Goal: Task Accomplishment & Management: Manage account settings

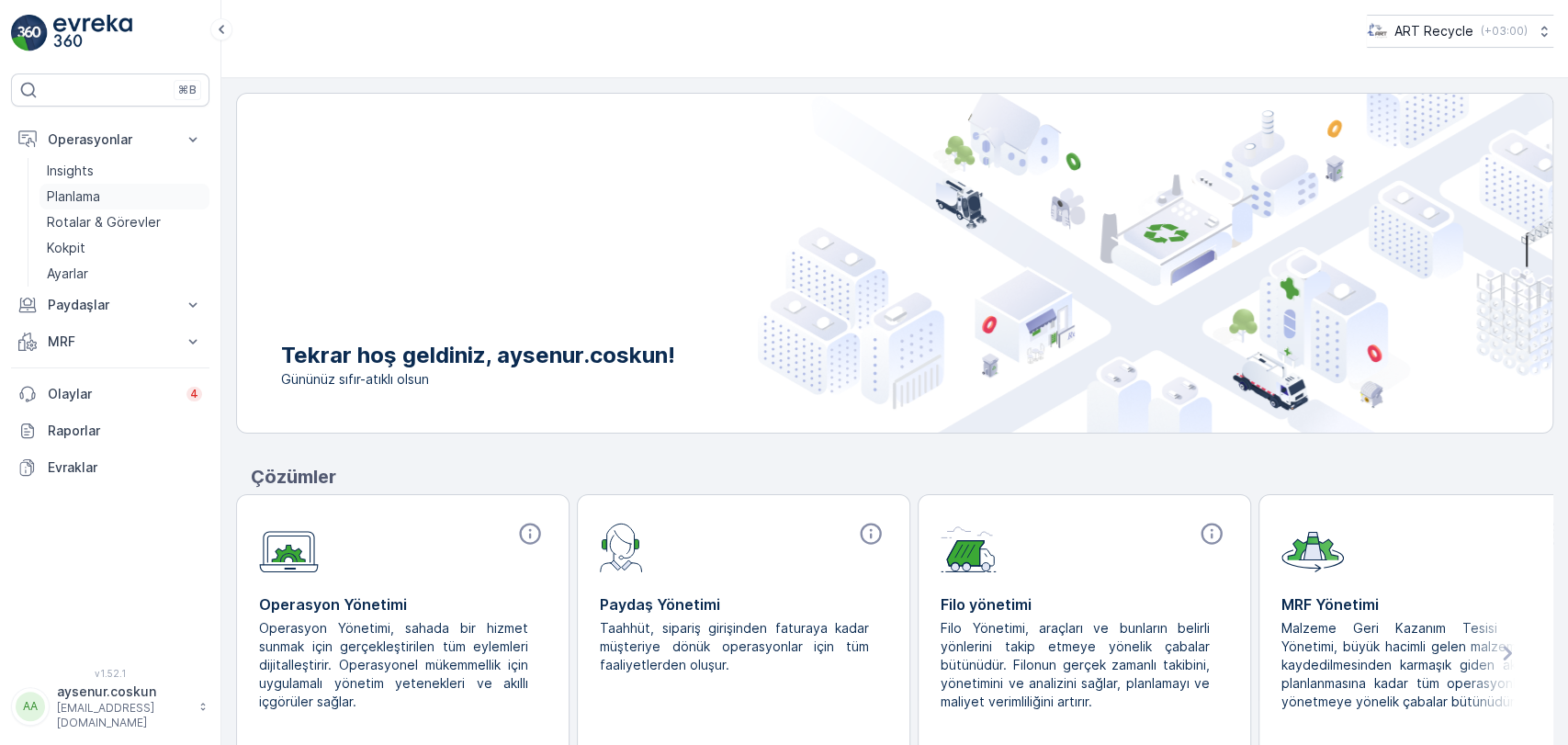
click at [102, 189] on link "Planlama" at bounding box center [125, 196] width 170 height 26
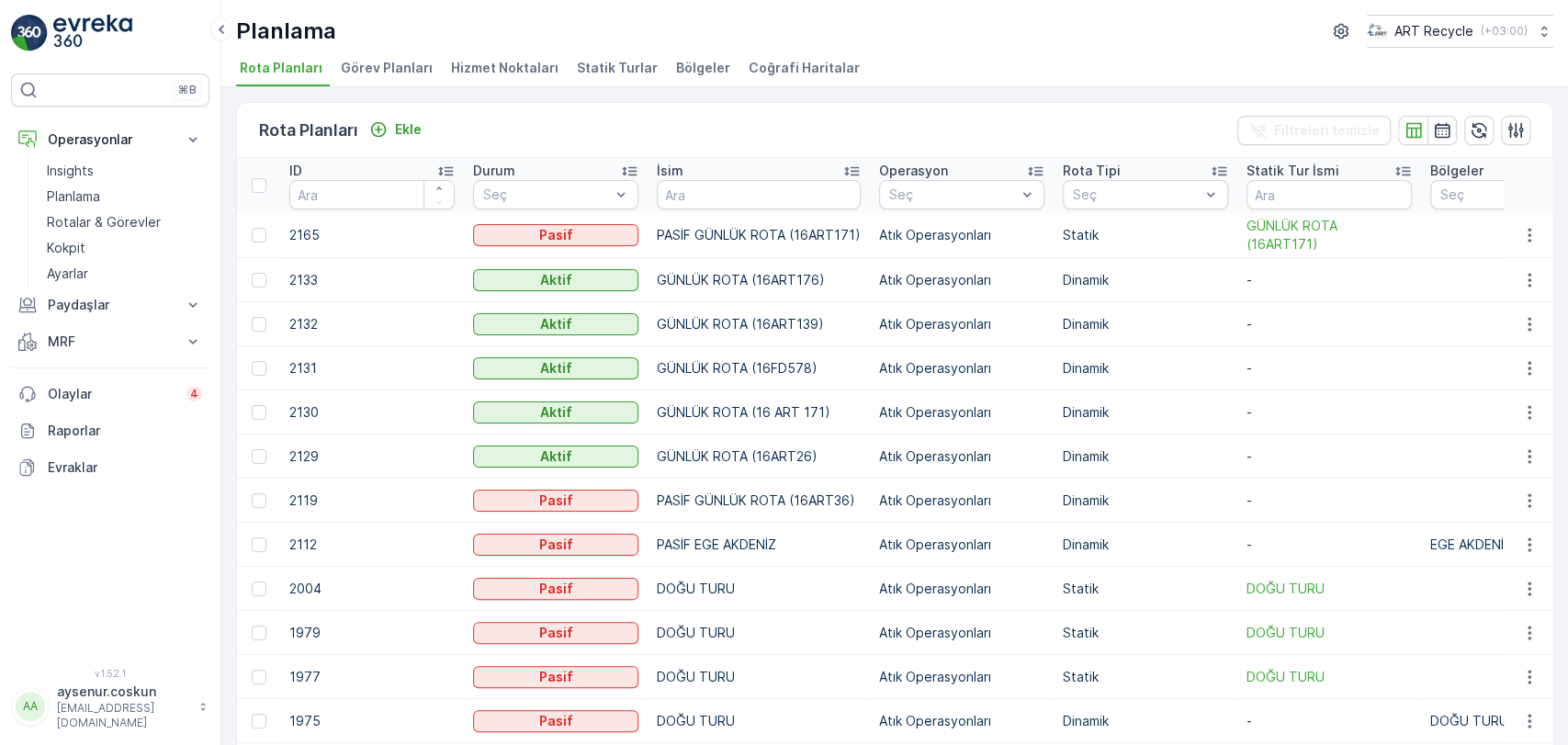
click at [481, 79] on li "Hizmet Noktaları" at bounding box center [507, 71] width 119 height 31
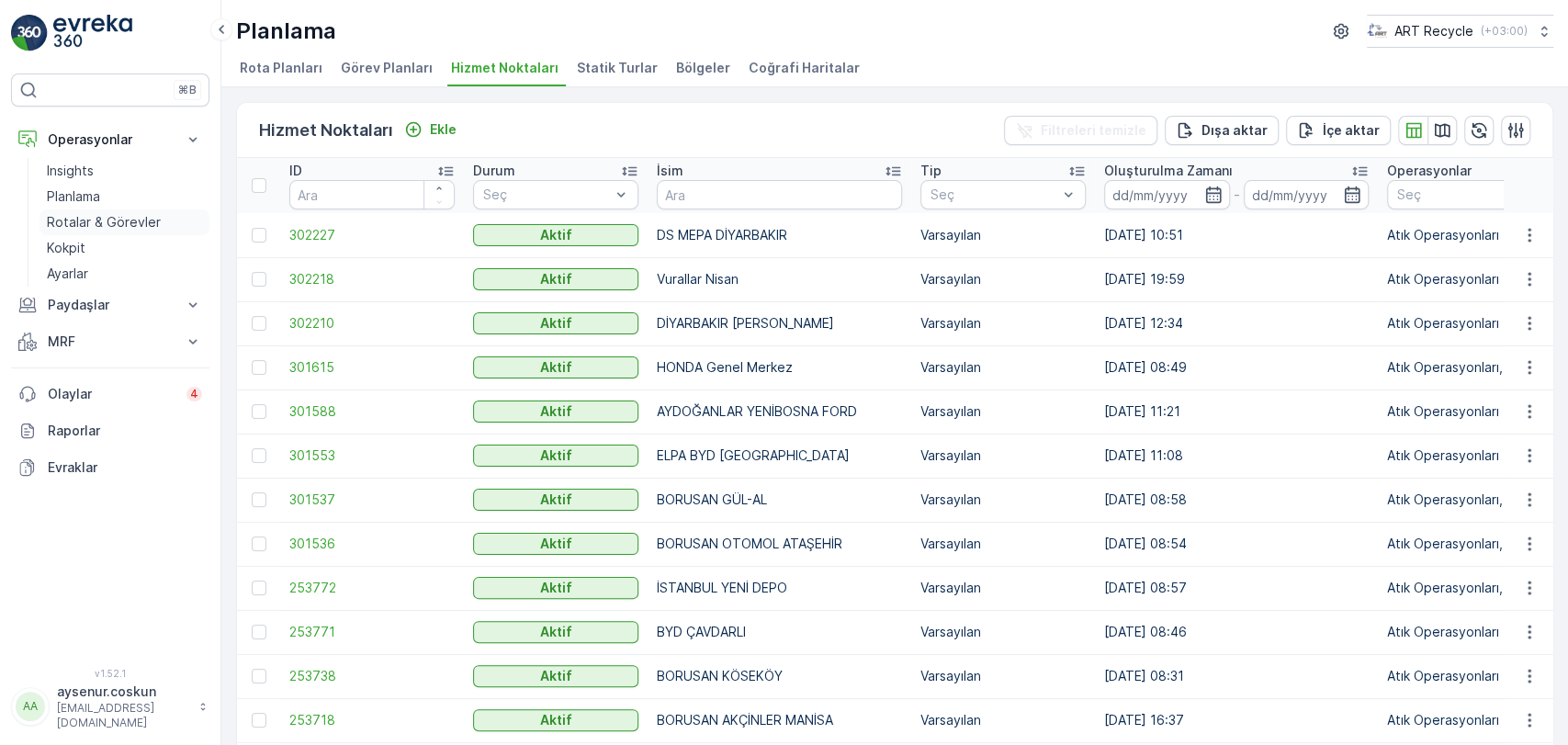
click at [98, 215] on p "Rotalar & Görevler" at bounding box center [103, 221] width 114 height 18
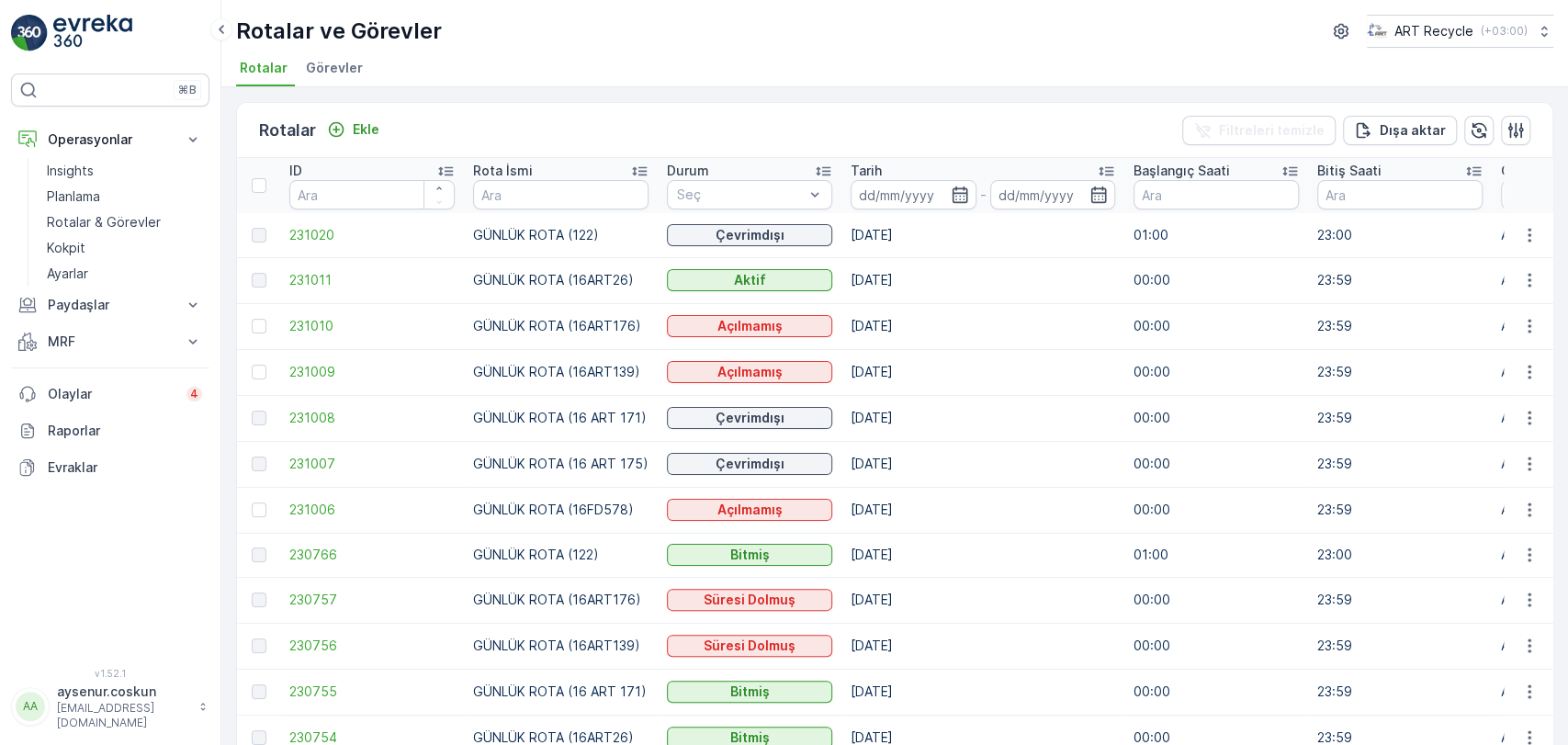
click at [323, 408] on td "231008" at bounding box center [372, 418] width 184 height 46
click at [328, 415] on span "231008" at bounding box center [371, 417] width 165 height 18
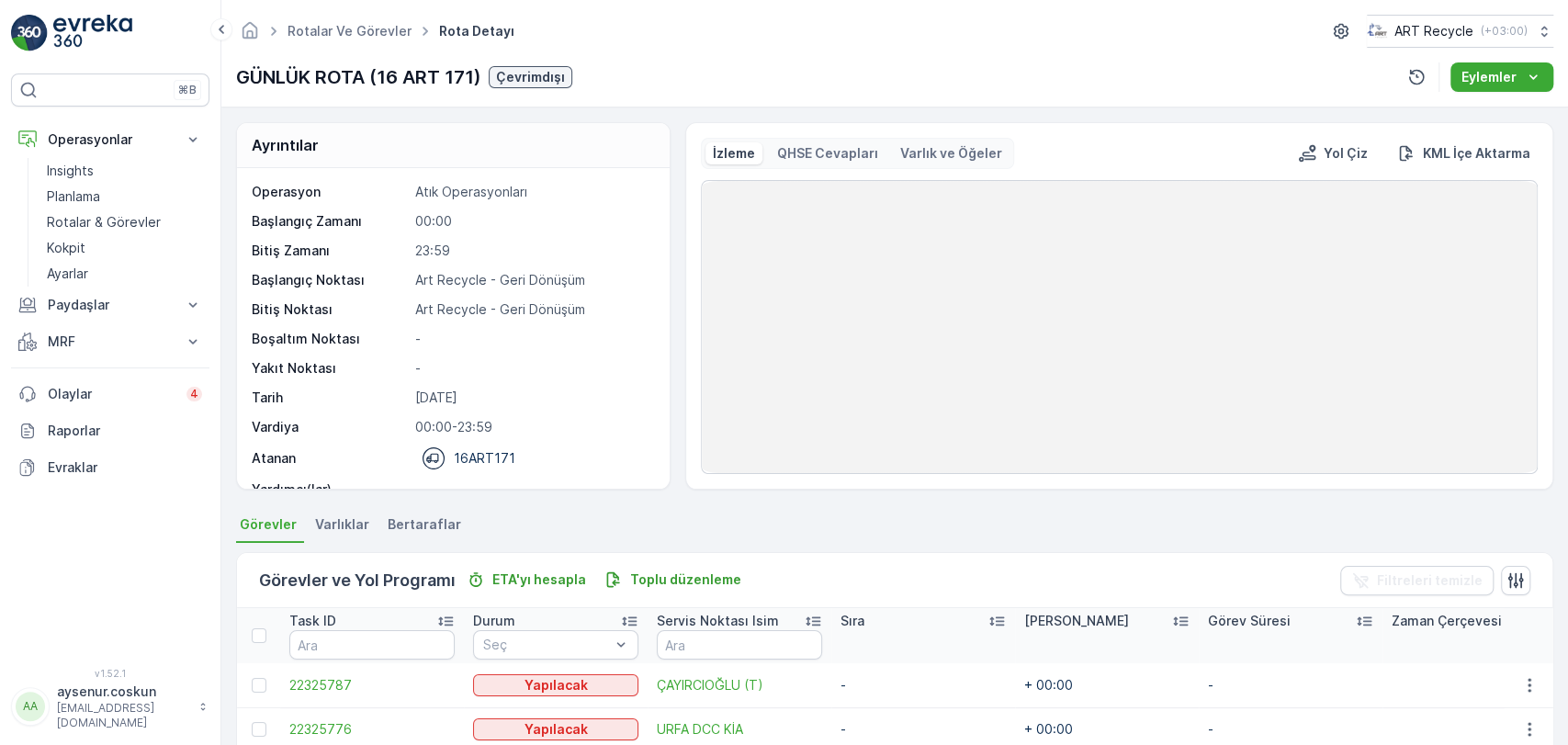
scroll to position [405, 0]
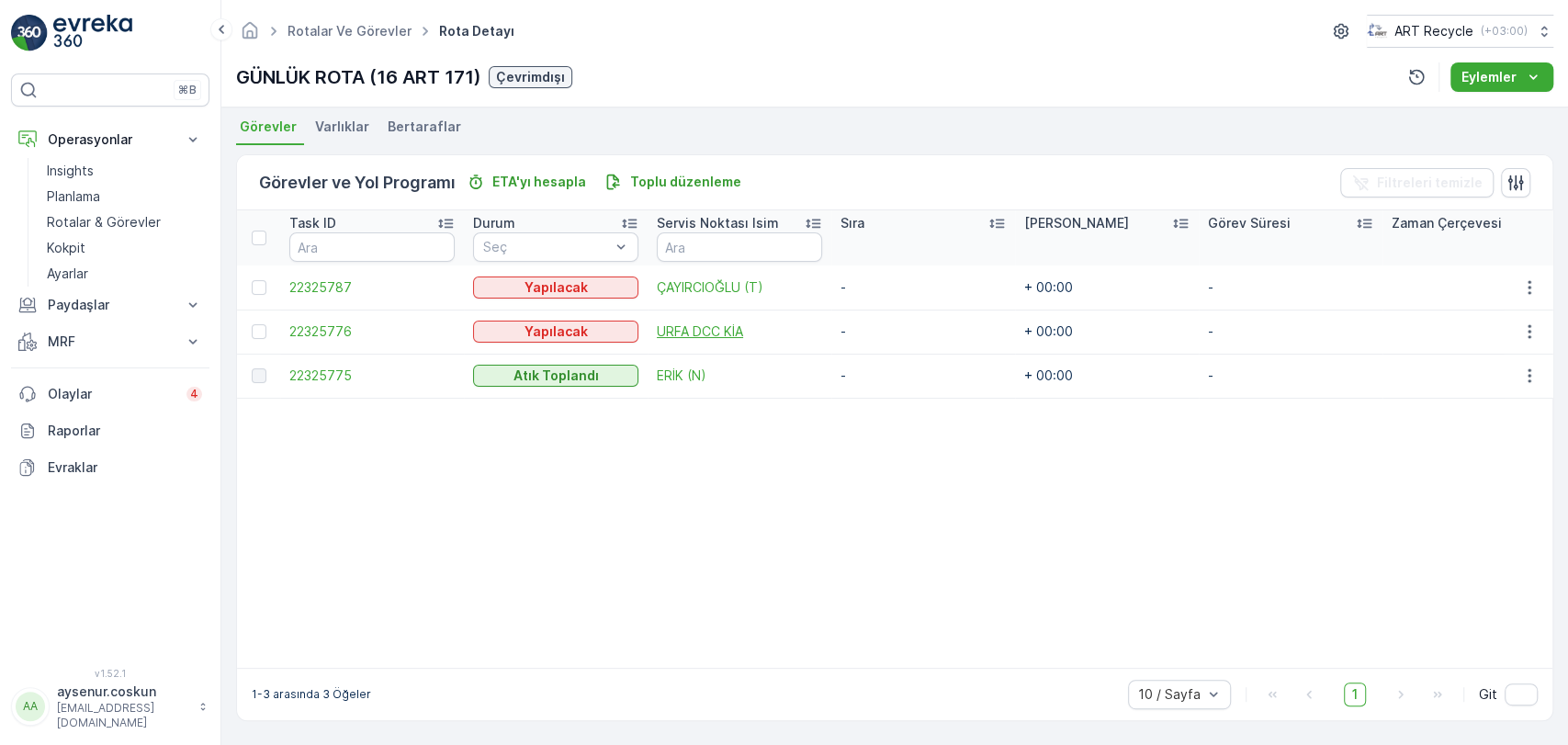
click at [706, 324] on span "URFA DCC KİA" at bounding box center [739, 331] width 165 height 18
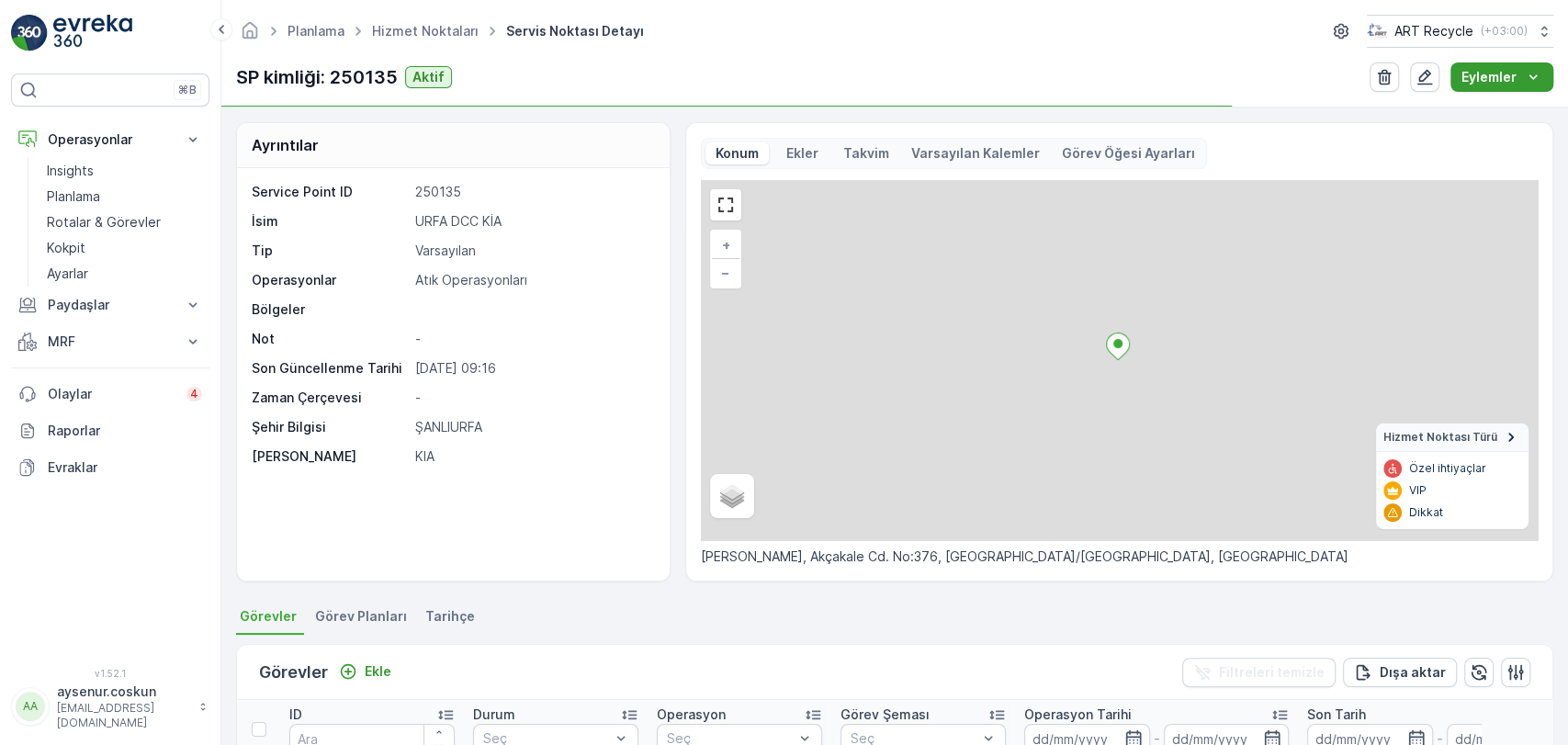
click at [1501, 80] on p "Eylemler" at bounding box center [1489, 76] width 55 height 18
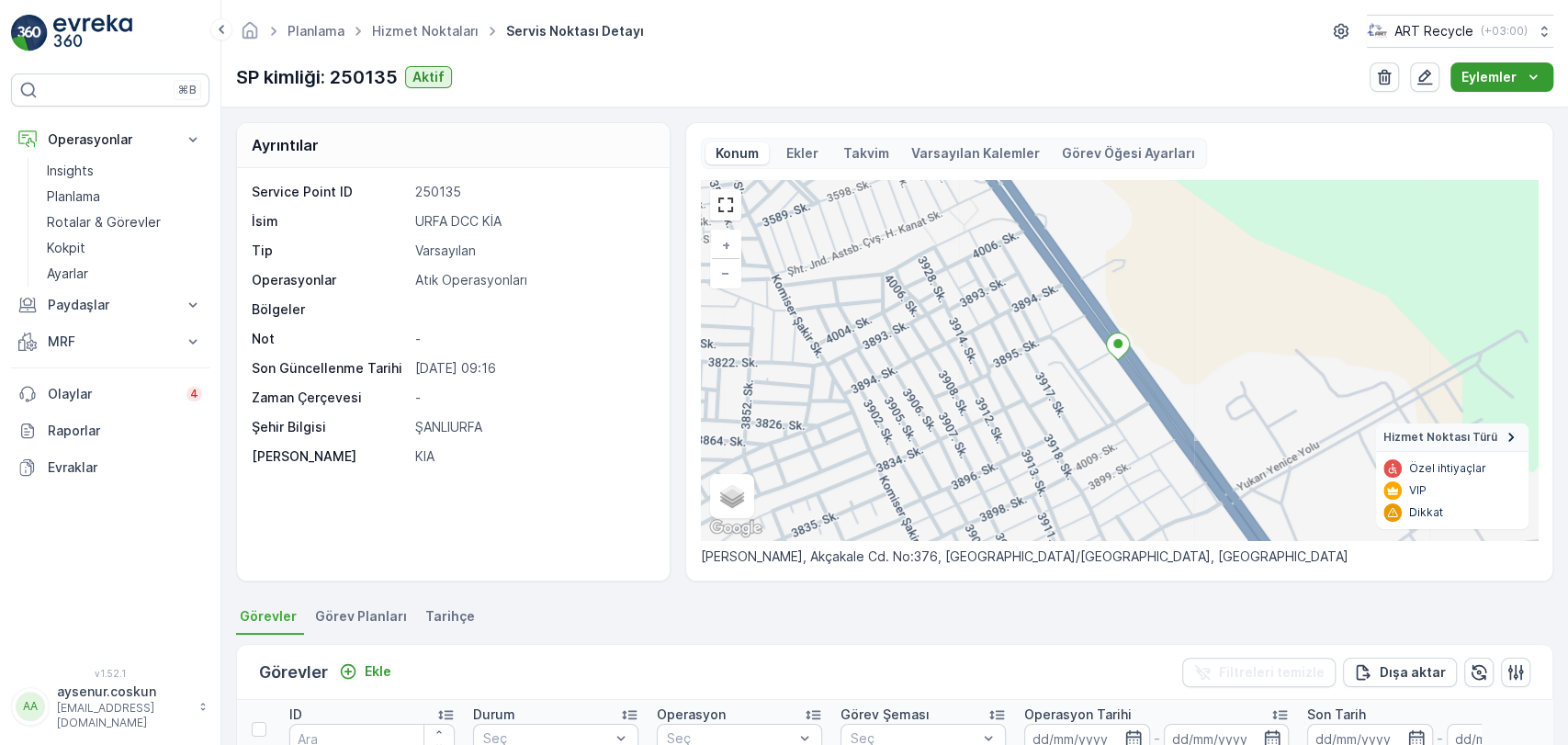
click at [1501, 80] on p "Eylemler" at bounding box center [1489, 76] width 55 height 18
click at [535, 483] on div "Service Point ID 250135 İsim URFA DCC KİA Tip Varsayılan Operasyonlar Atık Oper…" at bounding box center [453, 374] width 433 height 413
click at [1434, 68] on icon "button" at bounding box center [1424, 76] width 18 height 18
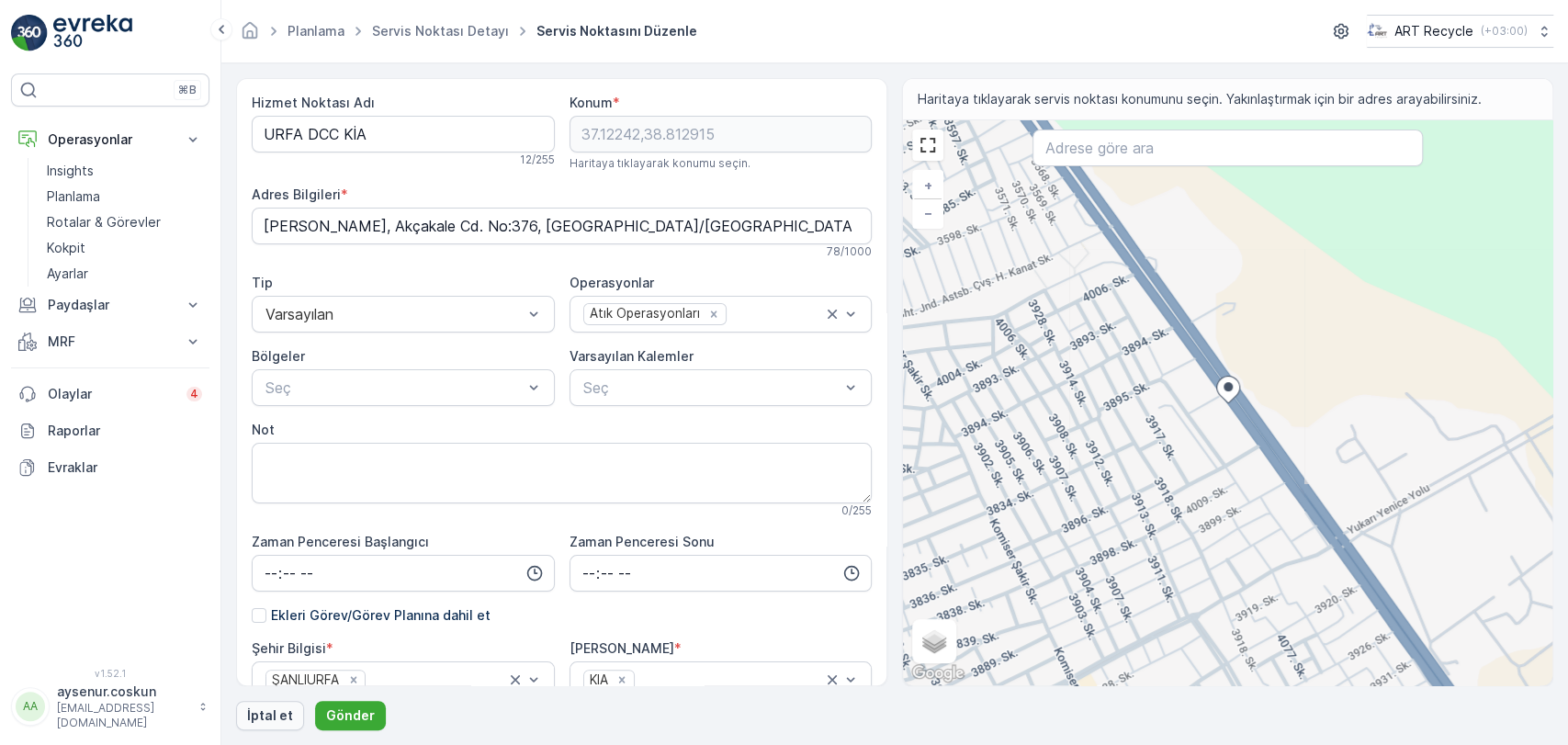
click at [275, 714] on p "İptal et" at bounding box center [271, 715] width 46 height 18
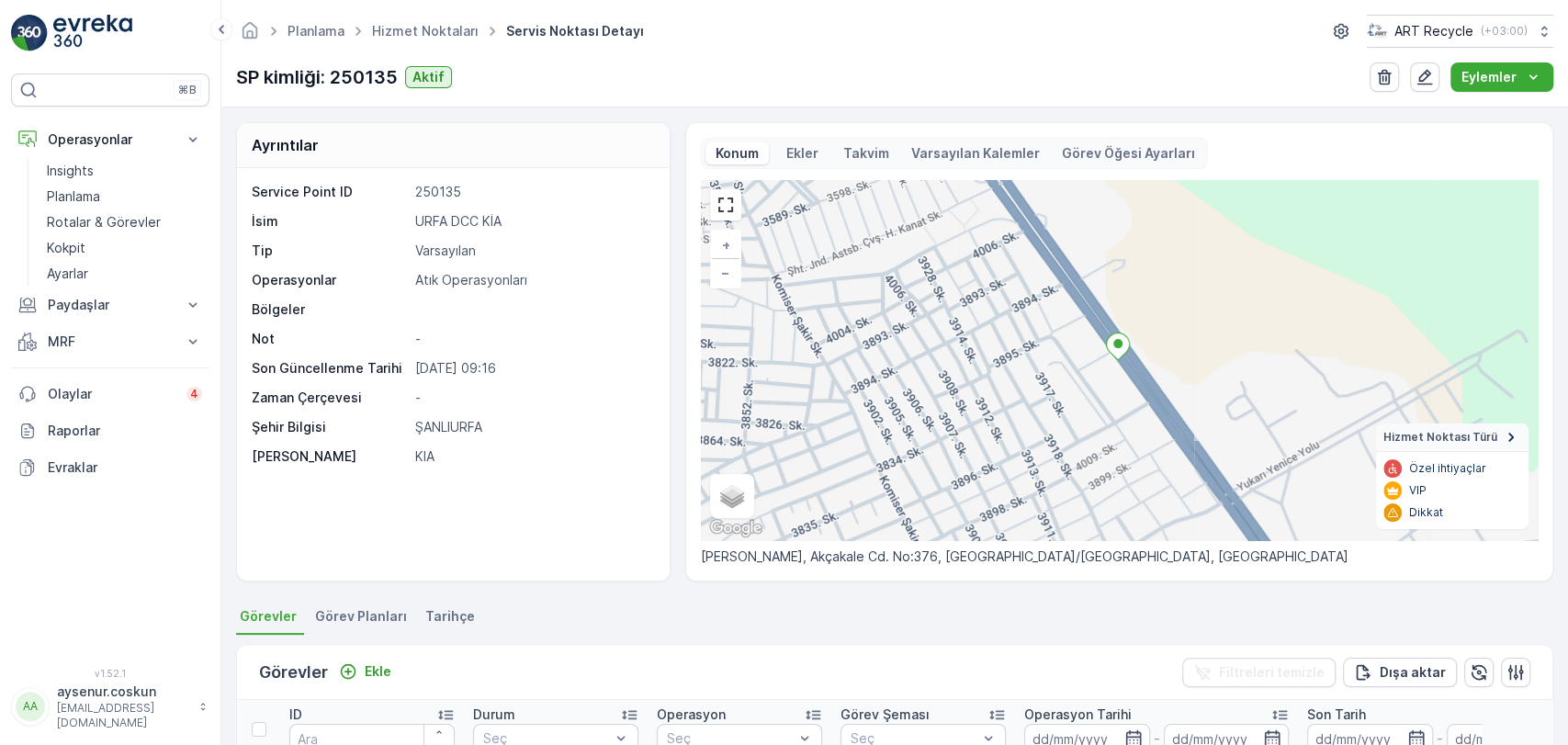
click at [117, 36] on img at bounding box center [93, 33] width 79 height 37
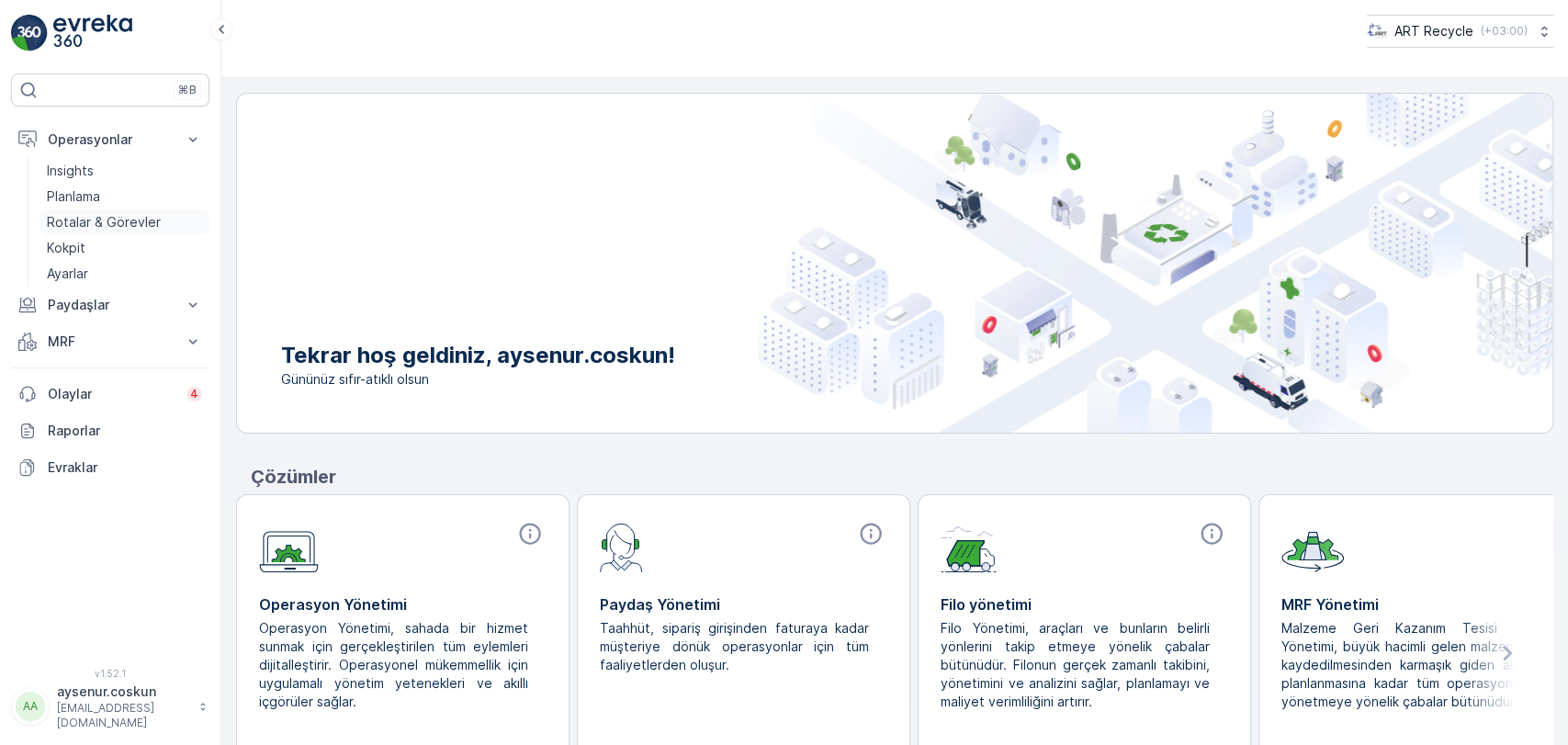
click at [117, 215] on p "Rotalar & Görevler" at bounding box center [103, 221] width 114 height 18
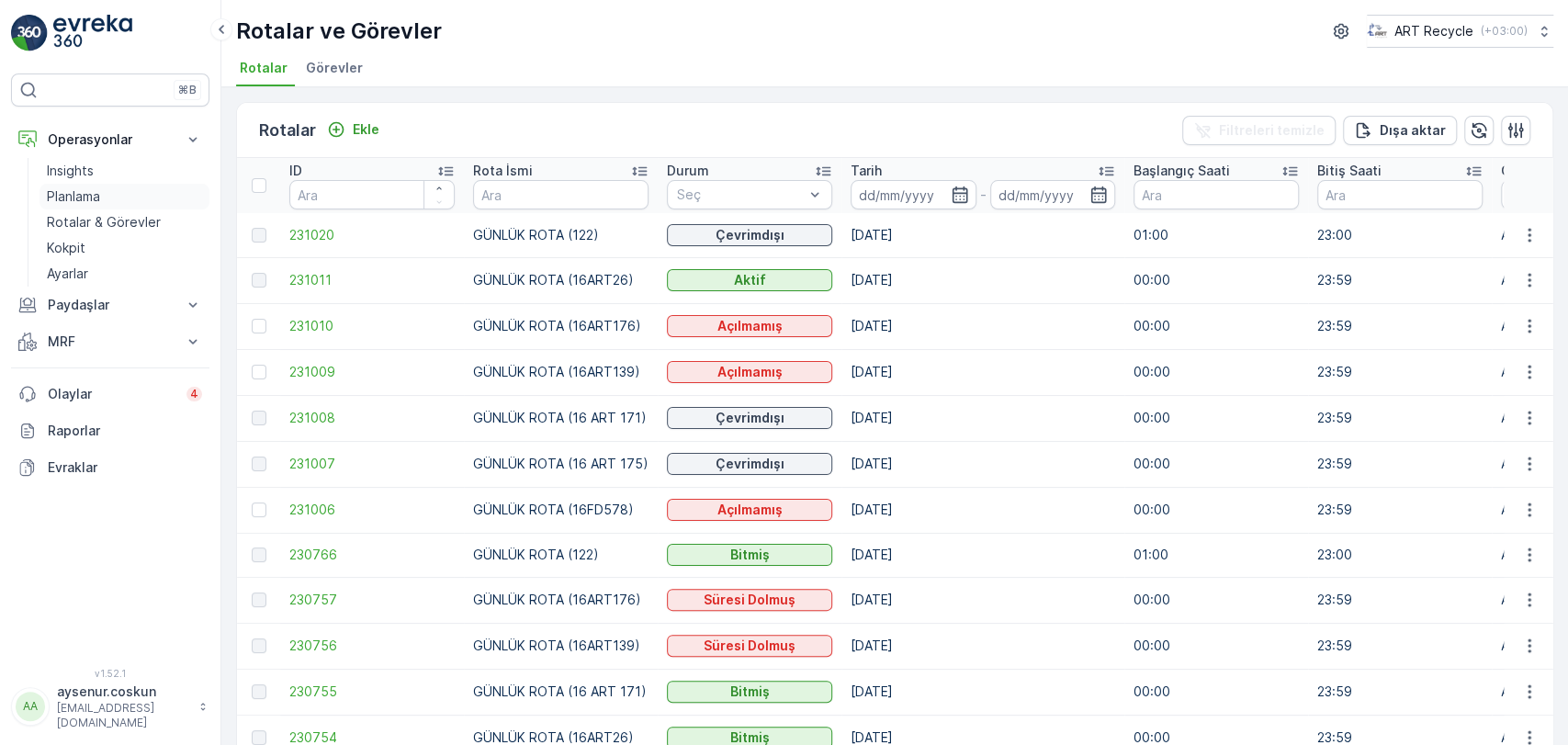
click at [138, 193] on link "Planlama" at bounding box center [125, 196] width 170 height 26
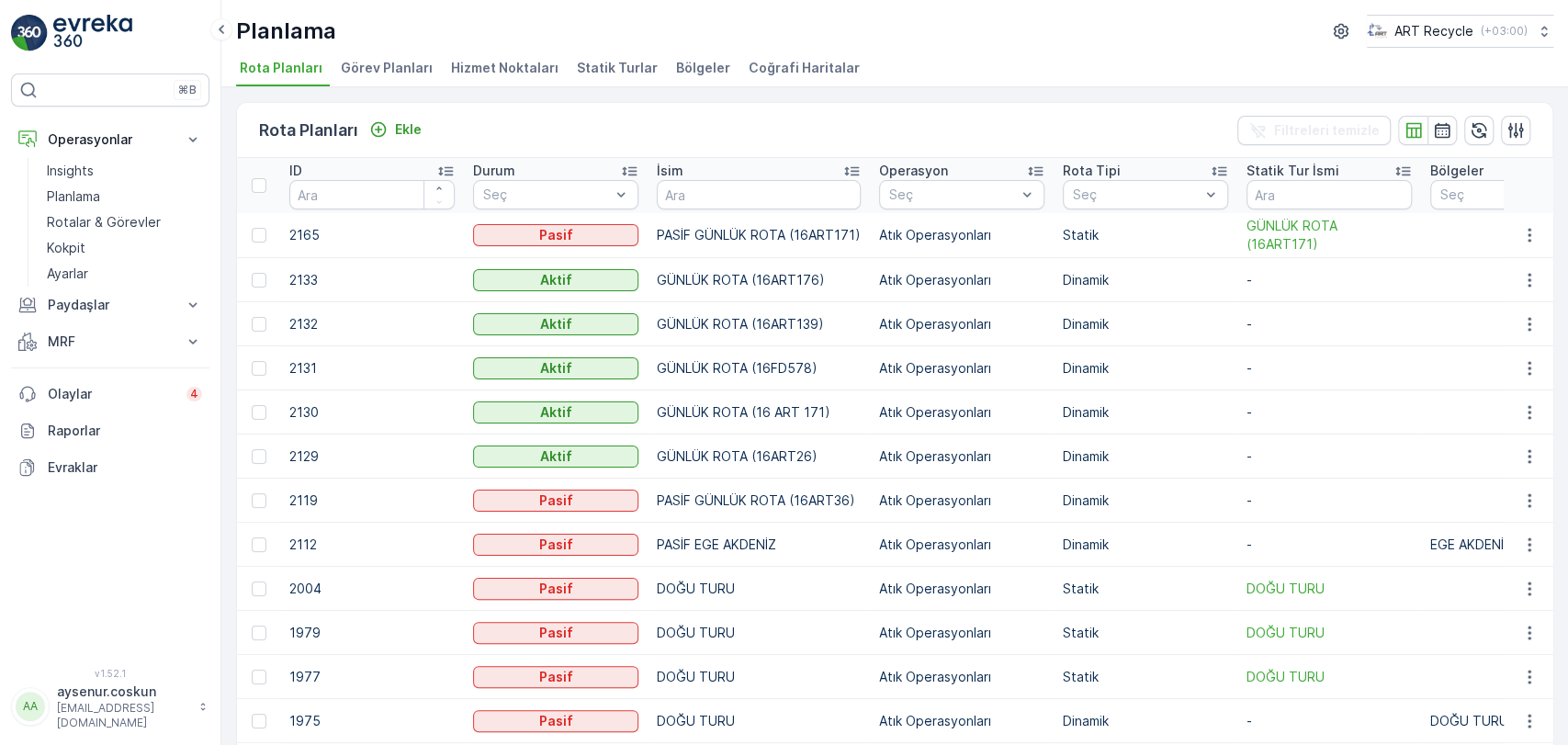
click at [526, 61] on span "Hizmet Noktaları" at bounding box center [505, 68] width 107 height 18
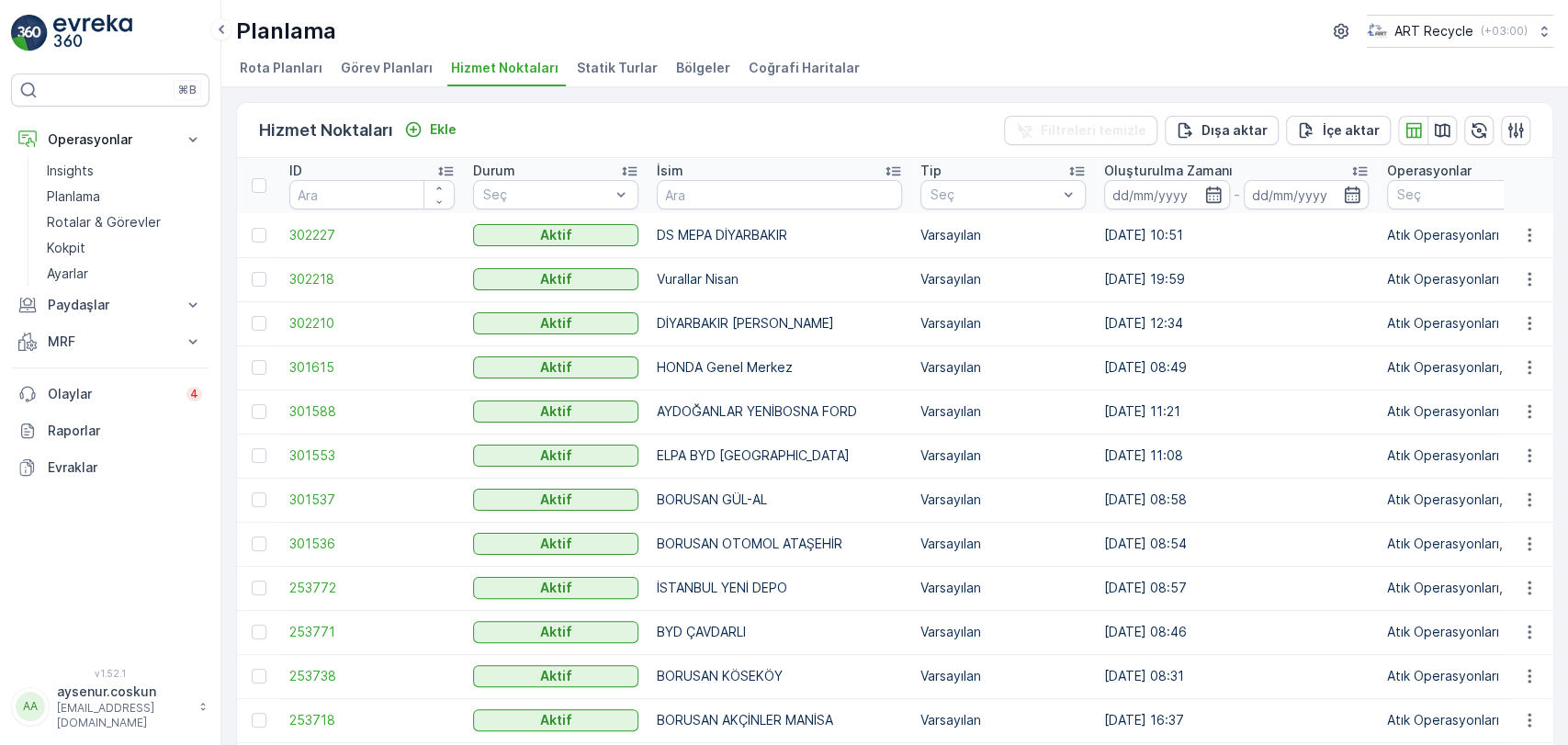
click at [441, 134] on p "Ekle" at bounding box center [444, 129] width 27 height 18
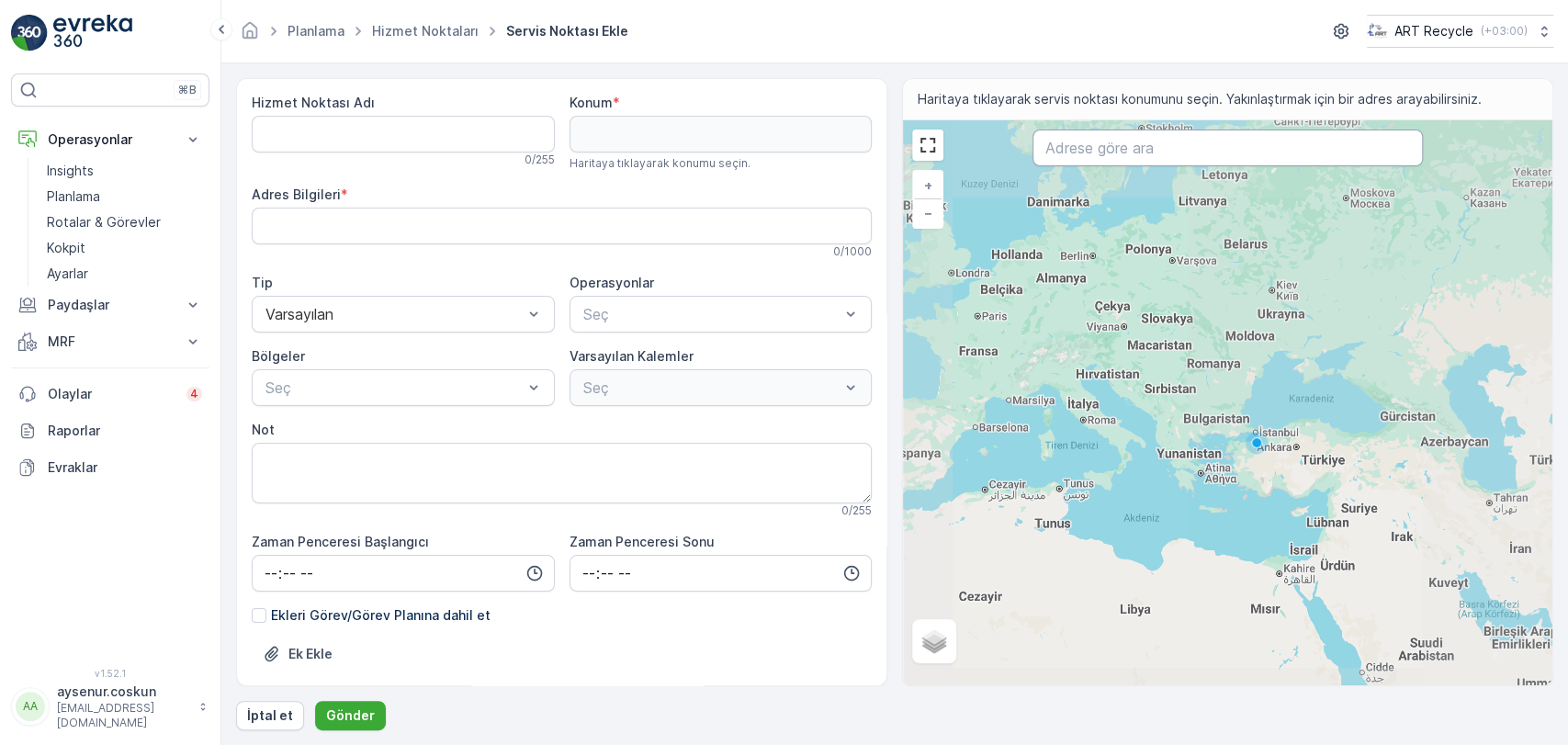
click at [1083, 151] on input "text" at bounding box center [1227, 148] width 390 height 37
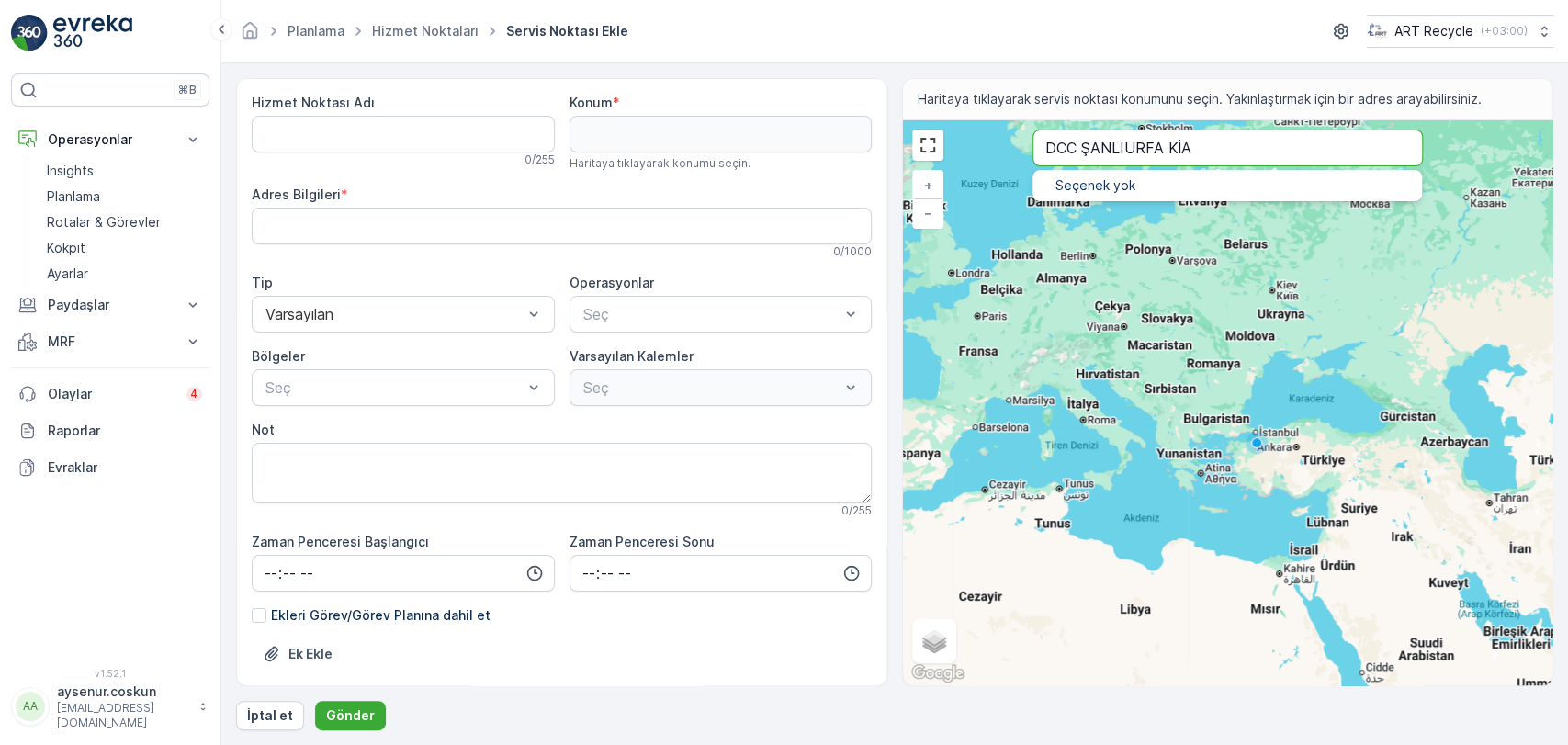
click at [1143, 147] on input "DCC ŞANLIURFA KİA" at bounding box center [1227, 148] width 390 height 37
click at [1134, 143] on input "DCC ŞANLIURFA KİA" at bounding box center [1227, 148] width 390 height 37
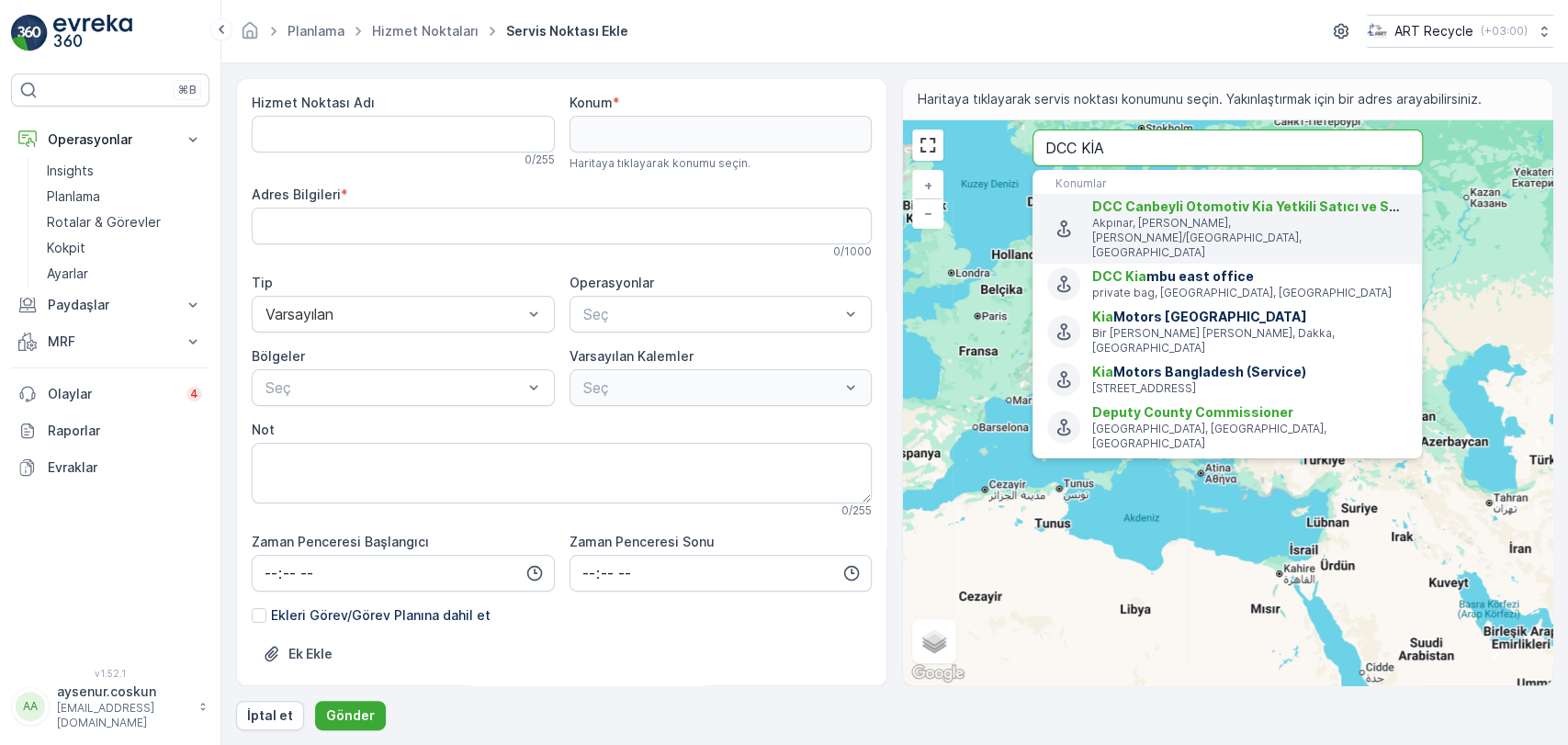
type input "DCC KİA"
click at [1279, 215] on p "Akpınar, [PERSON_NAME], [PERSON_NAME]/[GEOGRAPHIC_DATA], [GEOGRAPHIC_DATA]" at bounding box center [1250, 238] width 315 height 44
type input "37.1612357,38.8551586"
type Bilgileri "Akpınar, [PERSON_NAME] Blv. NO:328, 63050 Haliliye/[GEOGRAPHIC_DATA], [GEOGRAPH…"
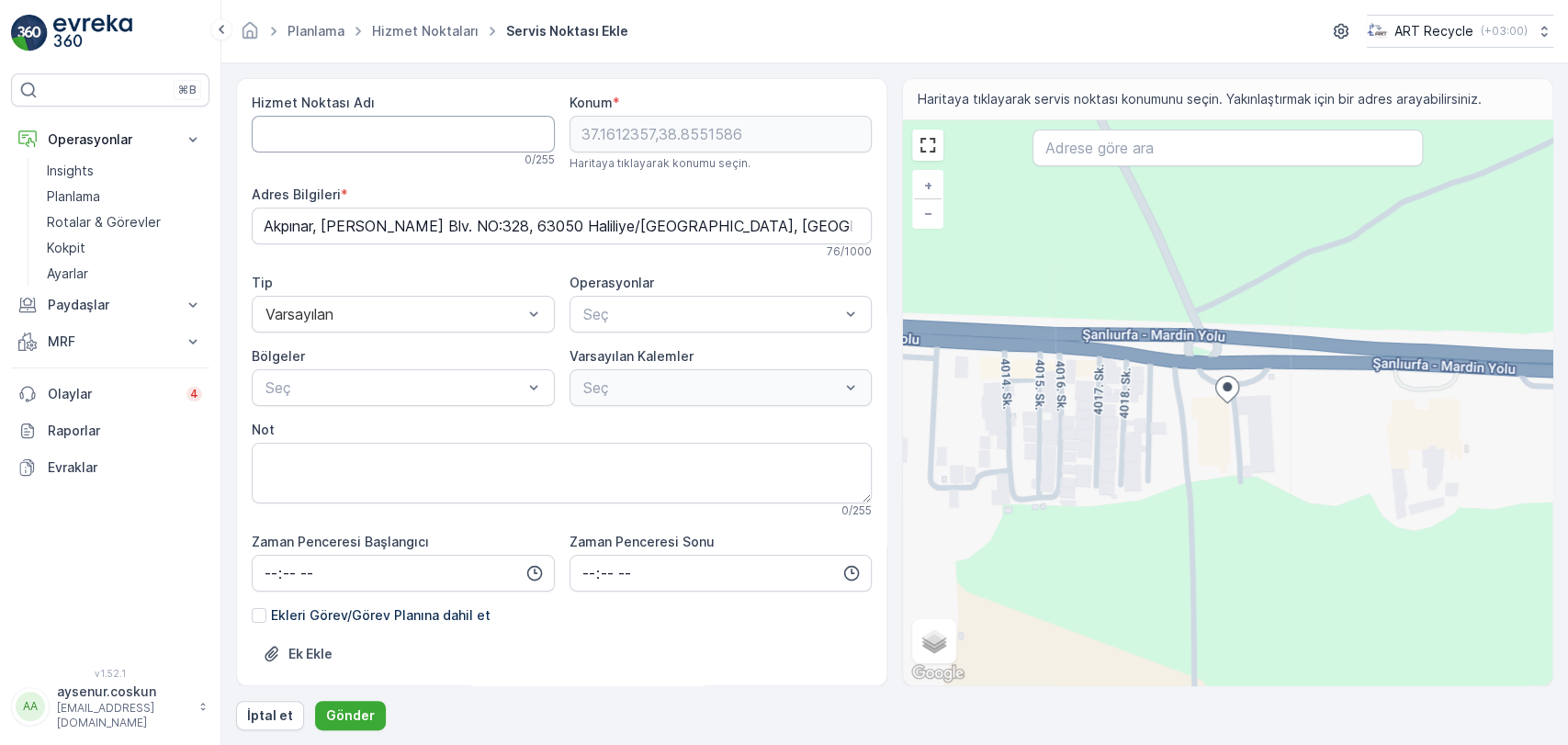
click at [391, 128] on Adı "Hizmet Noktası Adı" at bounding box center [403, 134] width 304 height 37
type Adı "DCC CANBEYLİ KİA ŞANLIURFA"
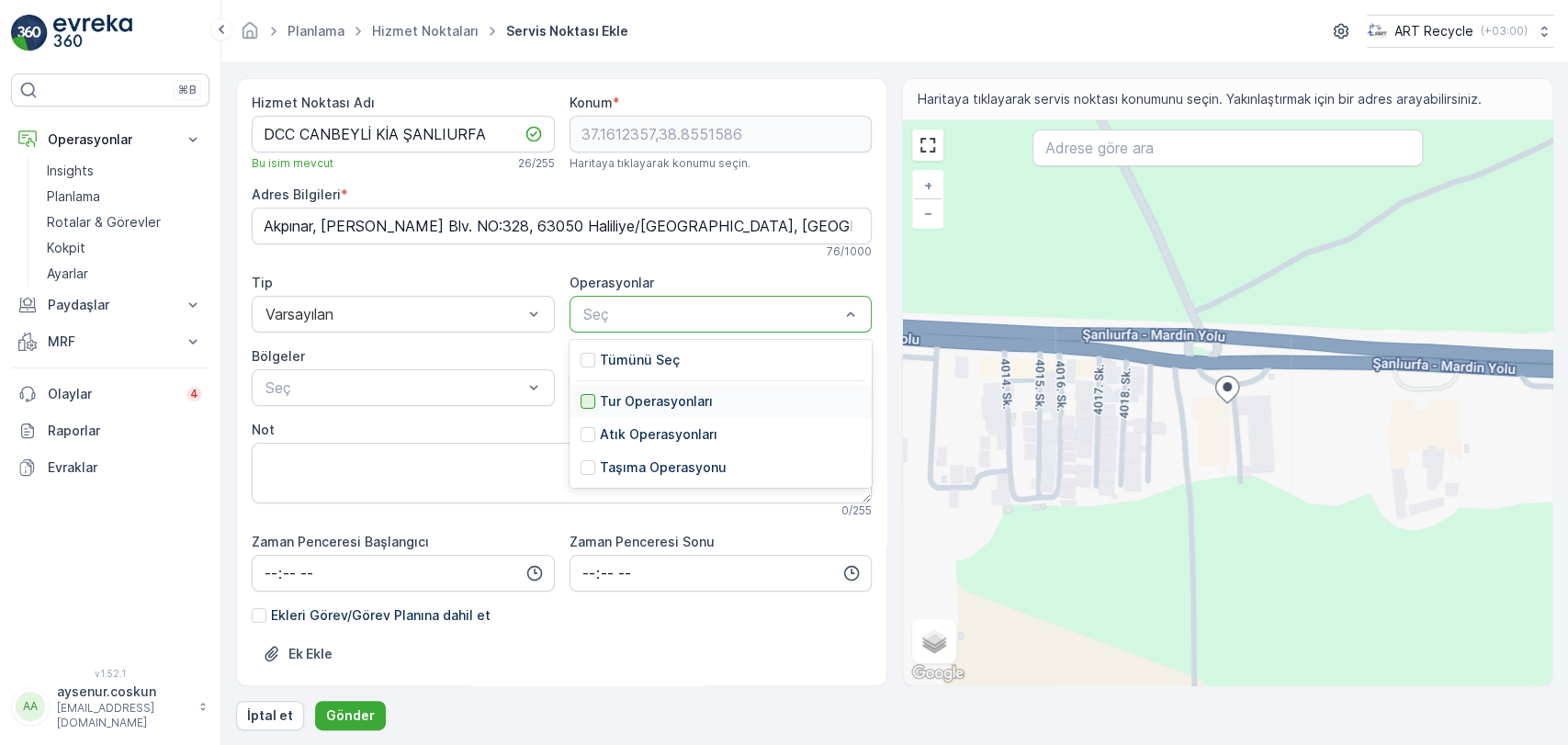
click at [592, 395] on div at bounding box center [588, 401] width 15 height 14
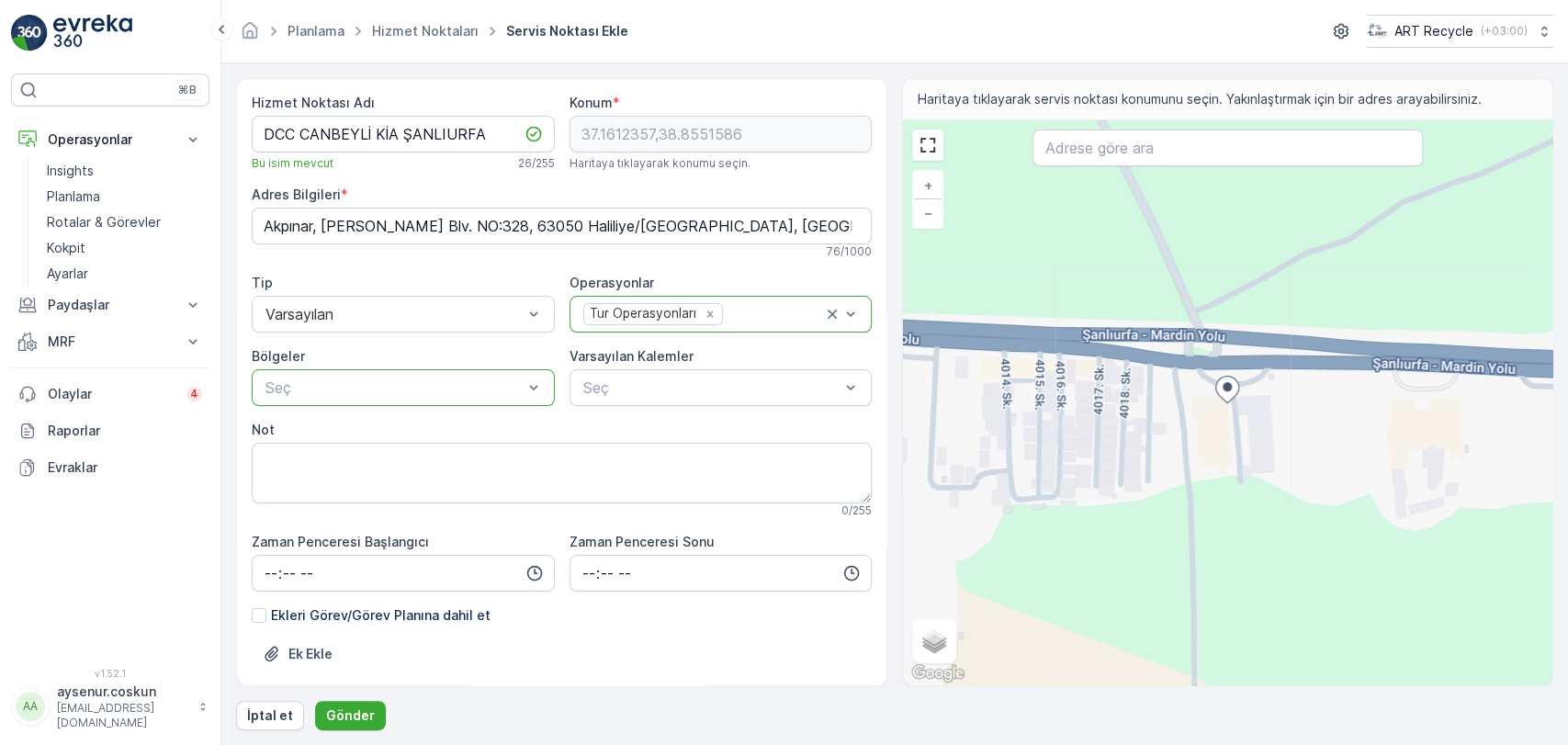
click at [494, 399] on div "Seç" at bounding box center [403, 387] width 304 height 37
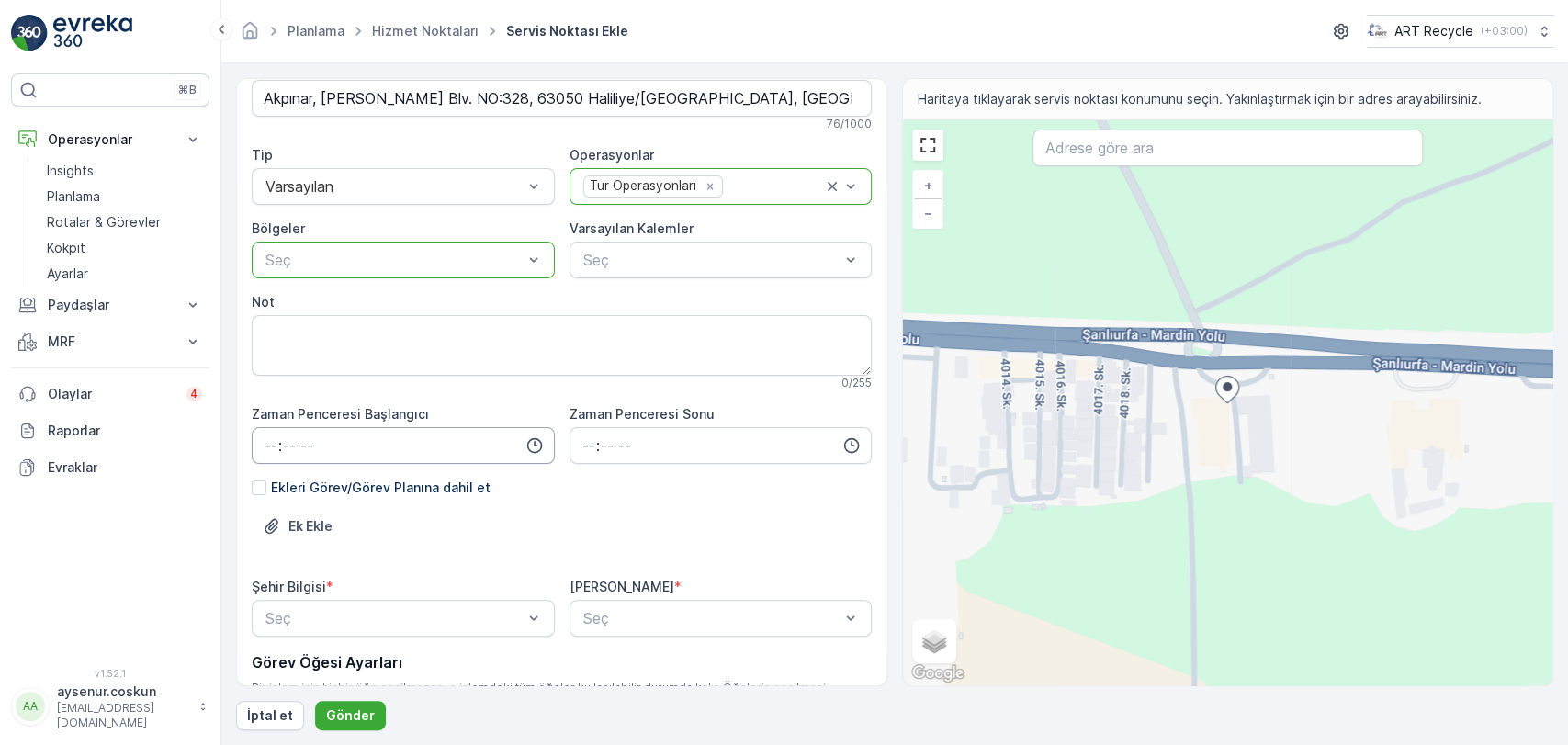
scroll to position [254, 0]
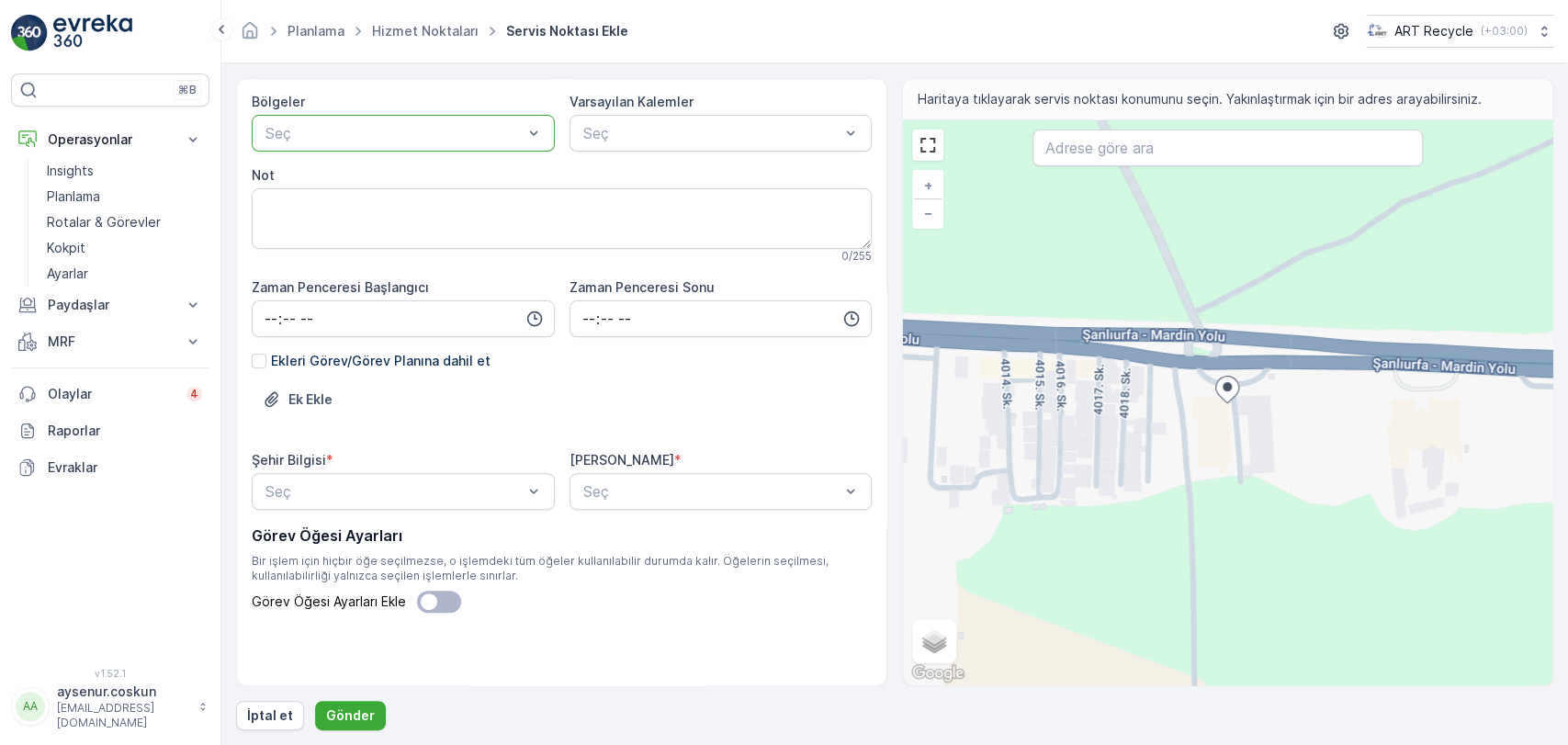
click at [452, 510] on div "Hizmet Noktası Adı DCC CANBEYLİ KİA ŞANLIURFA Bu isim mevcut 26 / 255 Konum * 3…" at bounding box center [561, 263] width 620 height 846
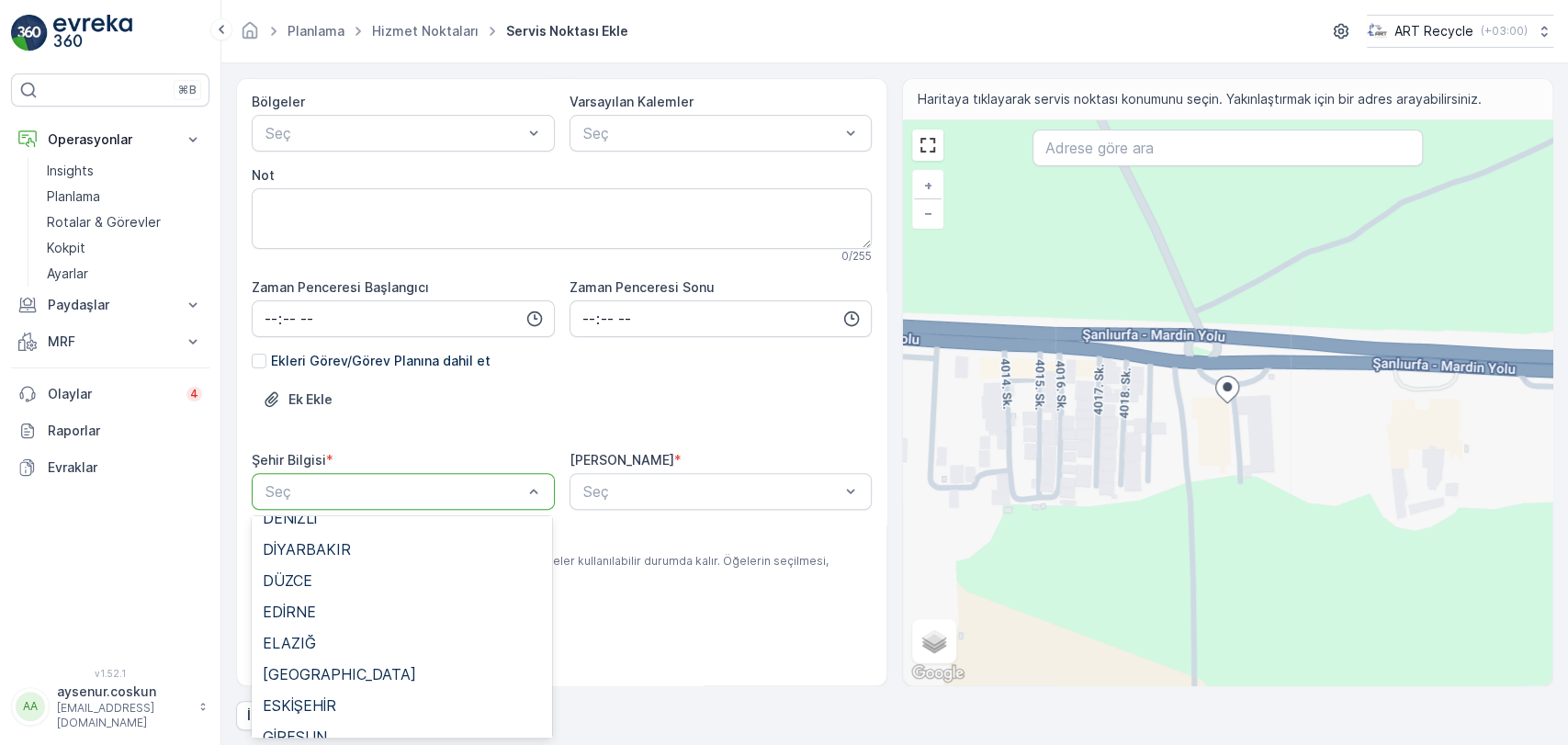
scroll to position [612, 0]
click at [333, 555] on span "DİYARBAKIR" at bounding box center [306, 548] width 88 height 16
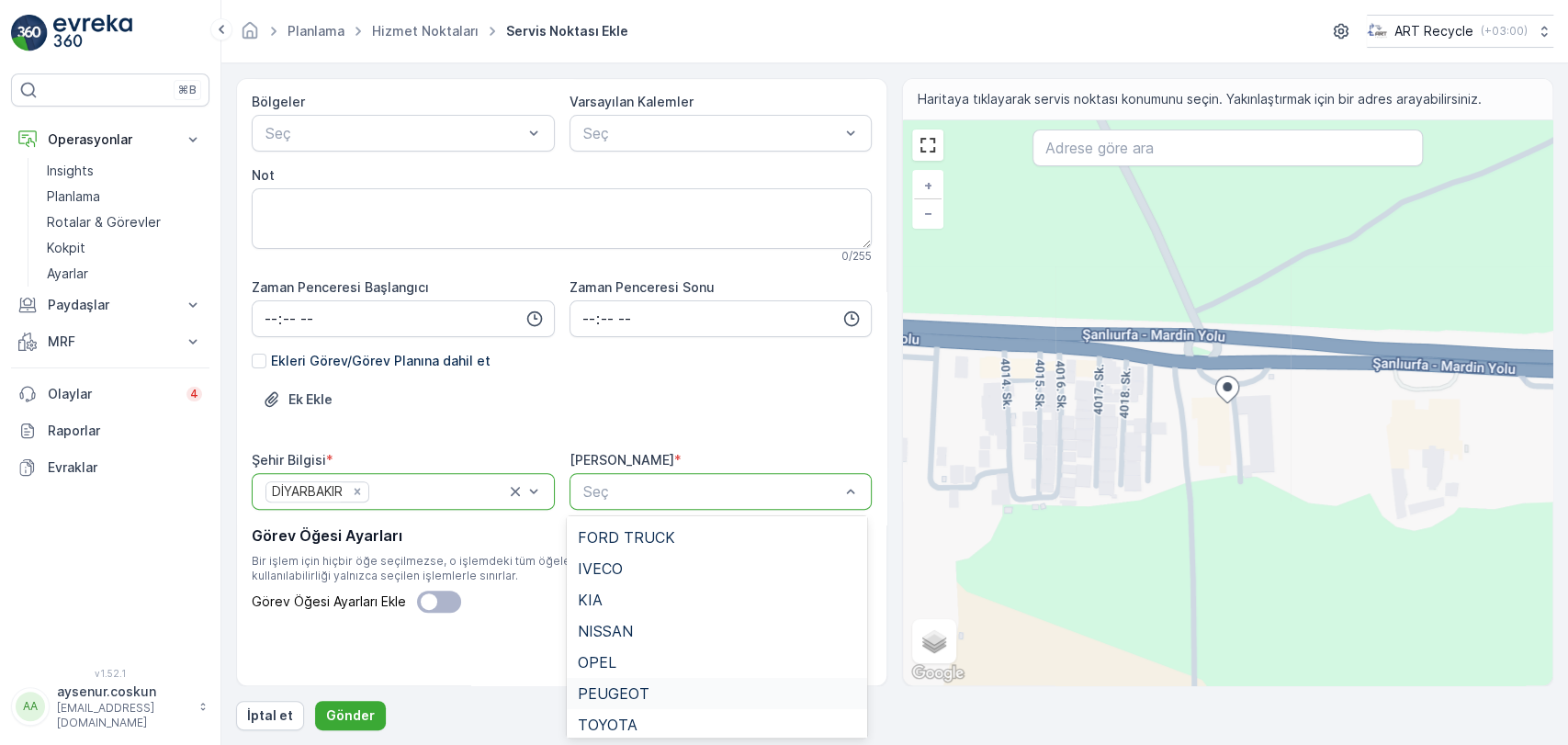
scroll to position [204, 0]
click at [634, 557] on div "KIA" at bounding box center [717, 550] width 278 height 16
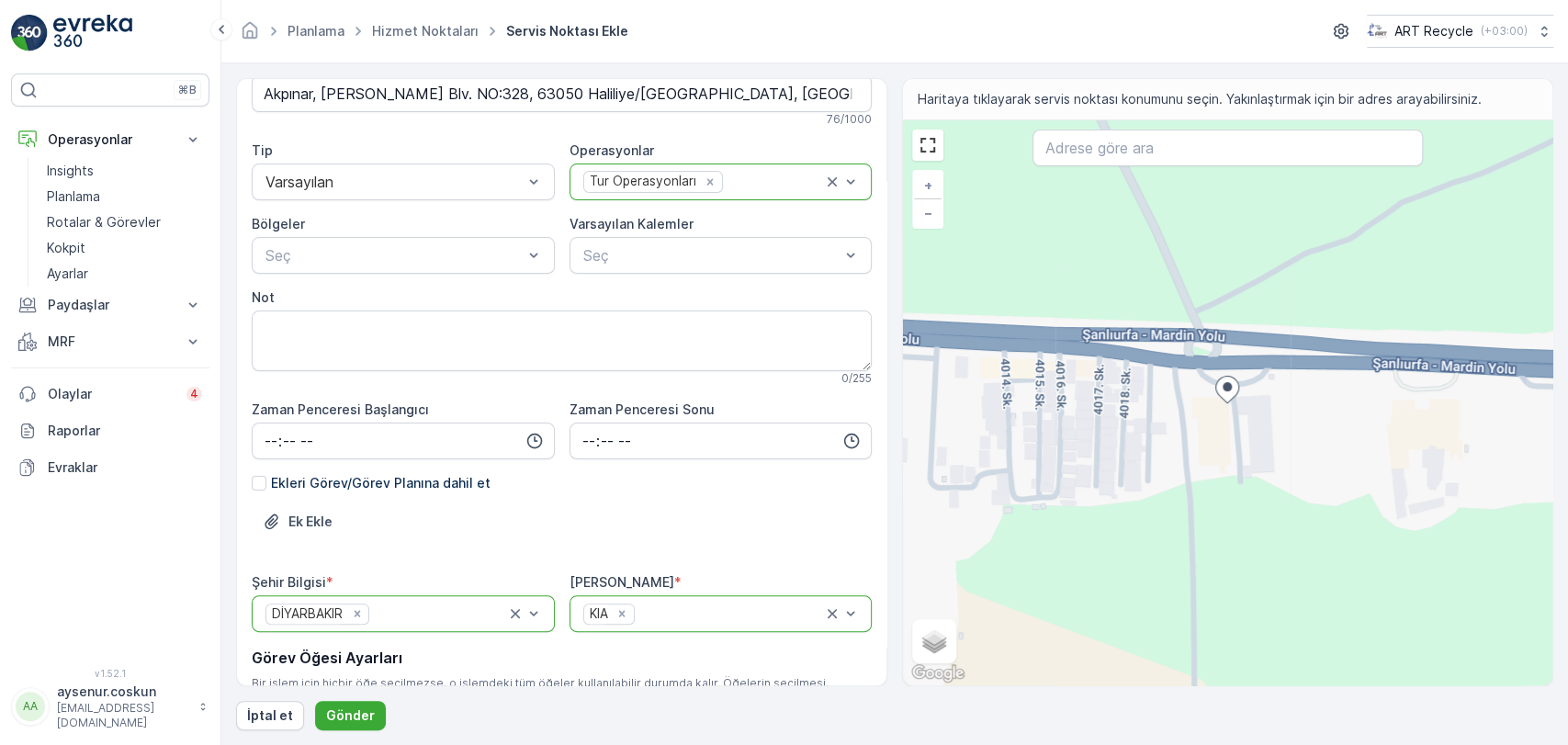
scroll to position [254, 0]
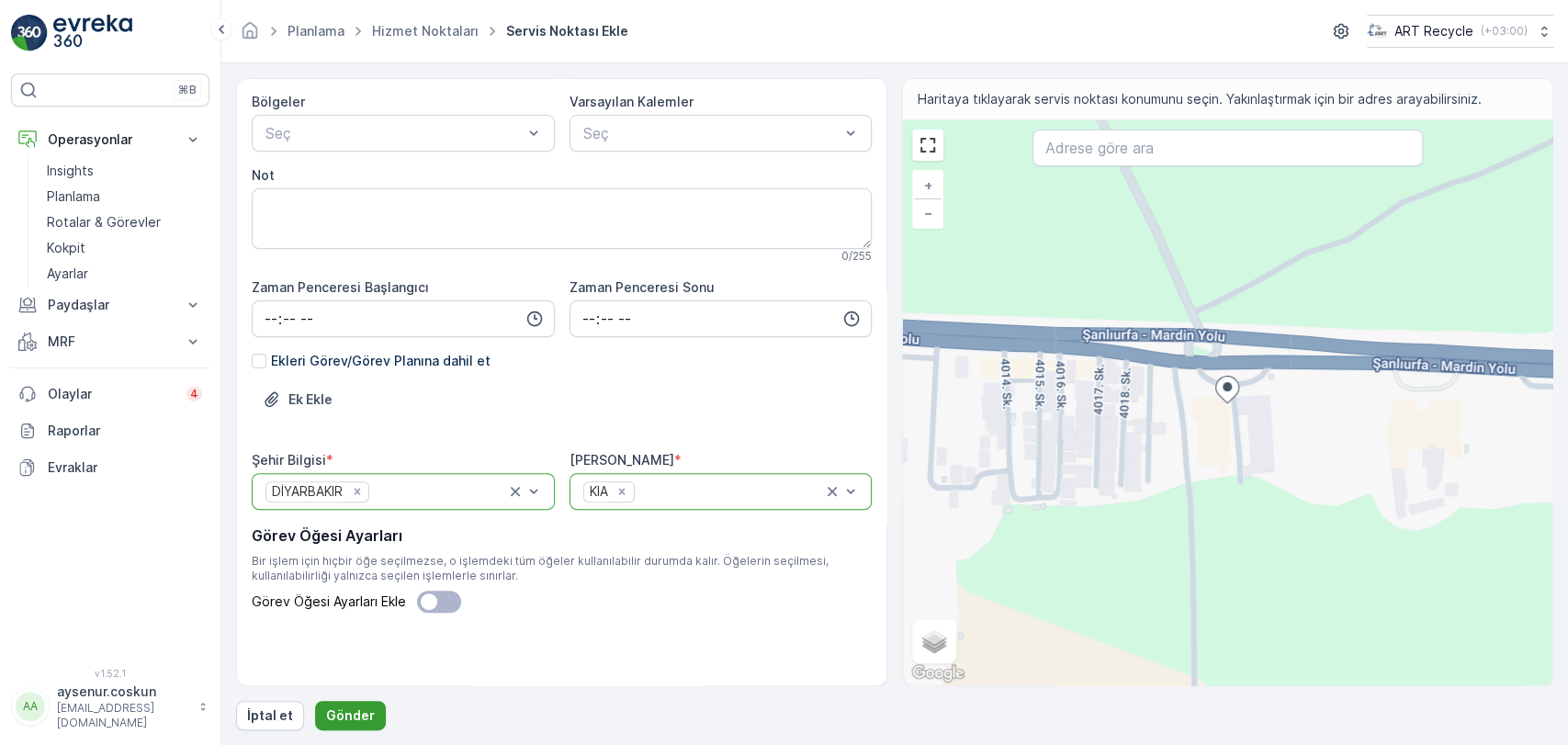
click at [348, 709] on p "Gönder" at bounding box center [350, 715] width 48 height 18
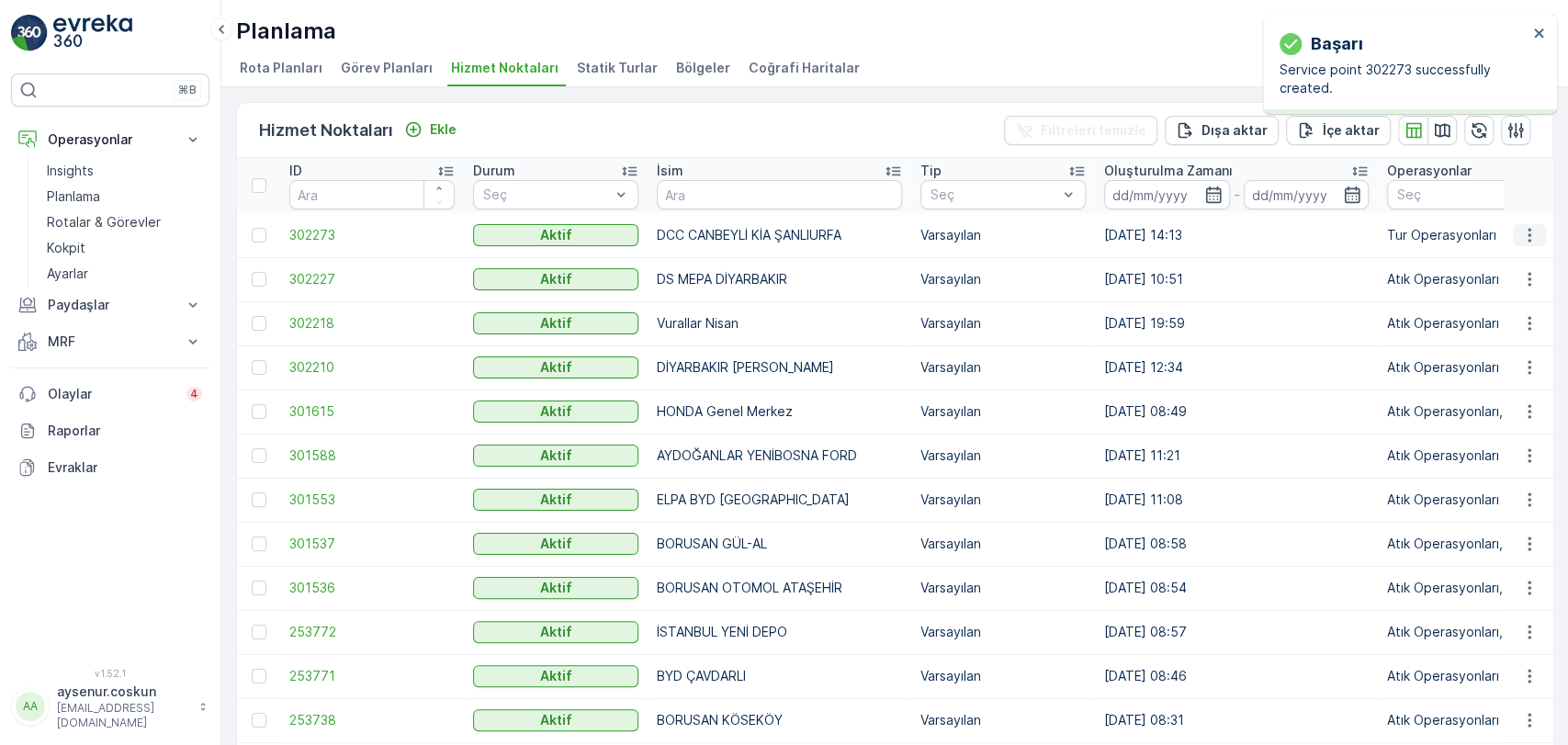
click at [1521, 230] on icon "button" at bounding box center [1529, 235] width 18 height 18
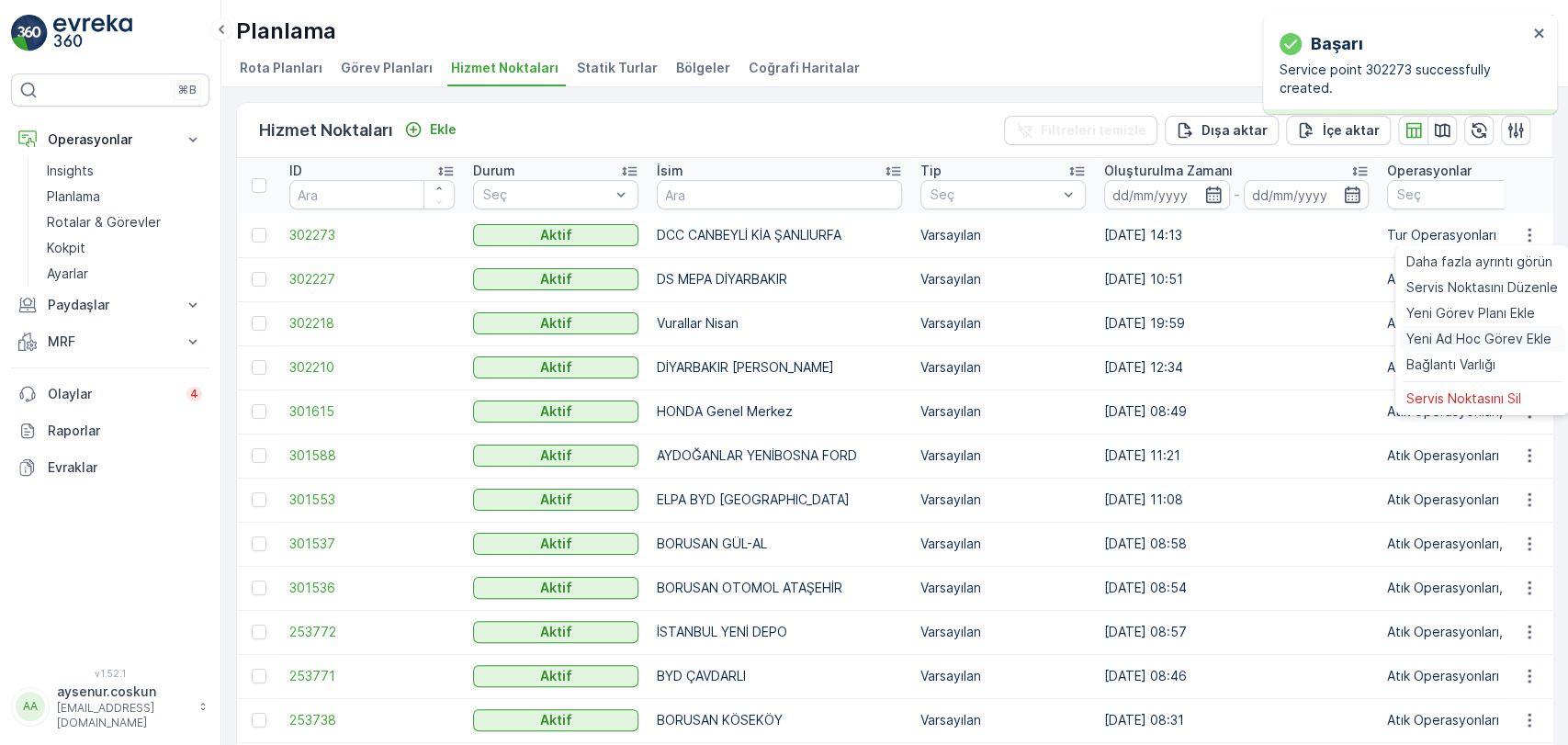
click at [1466, 340] on span "Yeni Ad Hoc Görev Ekle" at bounding box center [1479, 338] width 145 height 18
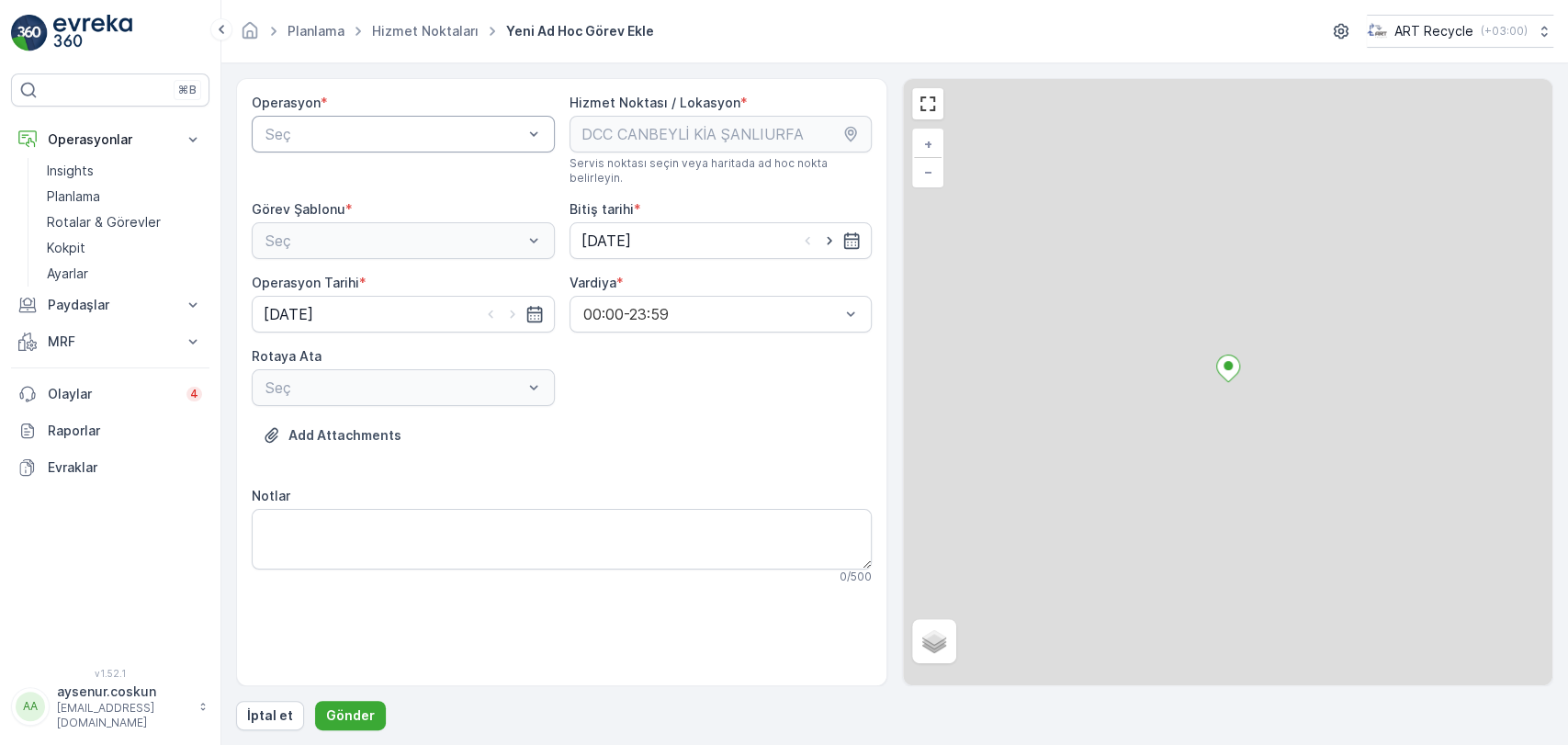
click at [408, 145] on div "Seç" at bounding box center [403, 134] width 304 height 37
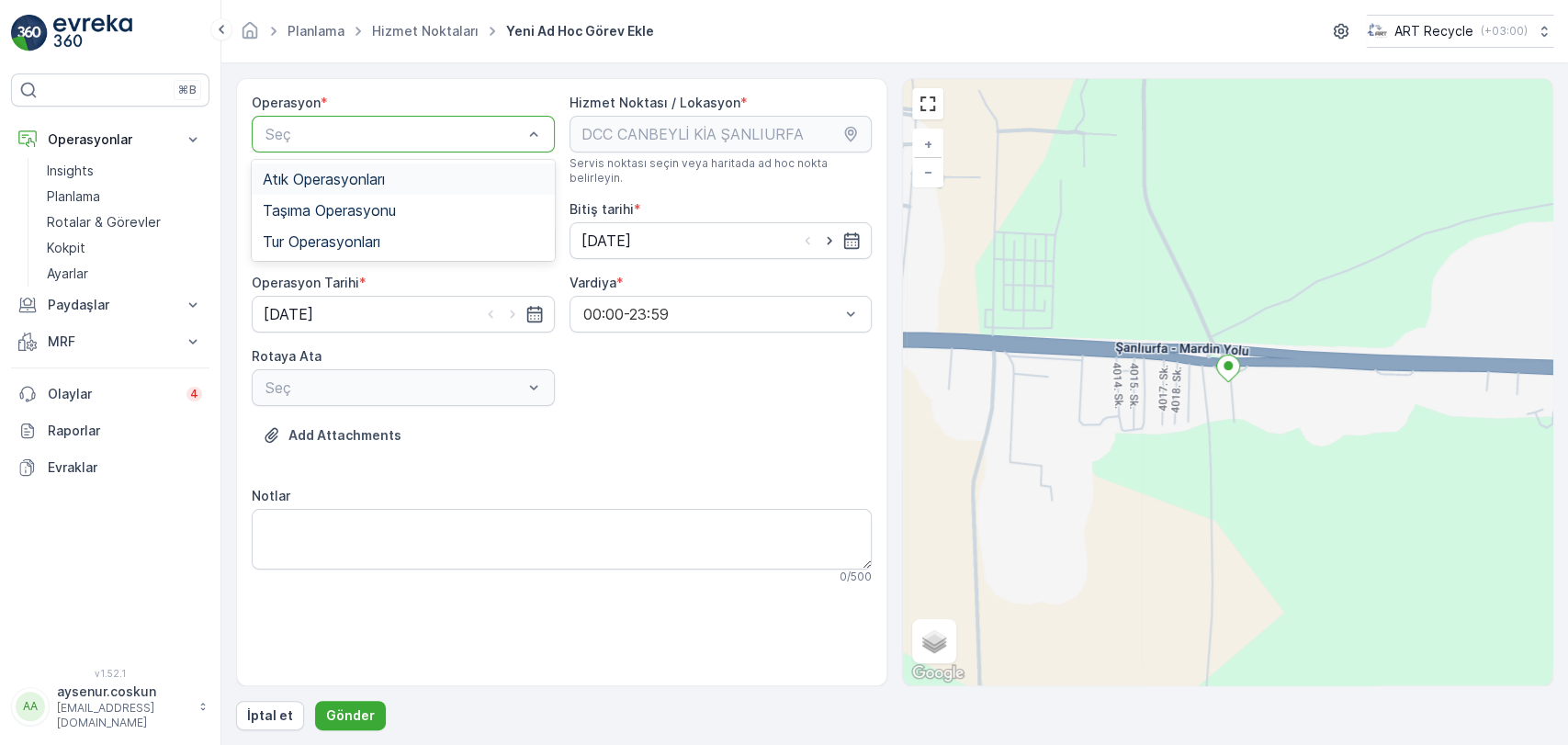
click at [392, 175] on div "Atık Operasyonları" at bounding box center [403, 179] width 281 height 16
click at [379, 223] on div "Seç" at bounding box center [403, 241] width 304 height 37
click at [339, 277] on span "Atık Toplama" at bounding box center [306, 285] width 88 height 16
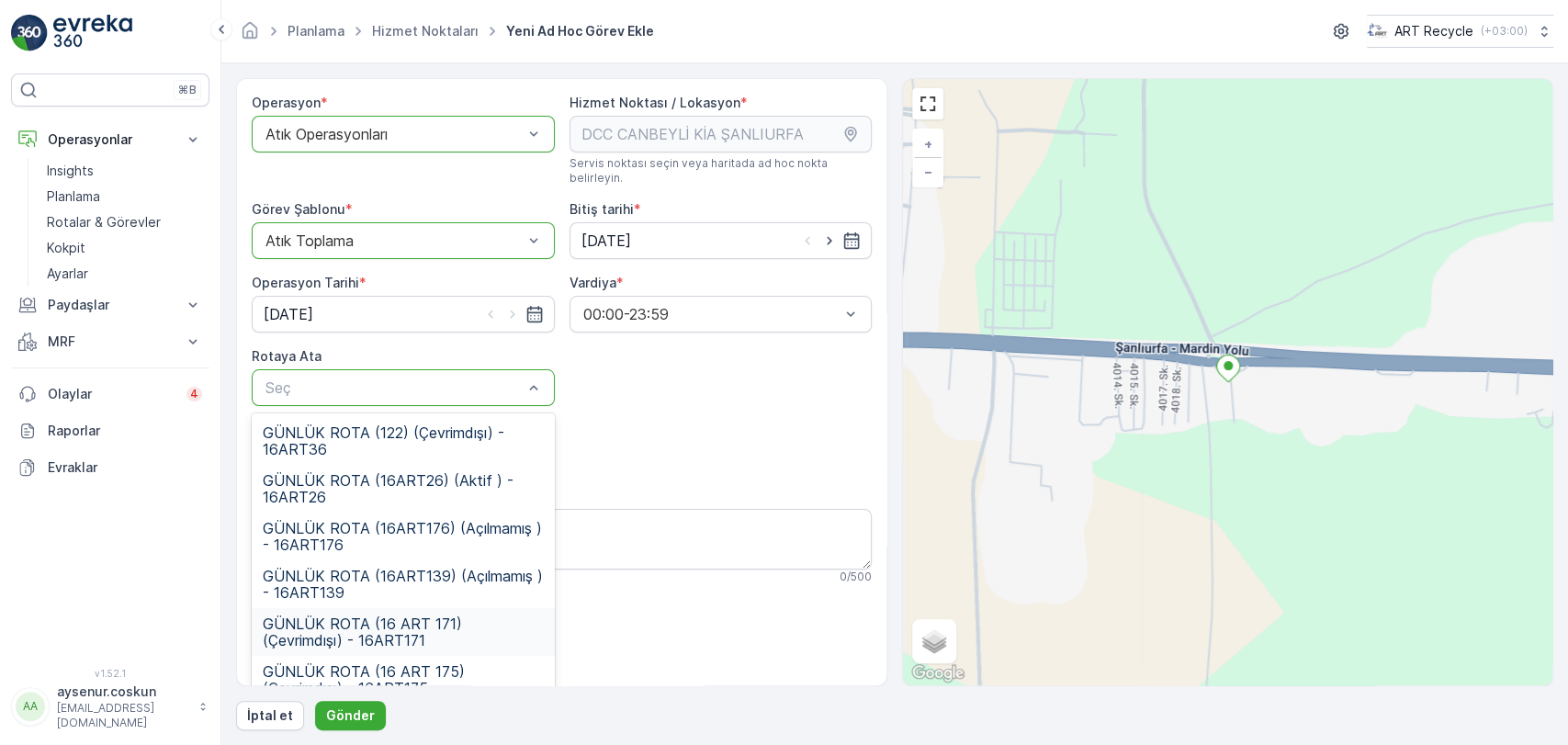
click at [470, 633] on span "GÜNLÜK ROTA (16 ART 171) (Çevrimdışı) - 16ART171" at bounding box center [403, 632] width 281 height 33
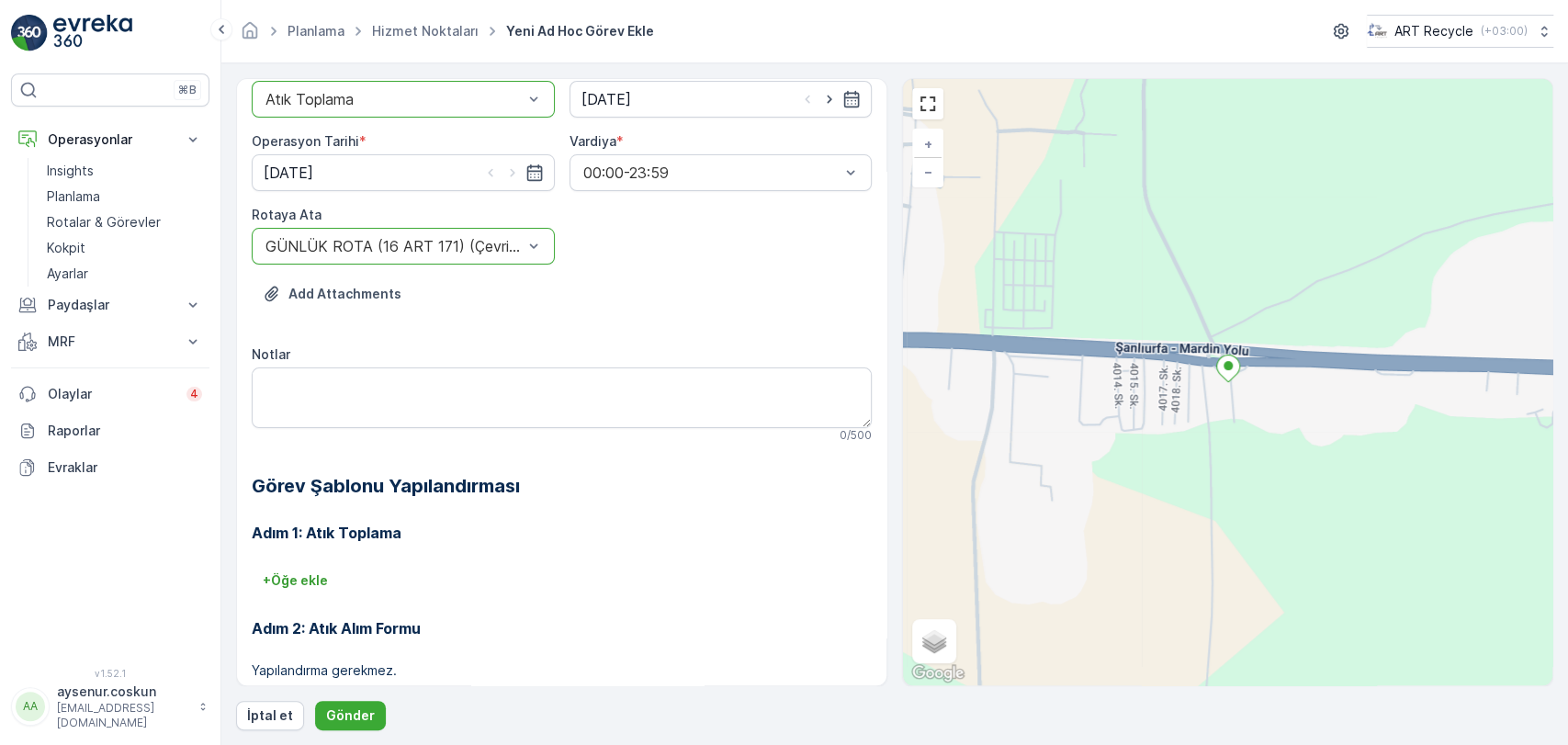
scroll to position [249, 0]
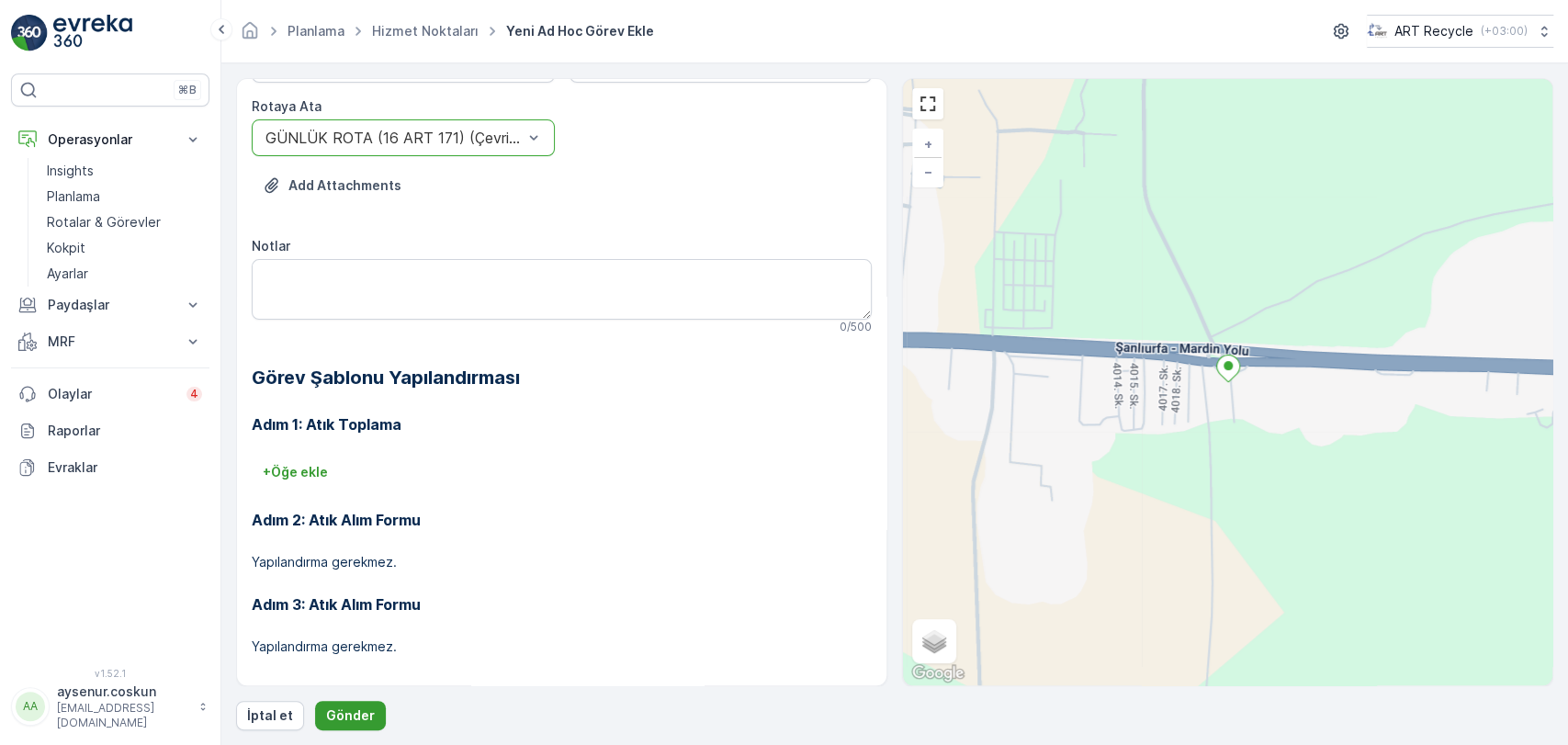
click at [364, 712] on p "Gönder" at bounding box center [350, 715] width 48 height 18
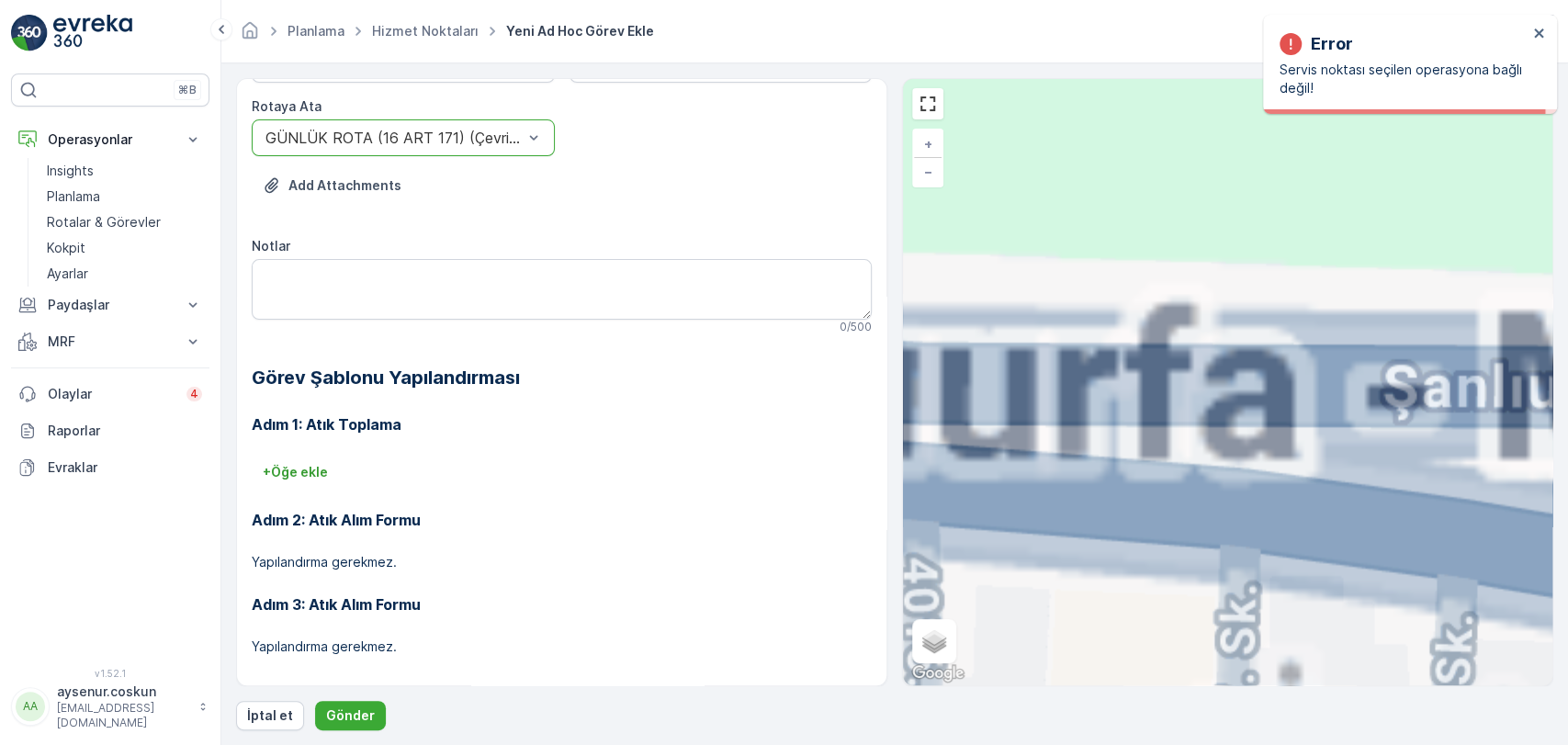
scroll to position [0, 0]
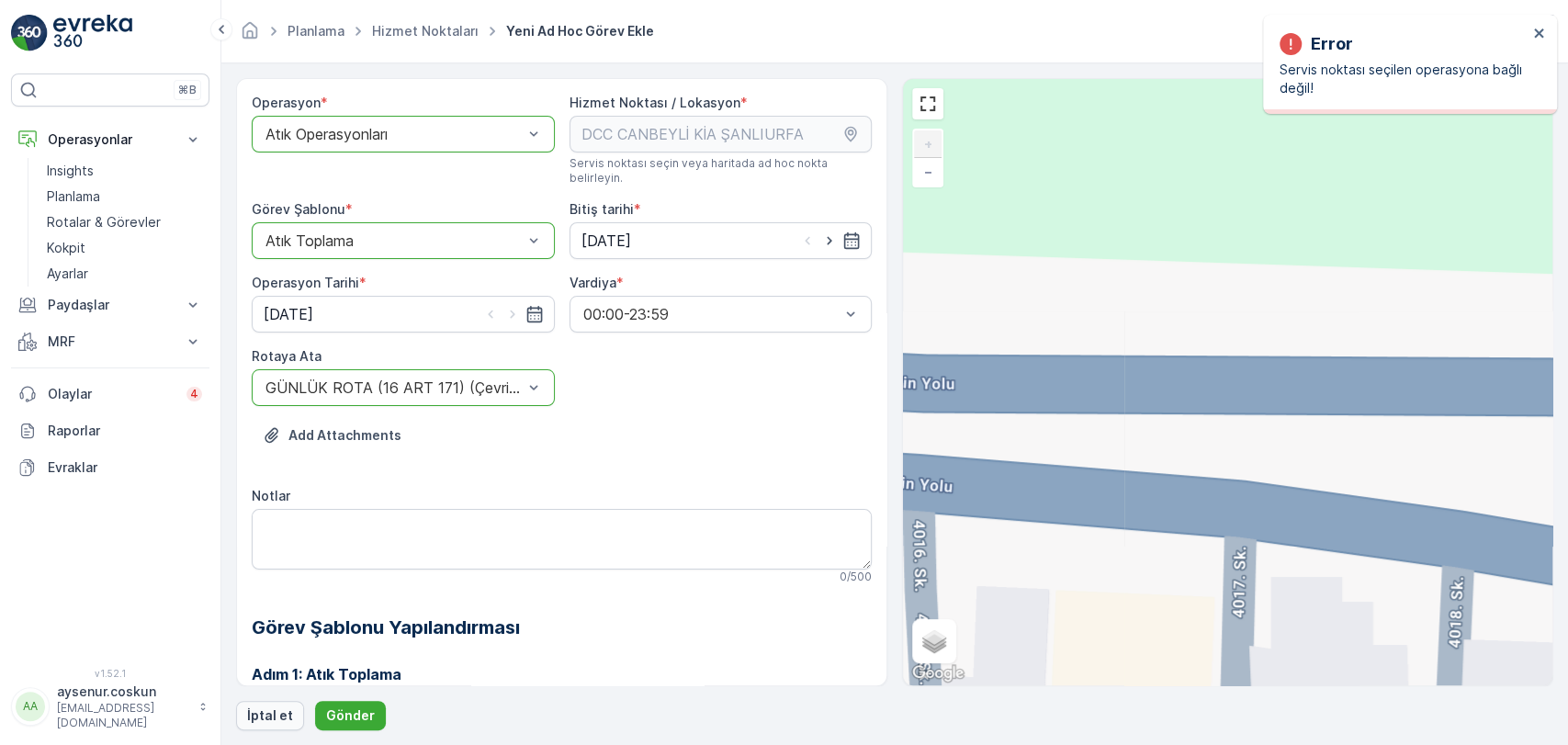
click at [278, 709] on p "İptal et" at bounding box center [271, 715] width 46 height 18
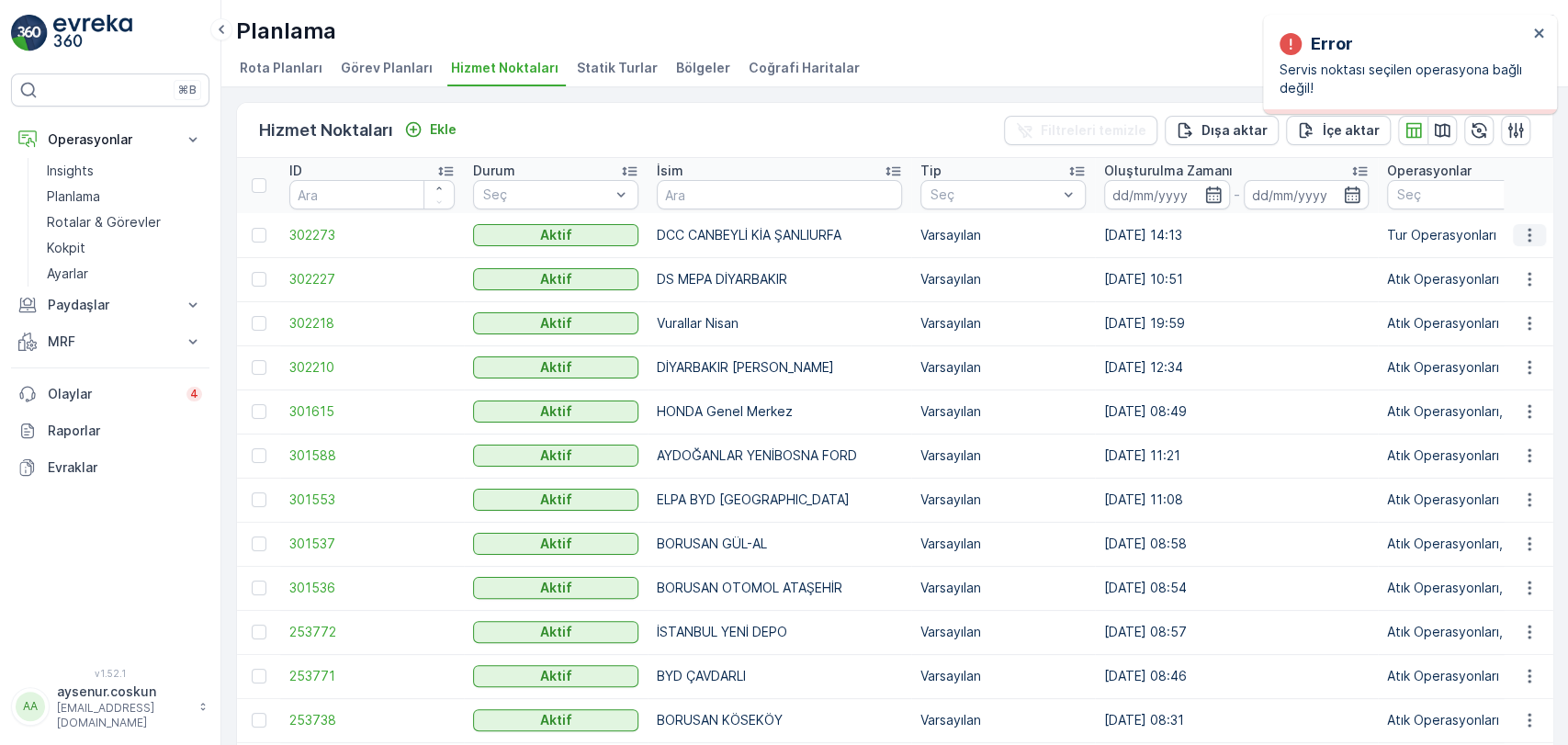
click at [1521, 241] on icon "button" at bounding box center [1529, 235] width 18 height 18
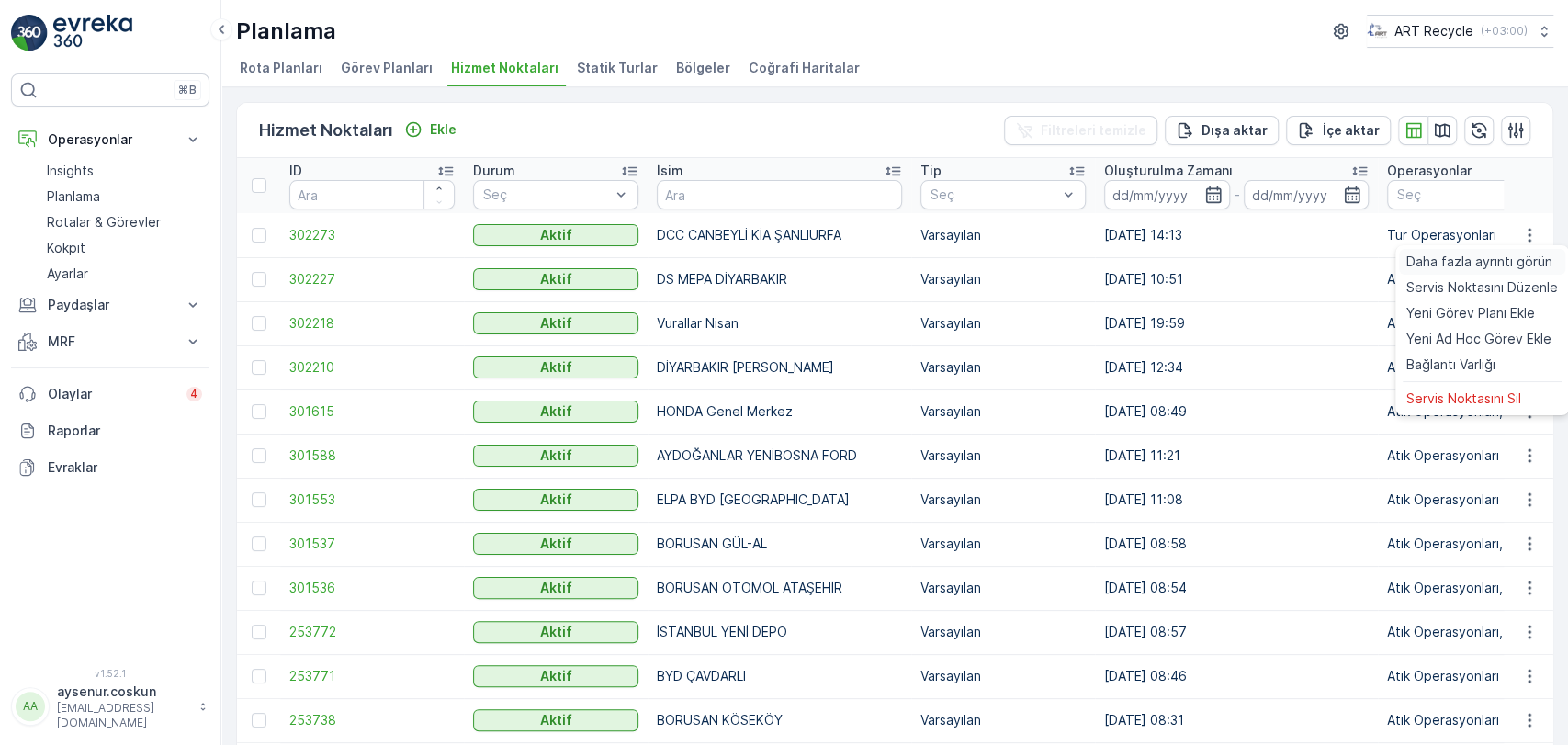
click at [1479, 263] on span "Daha fazla ayrıntı görün" at bounding box center [1479, 261] width 146 height 18
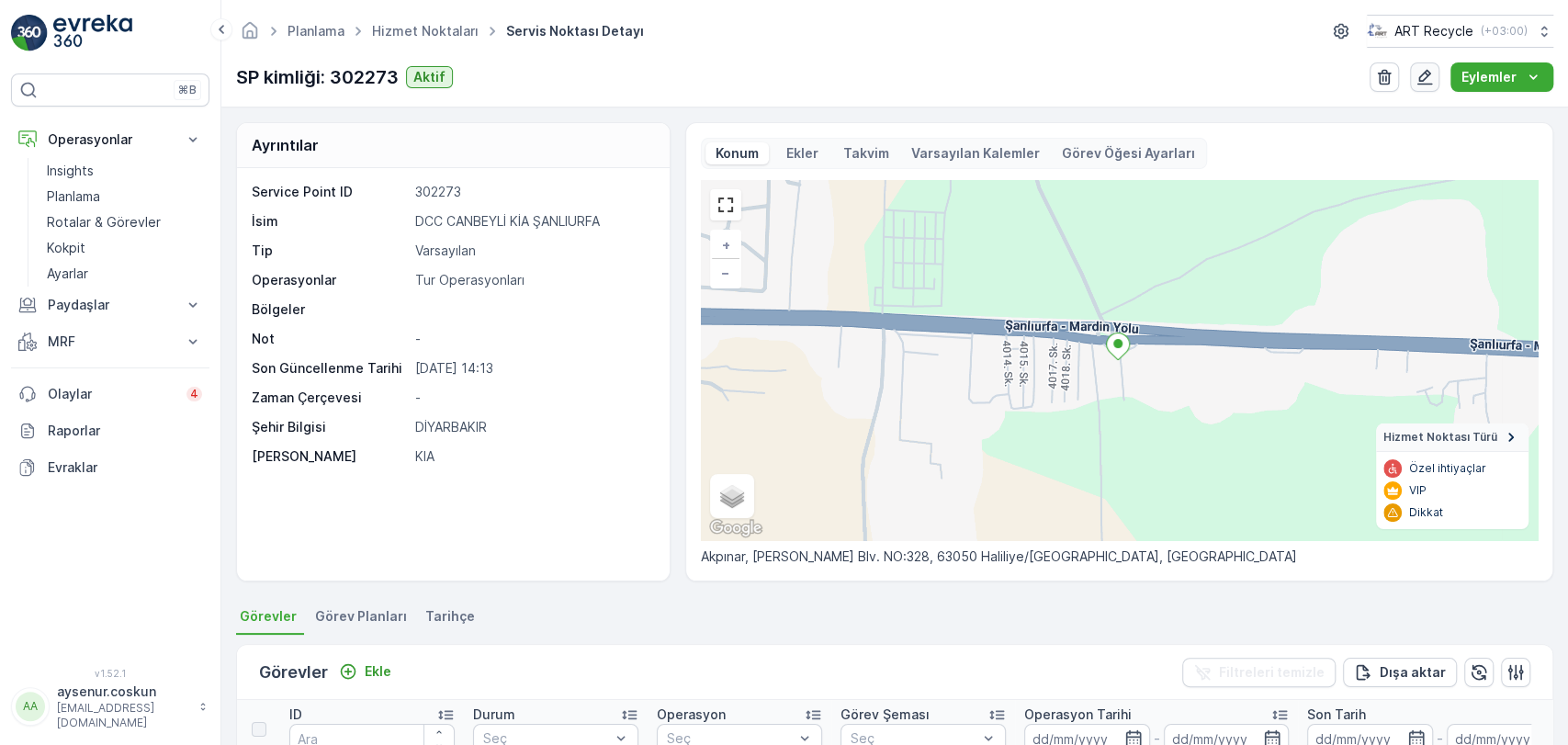
click at [1421, 75] on icon "button" at bounding box center [1425, 77] width 15 height 15
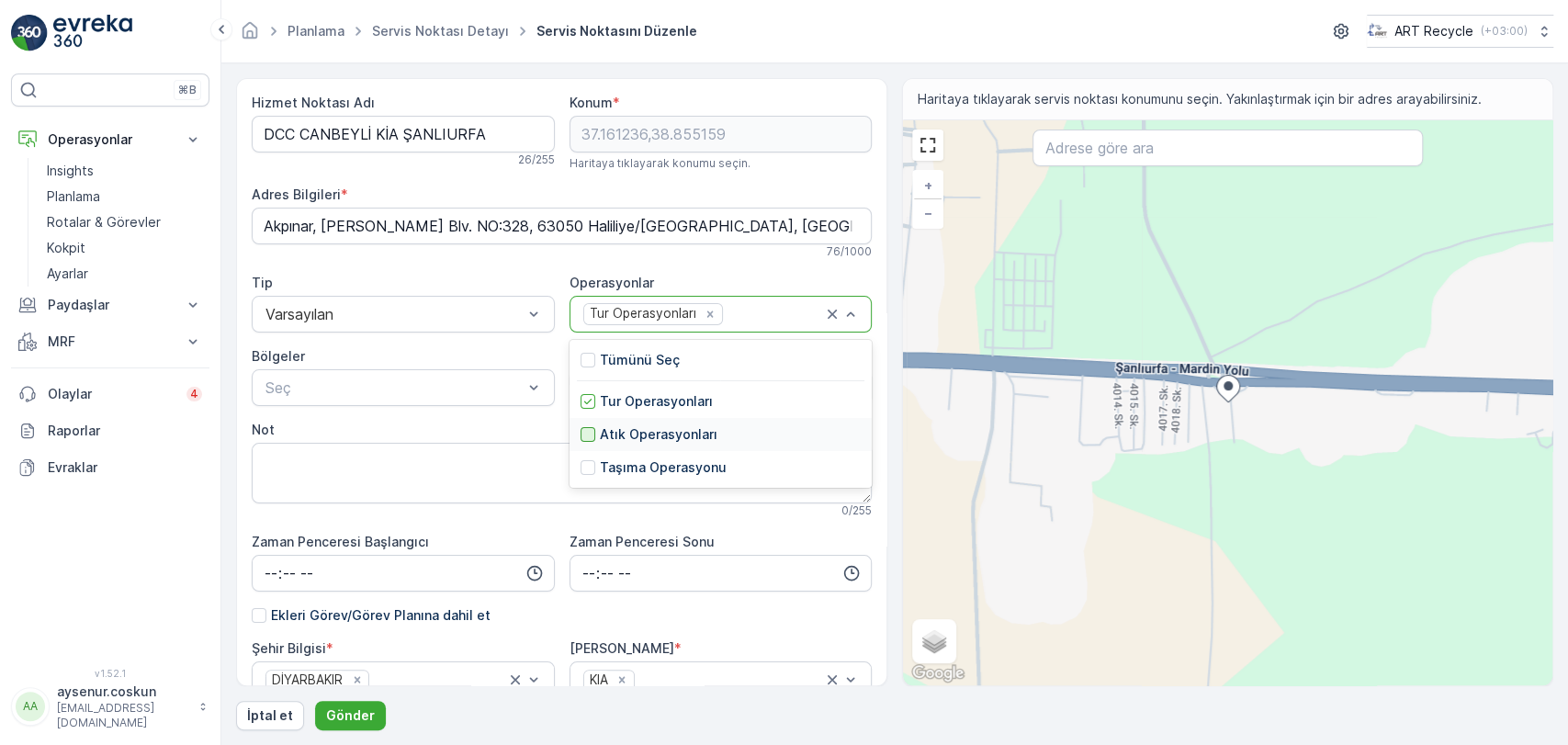
click at [591, 437] on div at bounding box center [588, 434] width 15 height 14
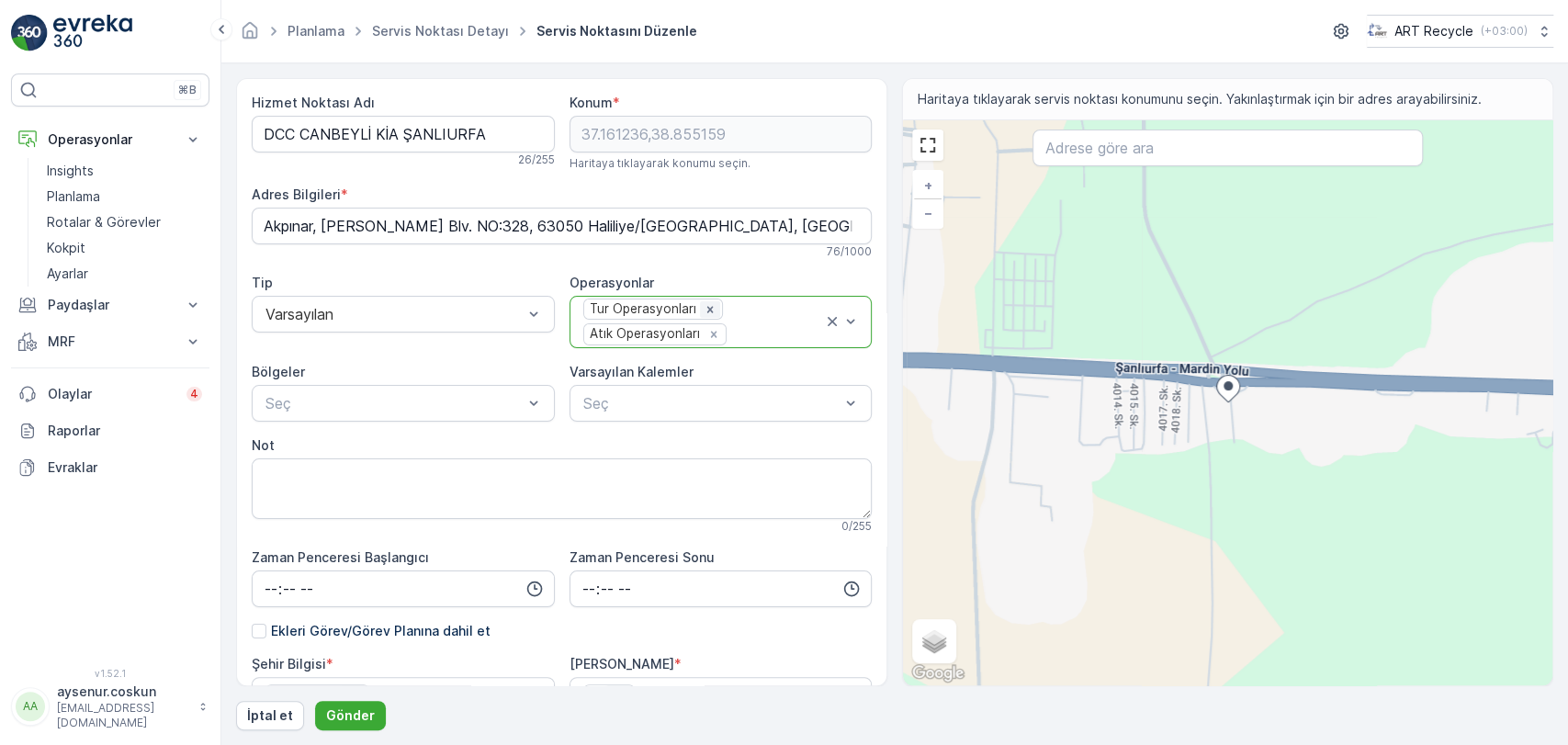
click at [708, 309] on icon "Remove Tur Operasyonları" at bounding box center [710, 309] width 13 height 13
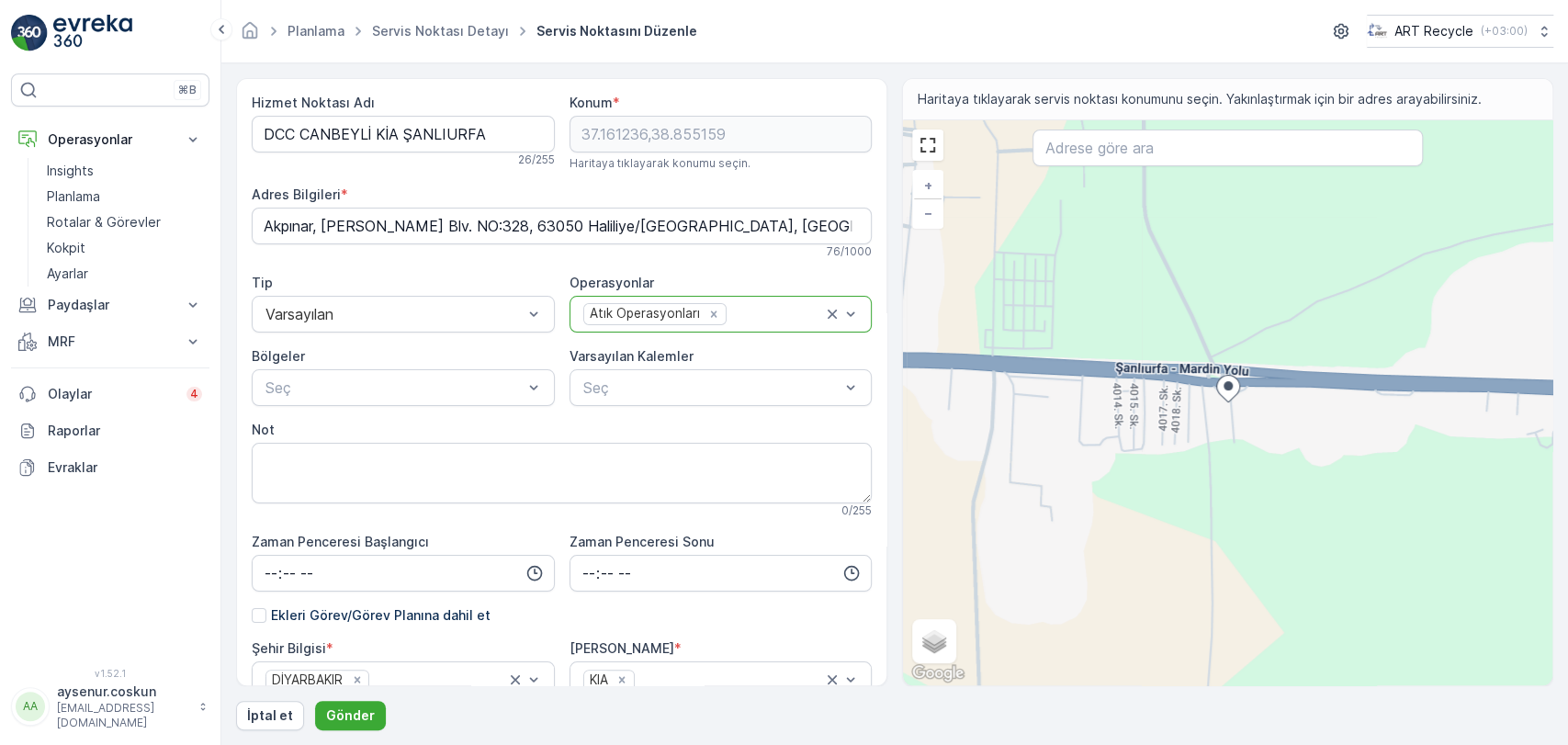
scroll to position [188, 0]
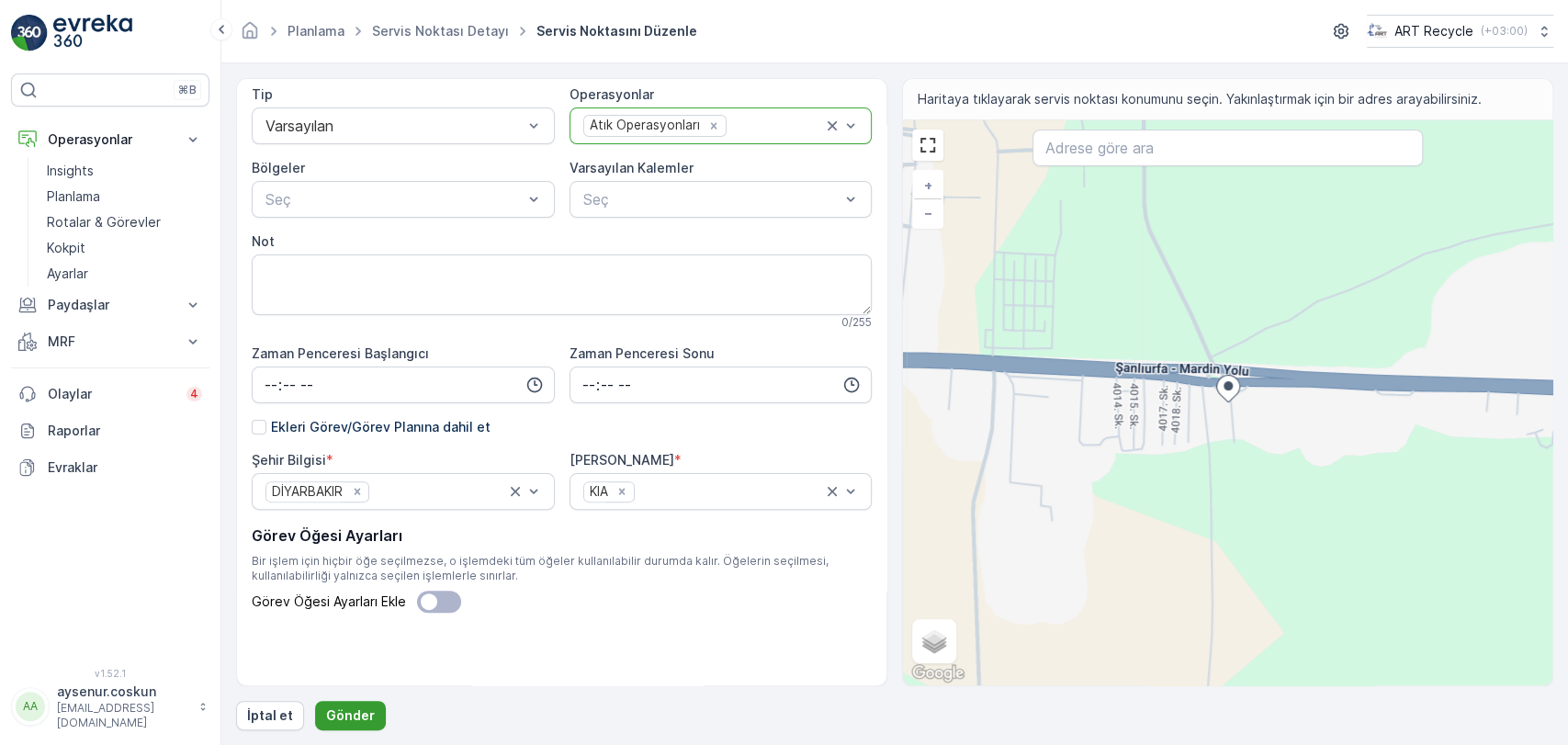
click at [354, 718] on p "Gönder" at bounding box center [350, 715] width 48 height 18
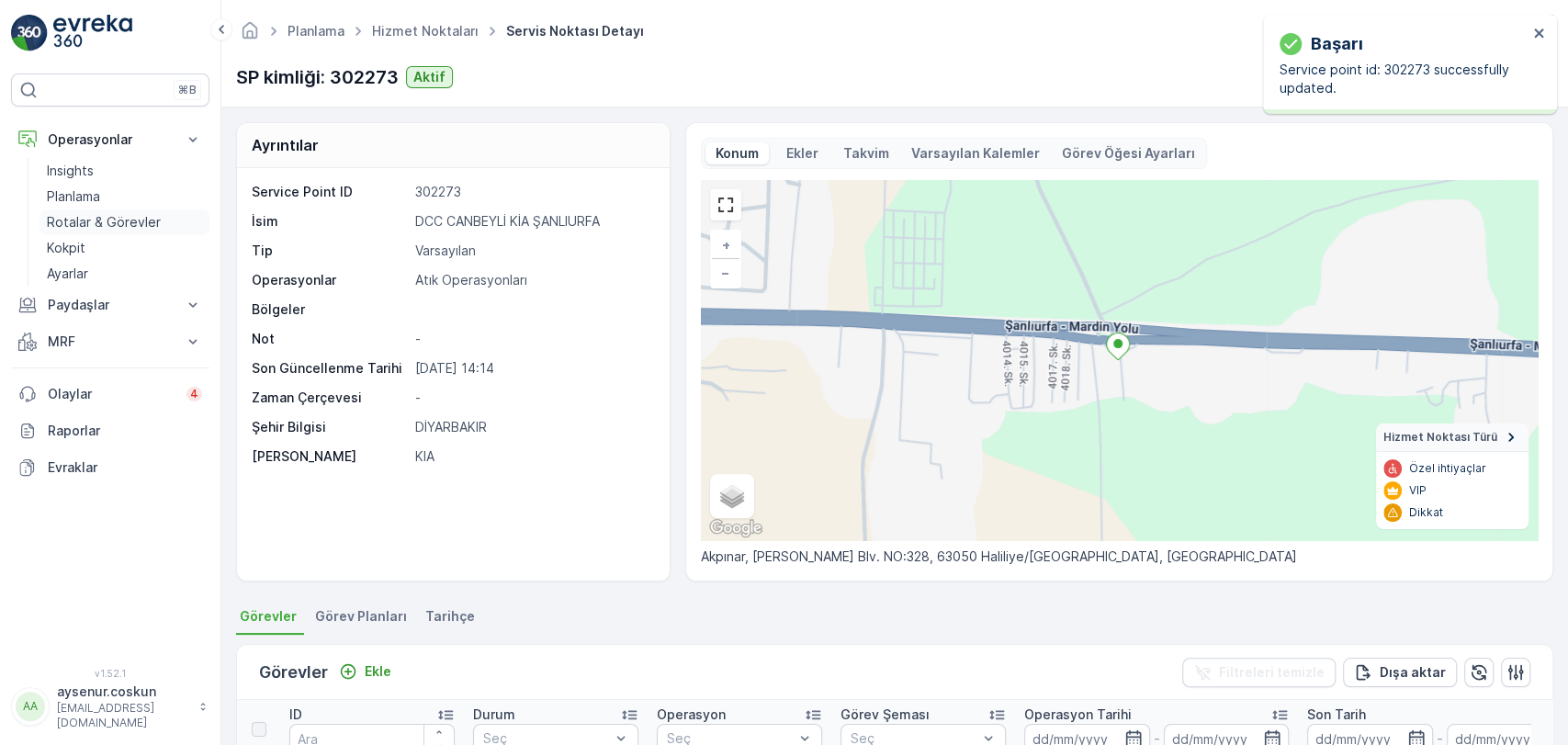
click at [142, 230] on p "Rotalar & Görevler" at bounding box center [103, 221] width 114 height 18
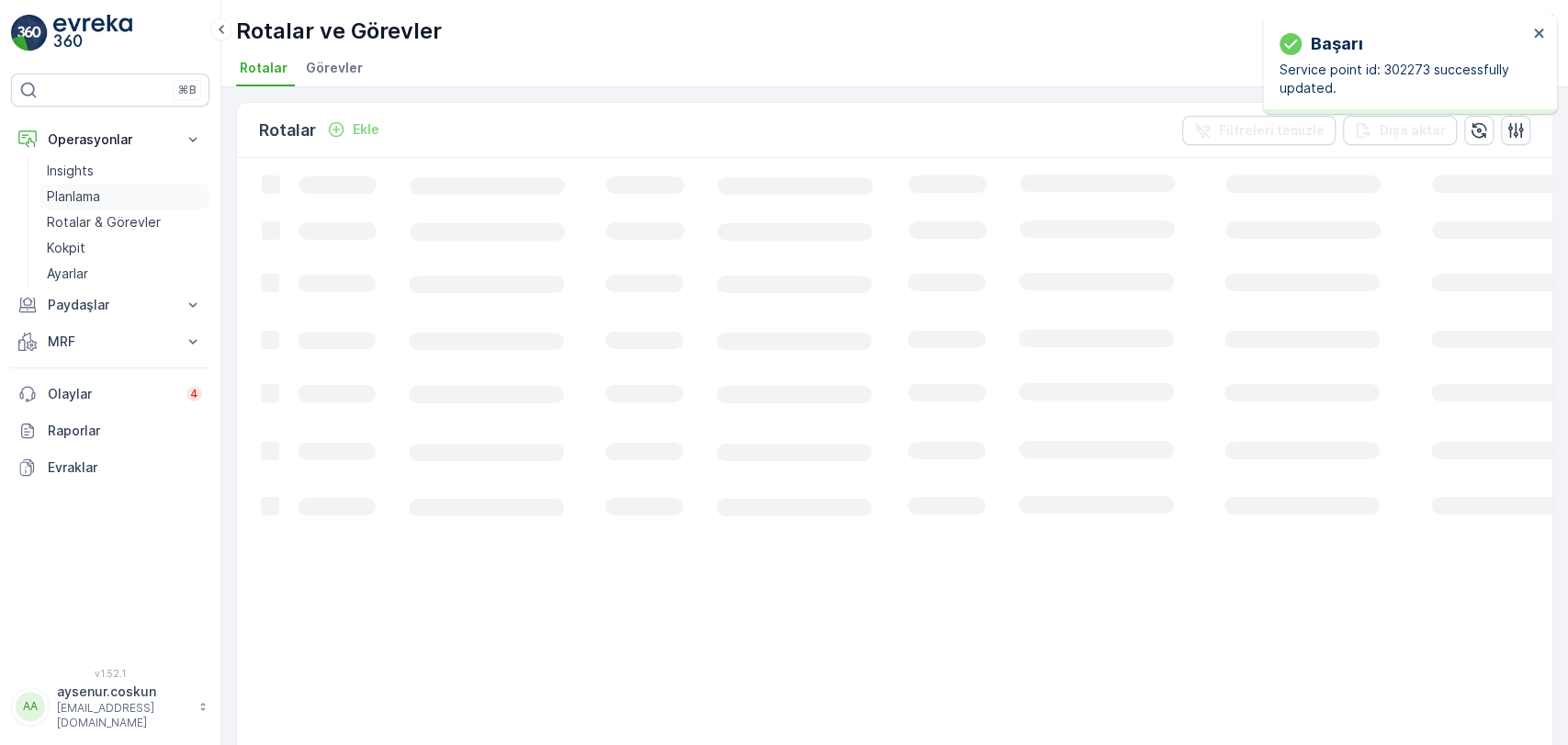
click at [103, 198] on link "Planlama" at bounding box center [125, 196] width 170 height 26
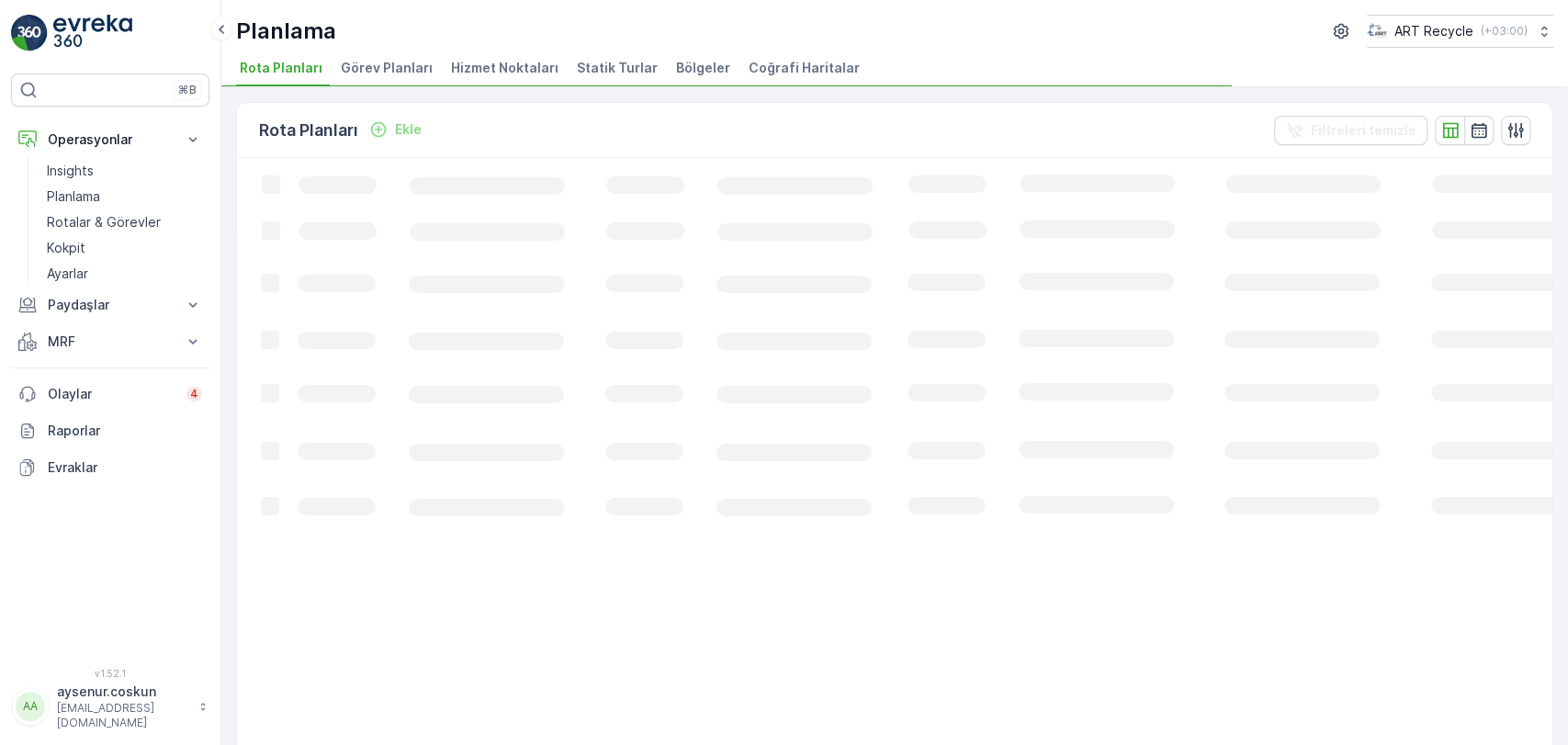
click at [479, 73] on span "Hizmet Noktaları" at bounding box center [505, 68] width 107 height 18
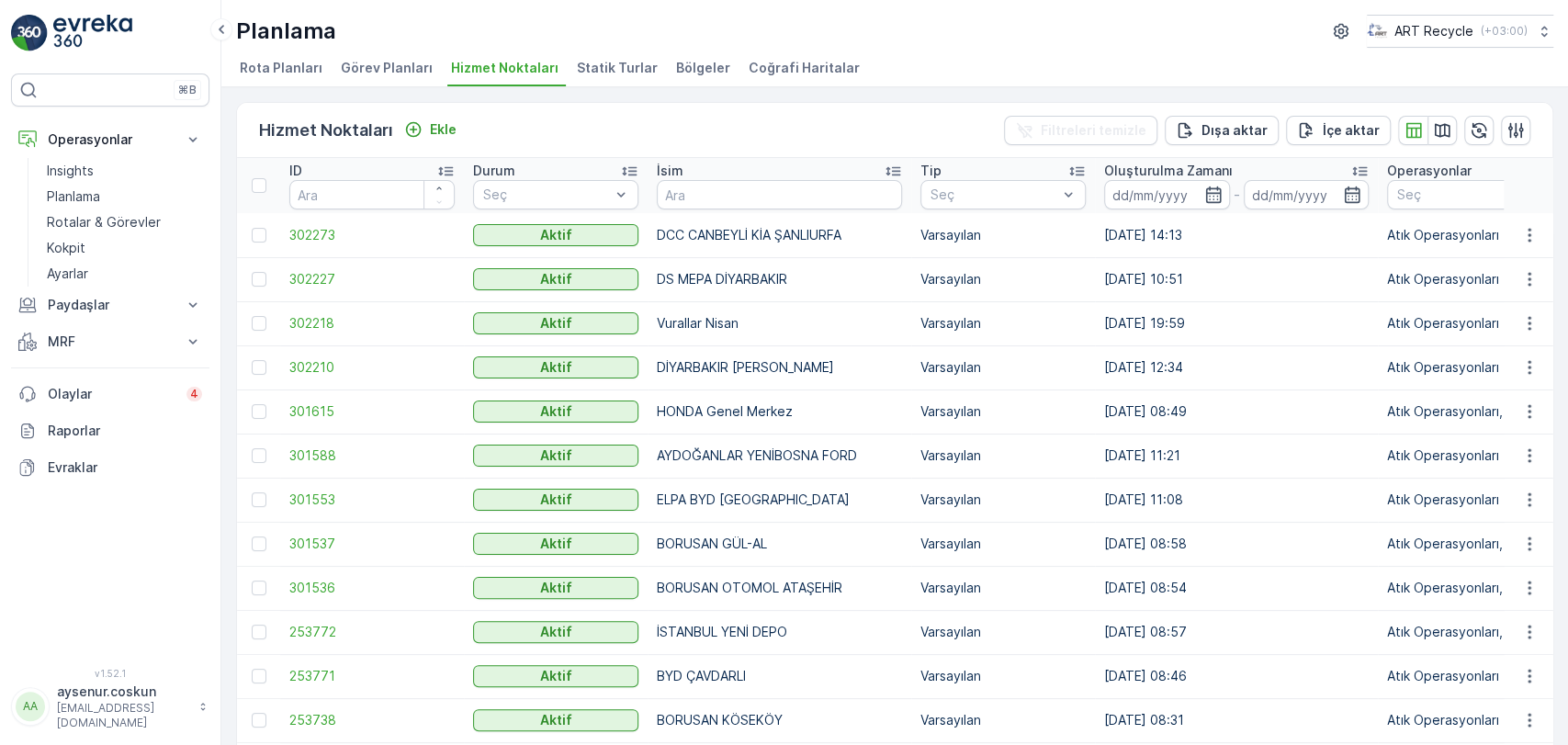
click at [1544, 235] on td at bounding box center [1527, 235] width 49 height 44
click at [1528, 236] on icon "button" at bounding box center [1529, 235] width 18 height 18
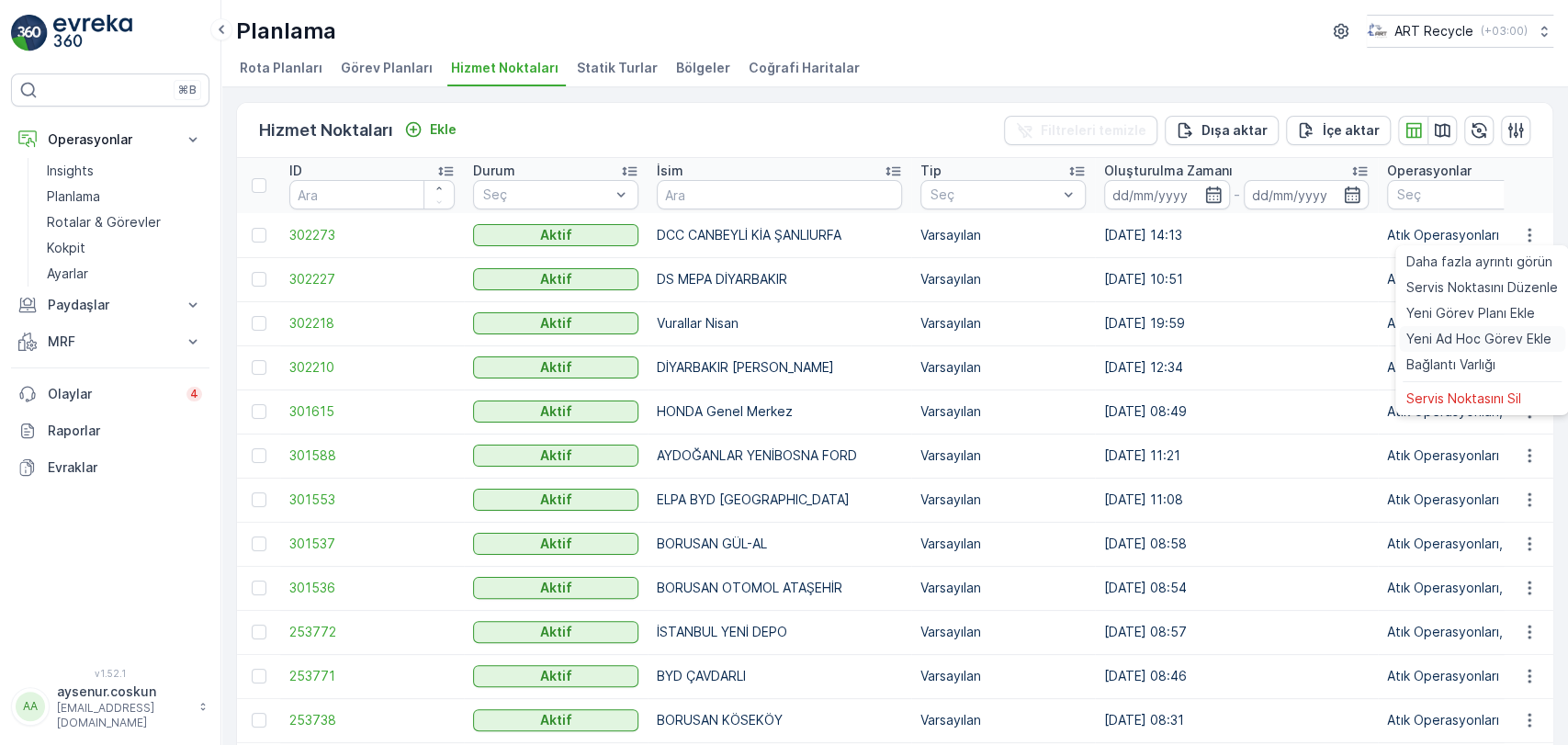
click at [1506, 337] on span "Yeni Ad Hoc Görev Ekle" at bounding box center [1479, 338] width 145 height 18
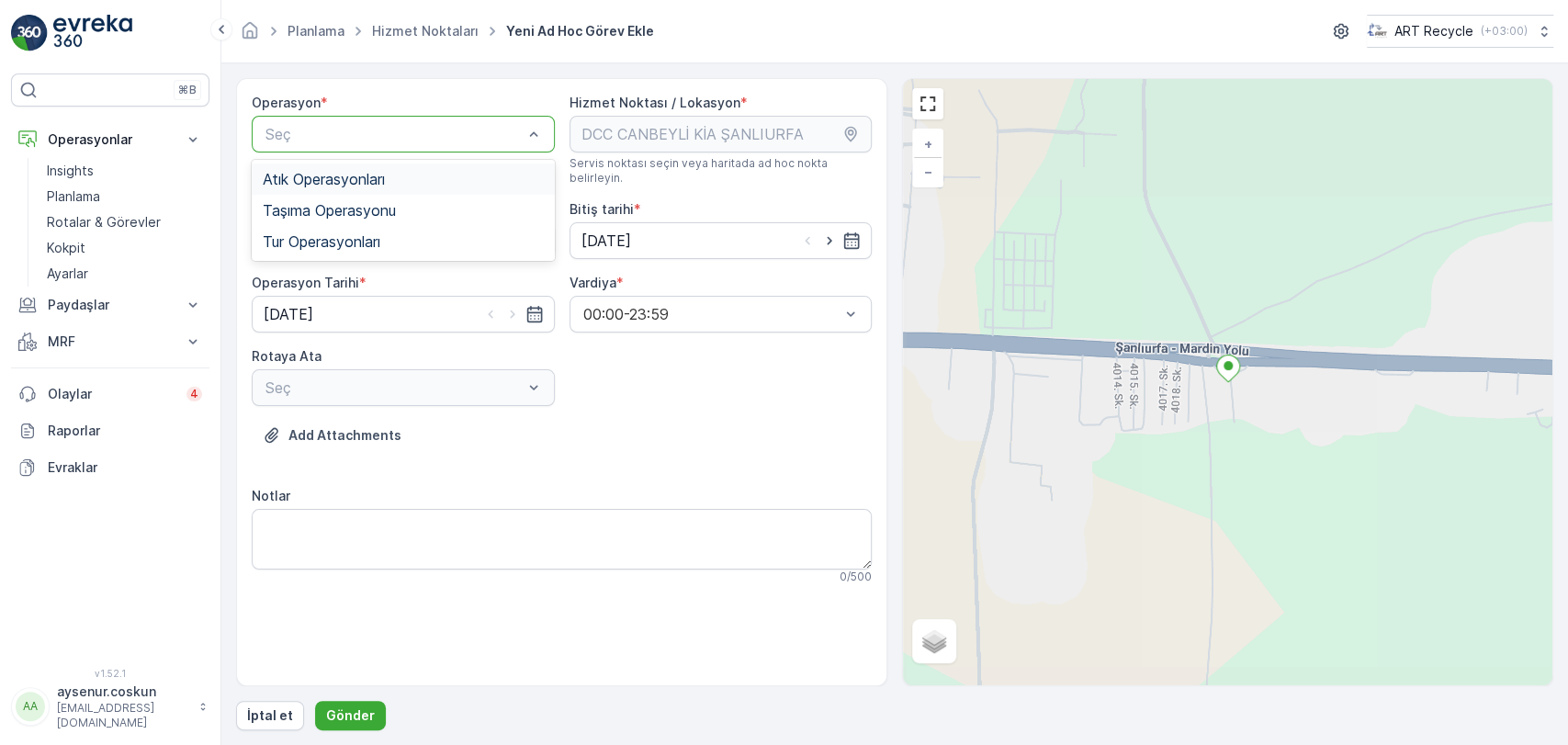
click at [372, 172] on span "Atık Operasyonları" at bounding box center [324, 179] width 122 height 16
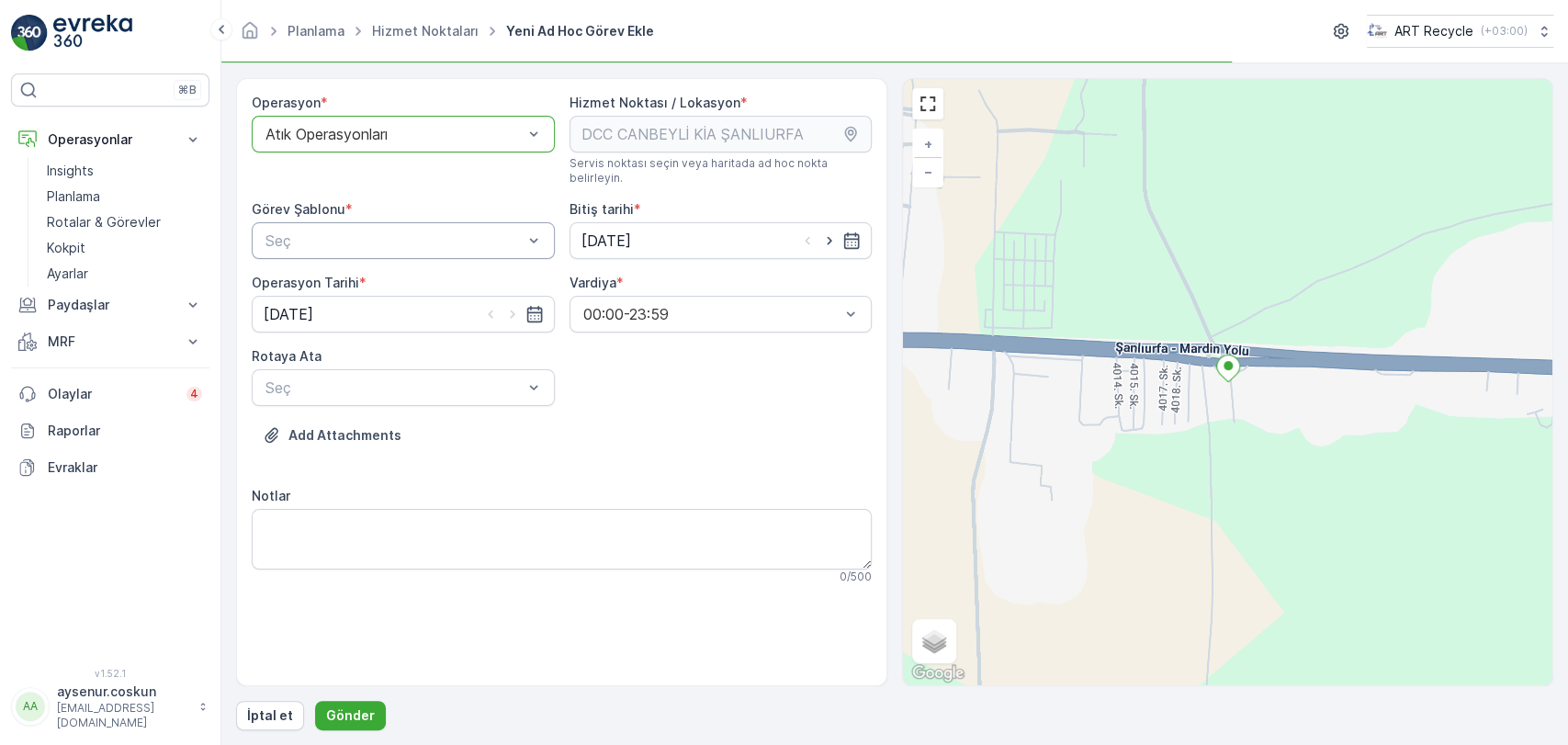
click at [423, 237] on div "Seç" at bounding box center [403, 241] width 304 height 37
click at [414, 277] on div "Atık Toplama" at bounding box center [403, 285] width 281 height 16
click at [438, 350] on div "Rotaya [PERSON_NAME]" at bounding box center [403, 376] width 304 height 59
click at [441, 369] on div "Seç" at bounding box center [403, 387] width 304 height 37
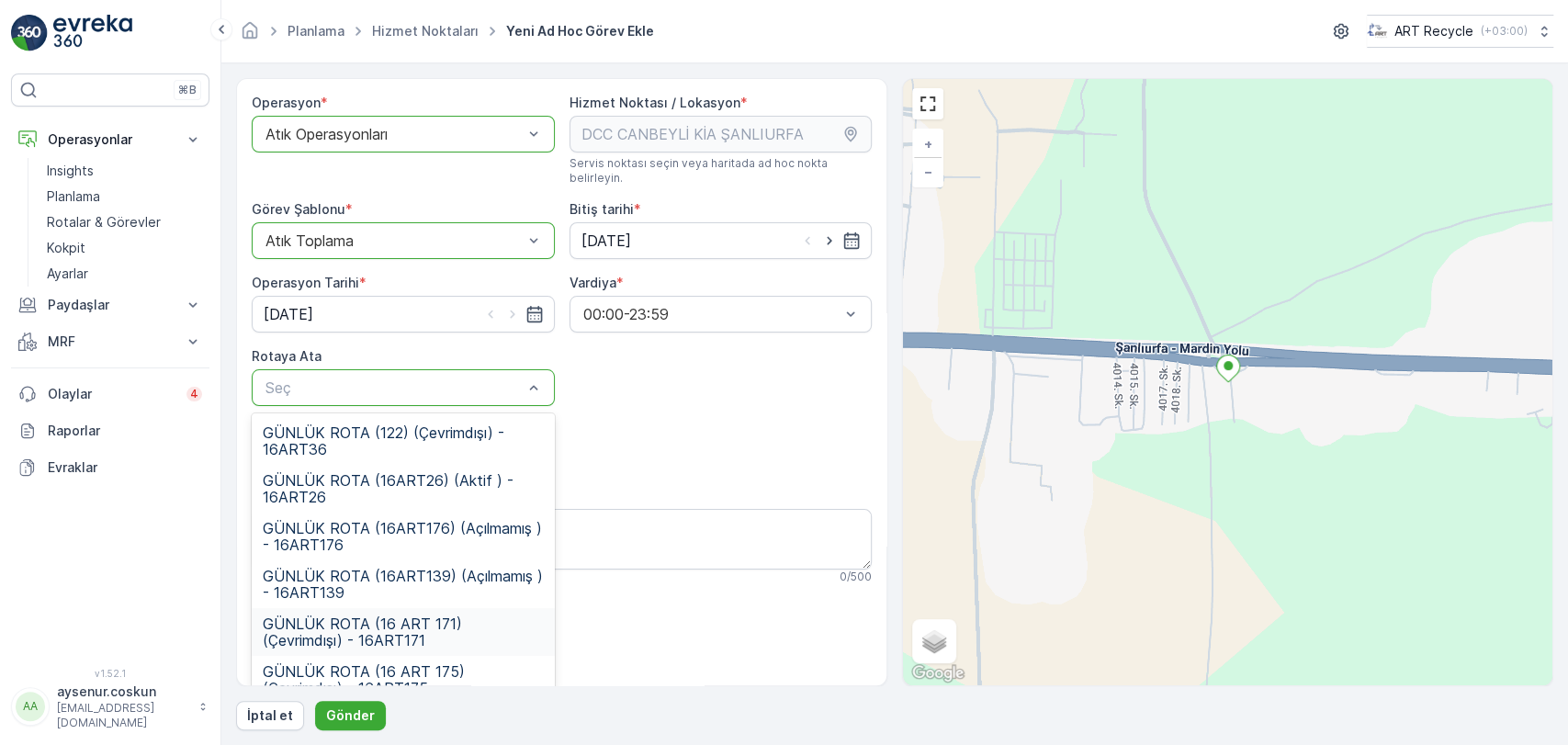
click at [464, 616] on span "GÜNLÜK ROTA (16 ART 171) (Çevrimdışı) - 16ART171" at bounding box center [403, 632] width 281 height 33
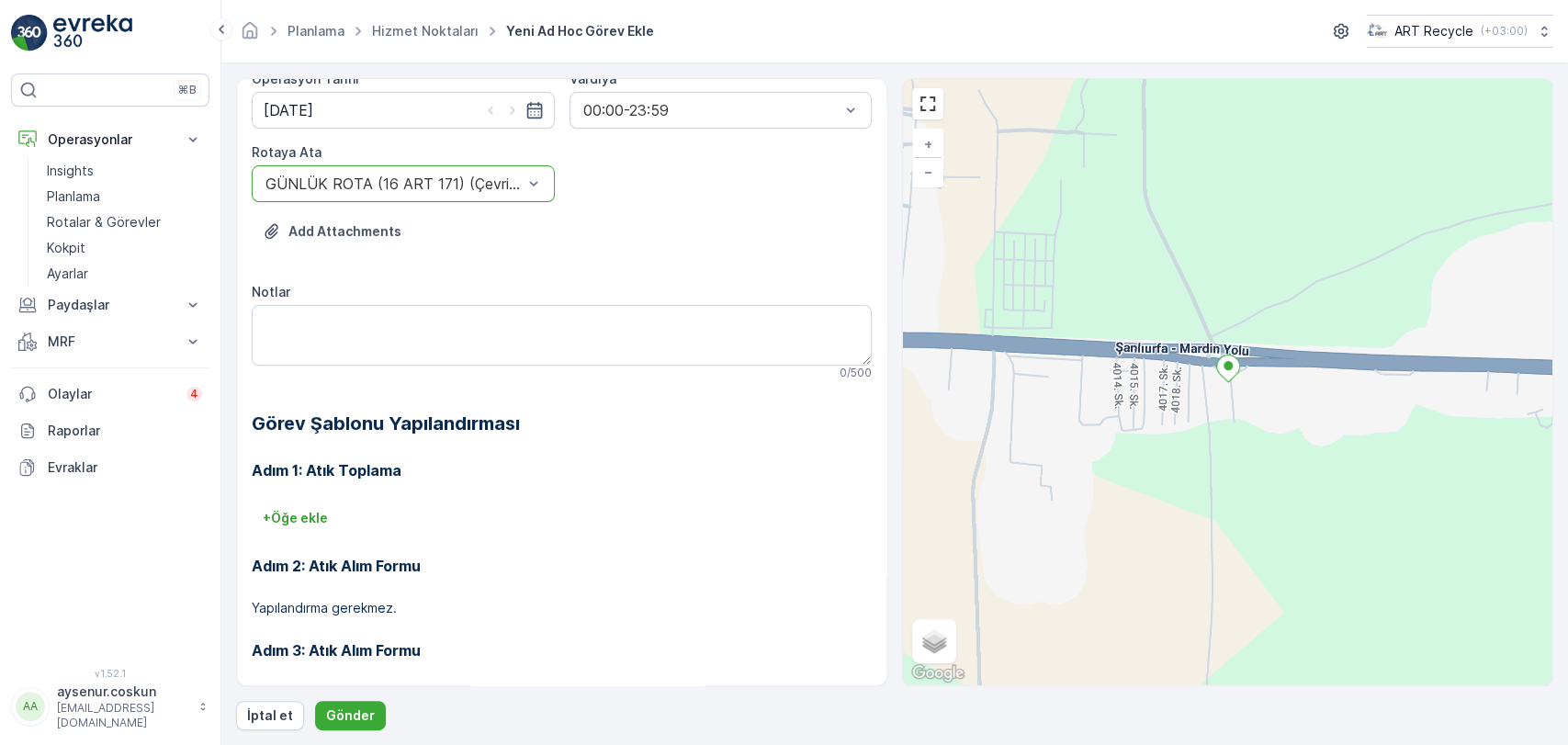
scroll to position [249, 0]
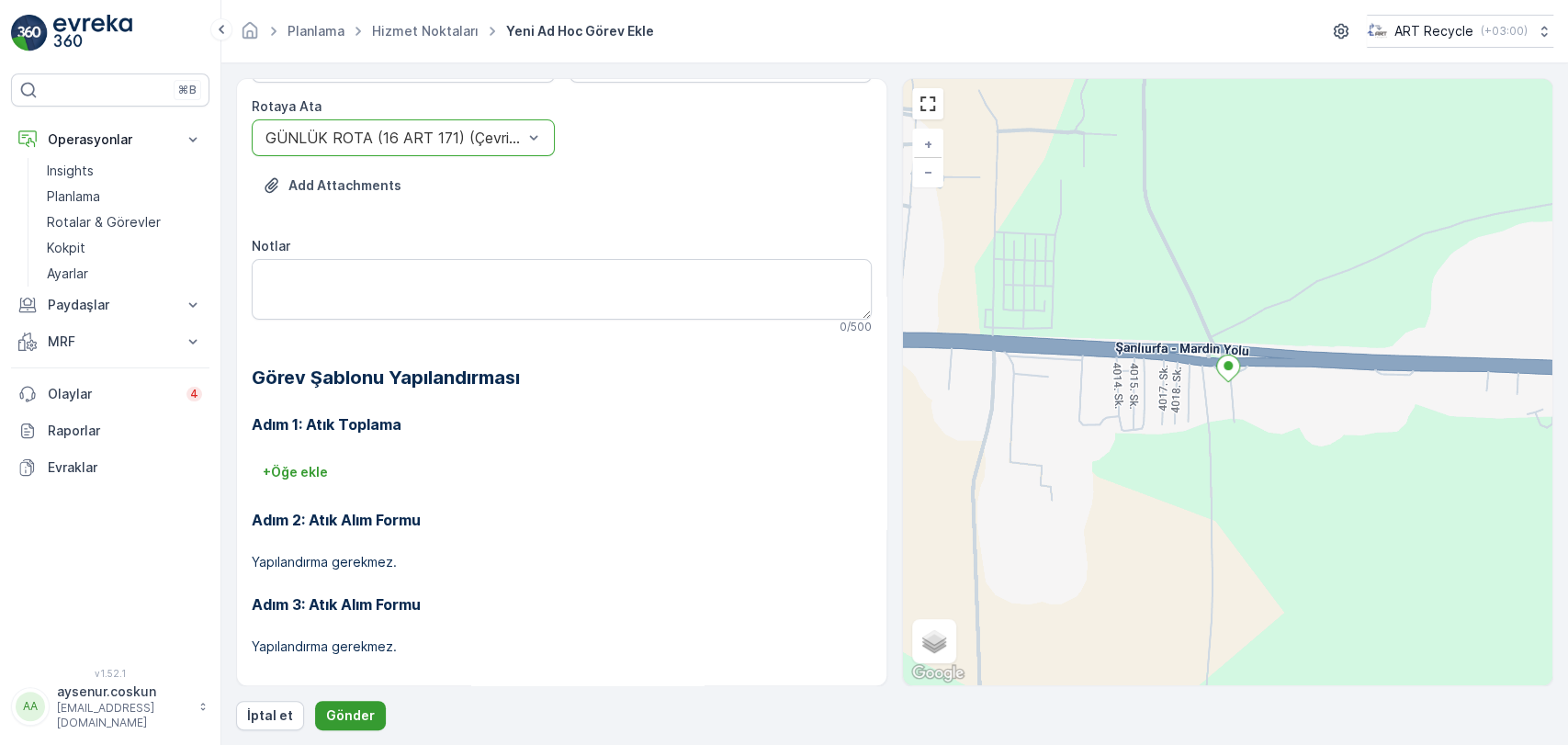
click at [360, 714] on p "Gönder" at bounding box center [350, 715] width 48 height 18
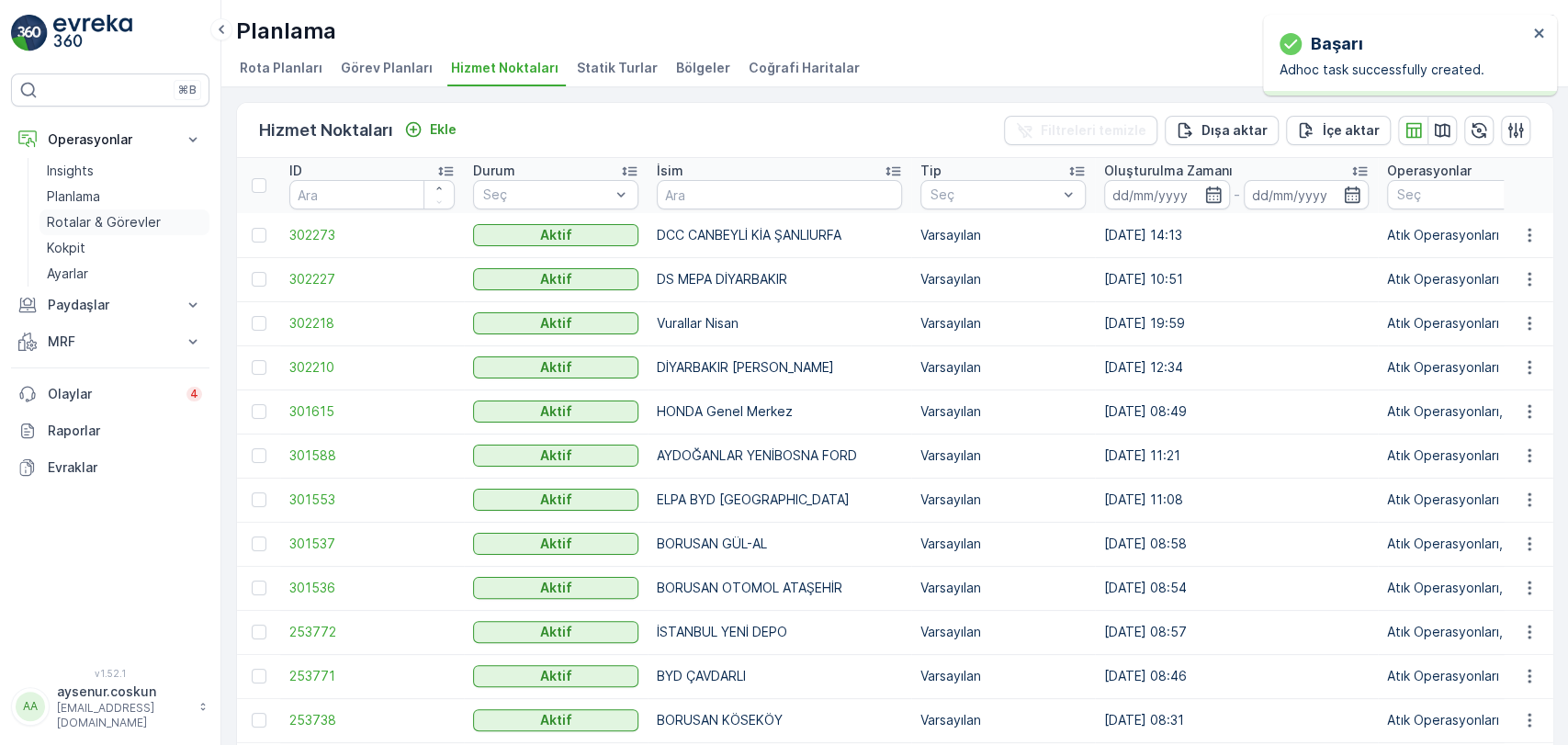
click at [115, 229] on p "Rotalar & Görevler" at bounding box center [103, 221] width 114 height 18
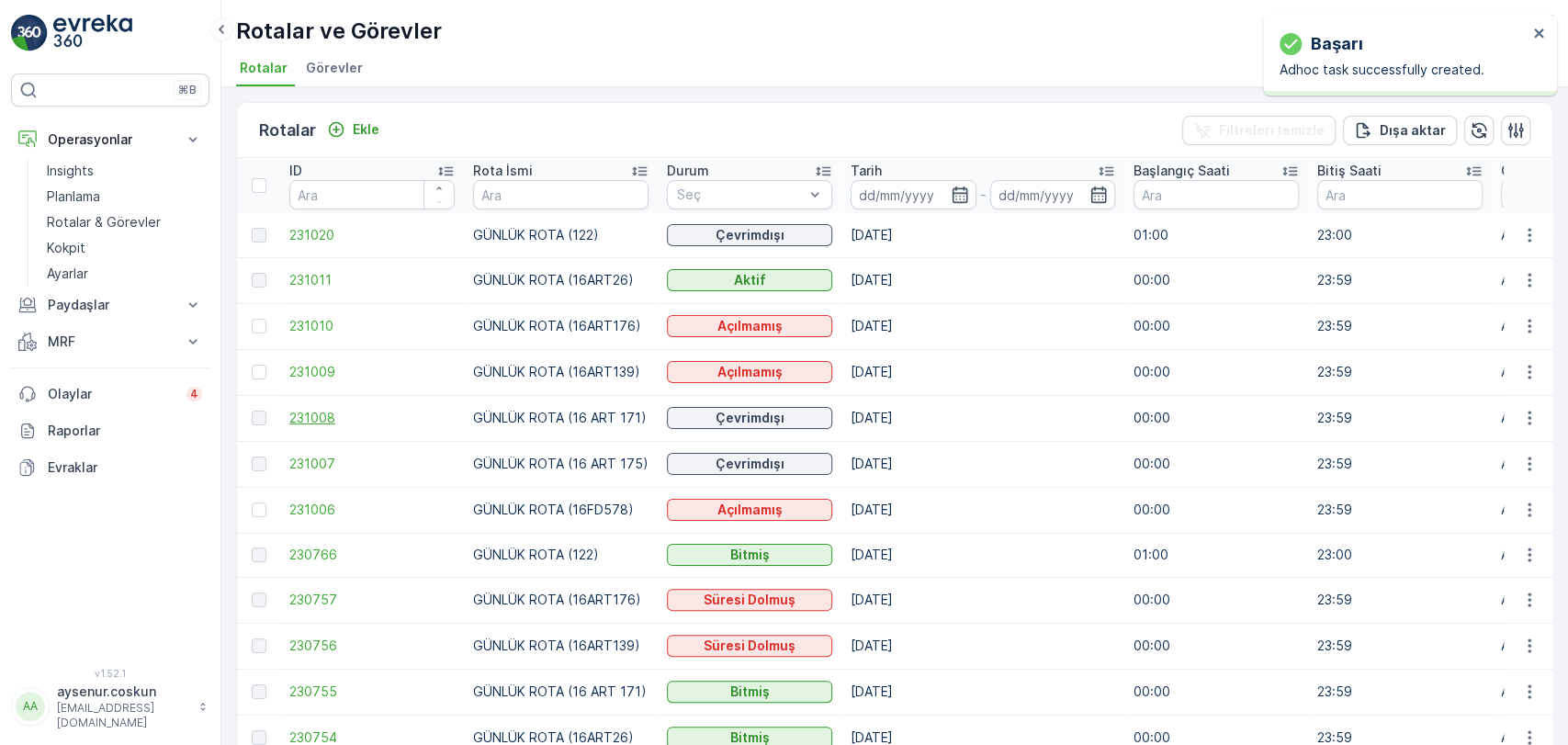
click at [326, 423] on span "231008" at bounding box center [371, 417] width 165 height 18
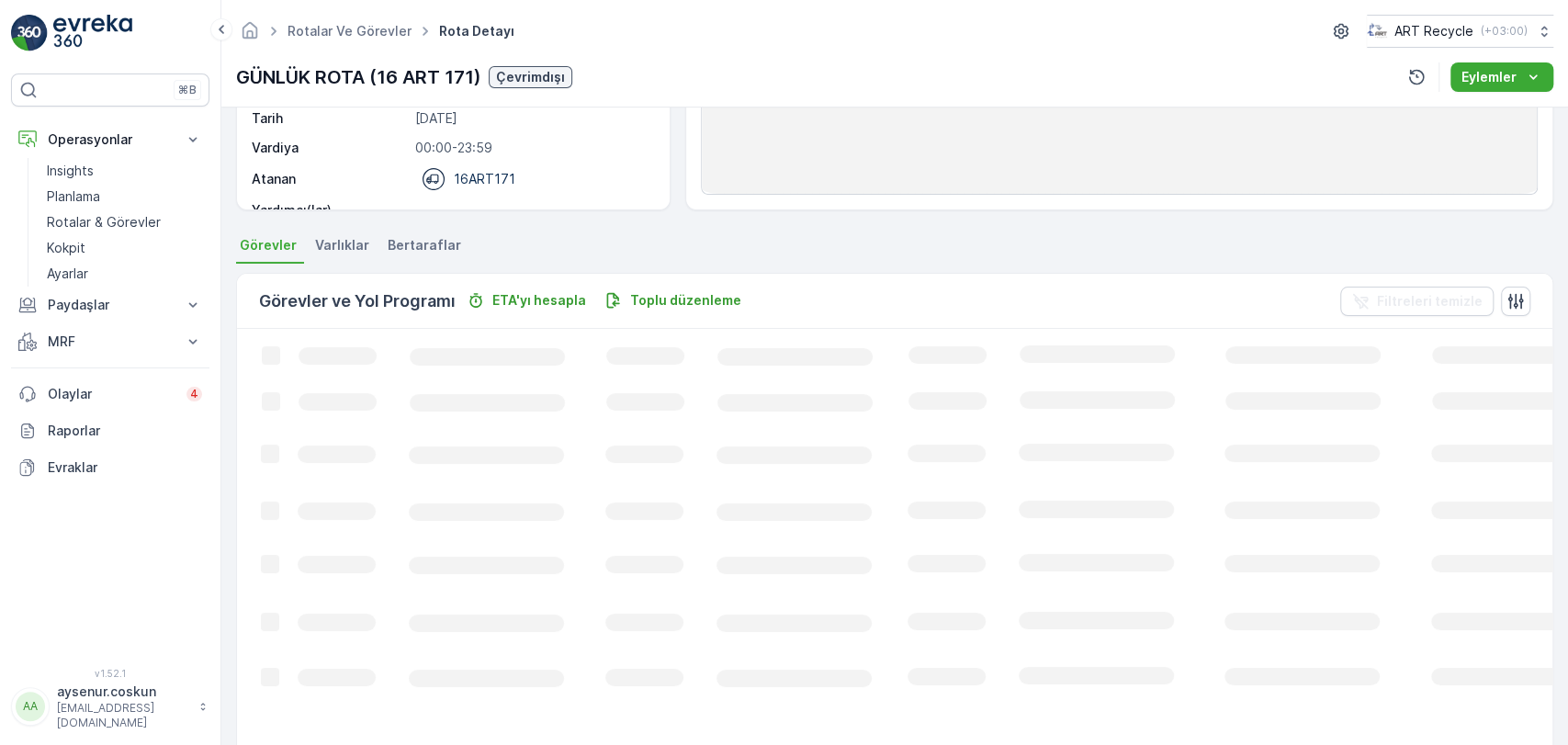
scroll to position [388, 0]
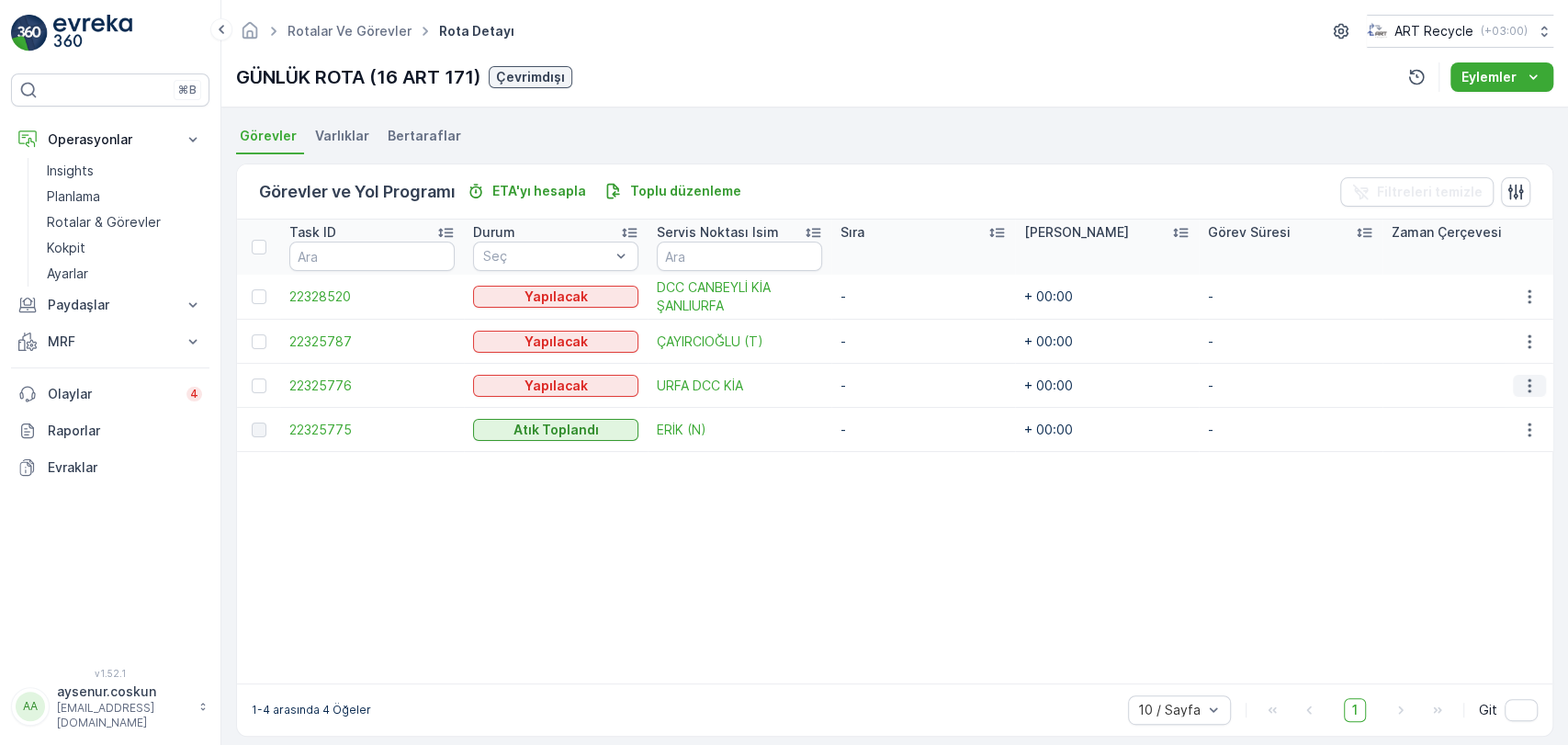
click at [1527, 384] on icon "button" at bounding box center [1528, 385] width 3 height 14
click at [1476, 480] on span "Rotadan kaldır" at bounding box center [1457, 489] width 88 height 18
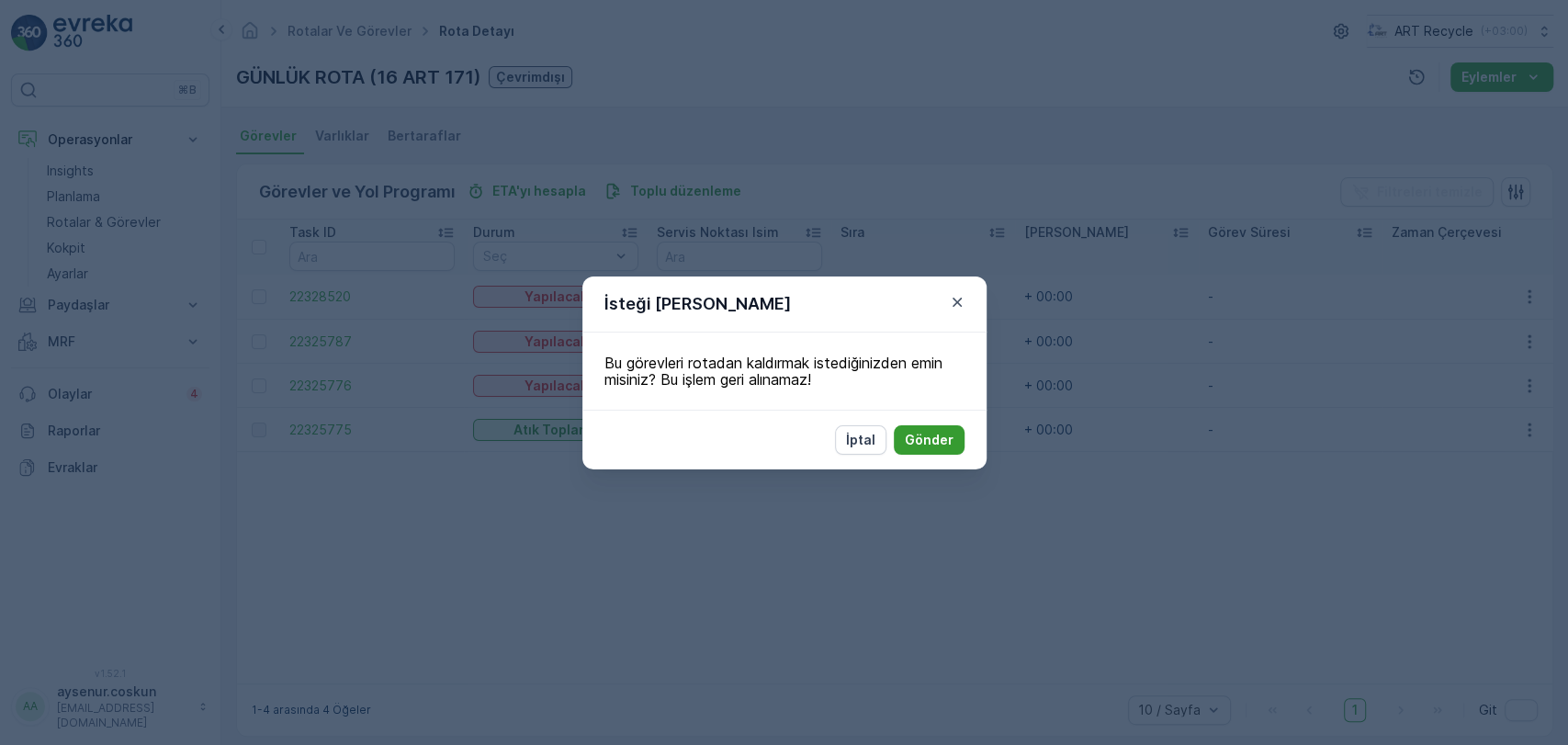
click at [937, 436] on p "Gönder" at bounding box center [929, 440] width 48 height 18
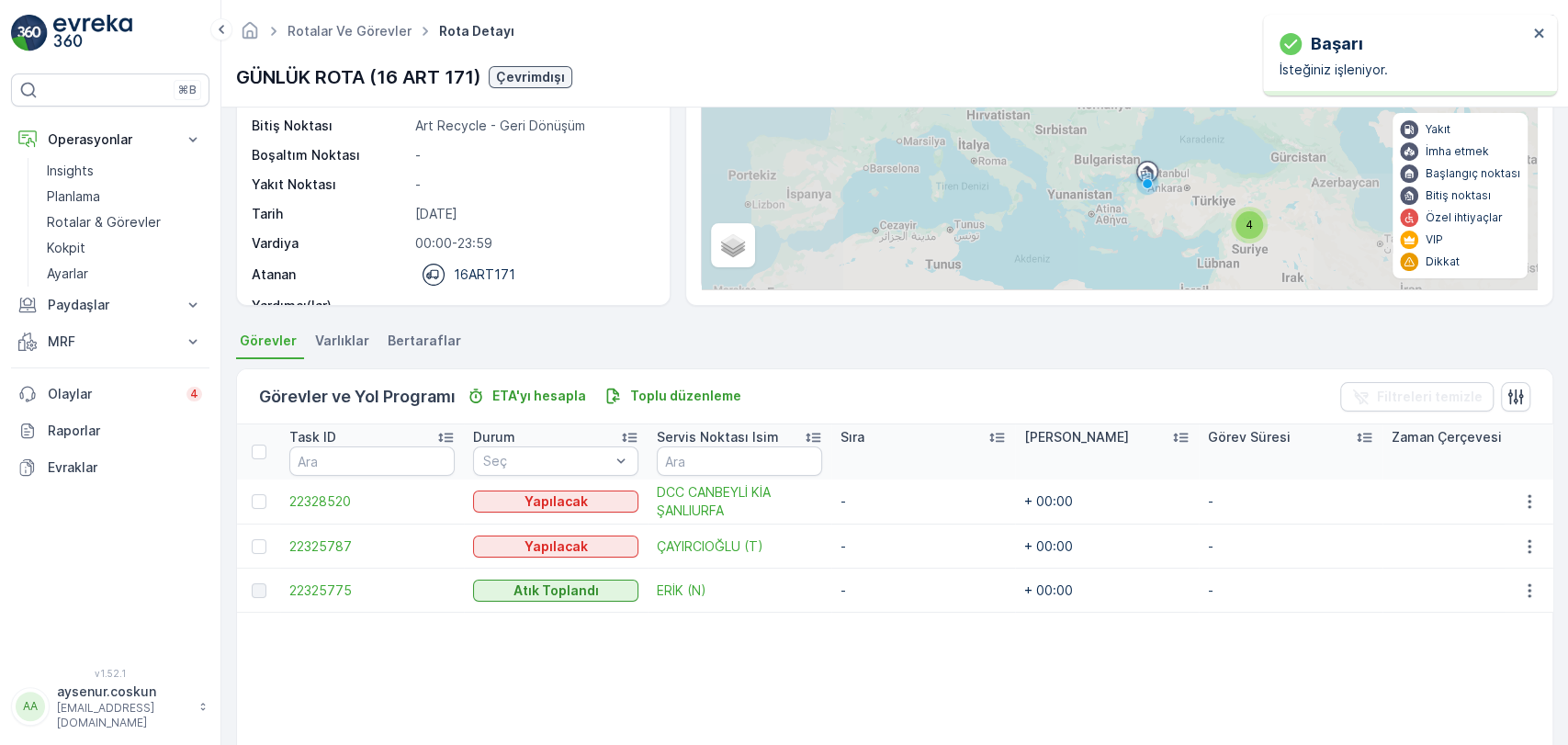
scroll to position [0, 0]
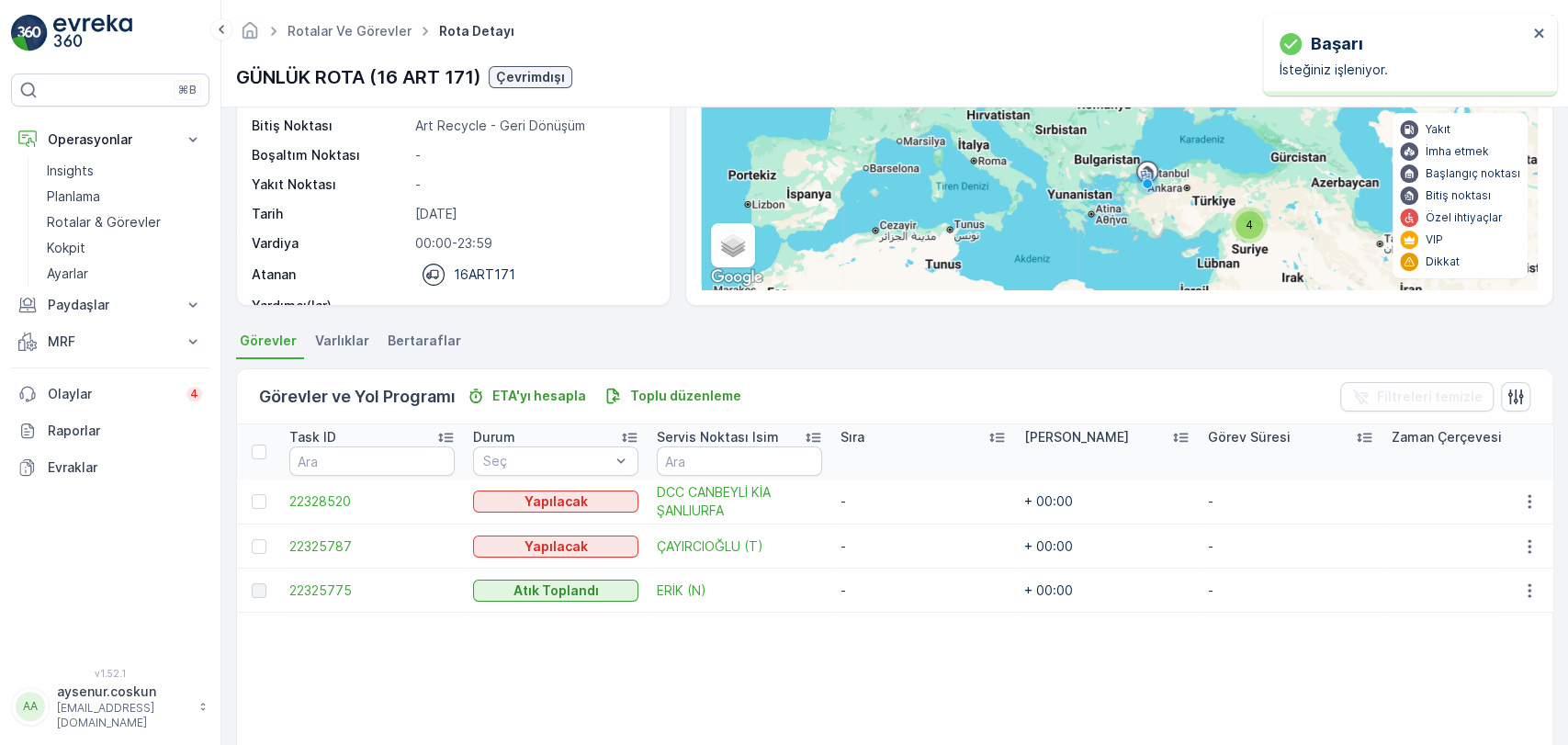
click at [95, 20] on img at bounding box center [93, 33] width 79 height 37
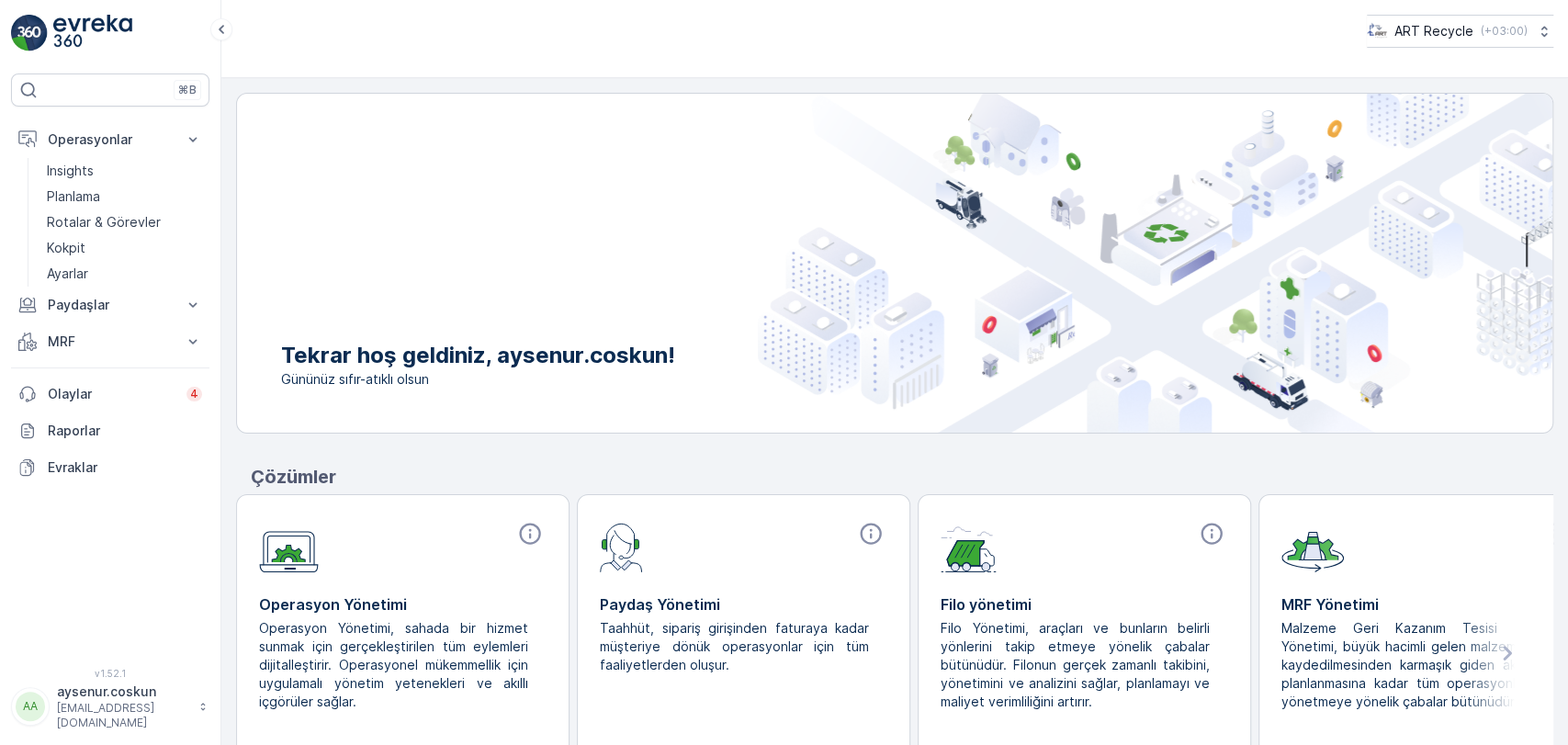
click at [109, 30] on img at bounding box center [93, 33] width 79 height 37
click at [107, 197] on link "Planlama" at bounding box center [125, 196] width 170 height 26
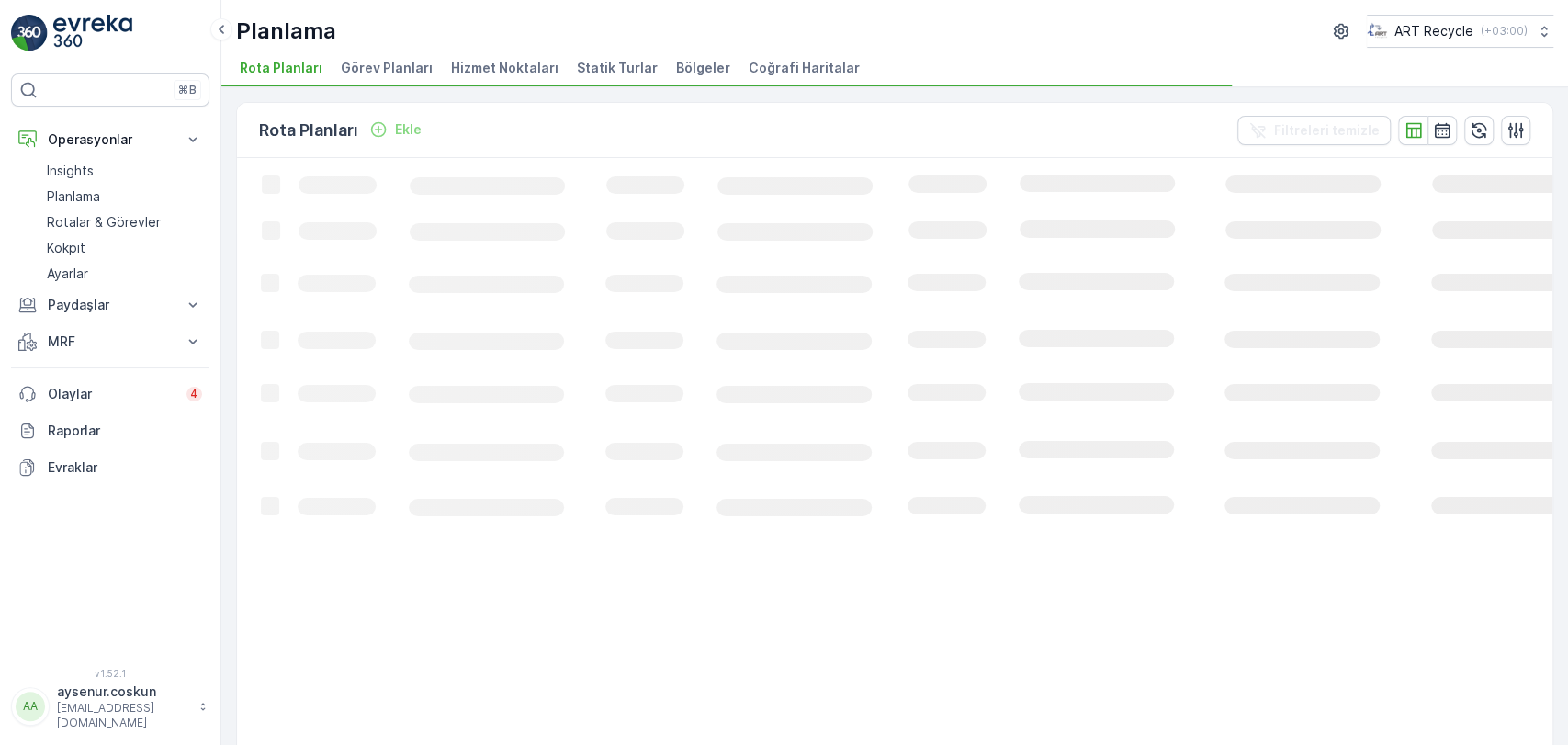
click at [523, 66] on span "Hizmet Noktaları" at bounding box center [505, 68] width 107 height 18
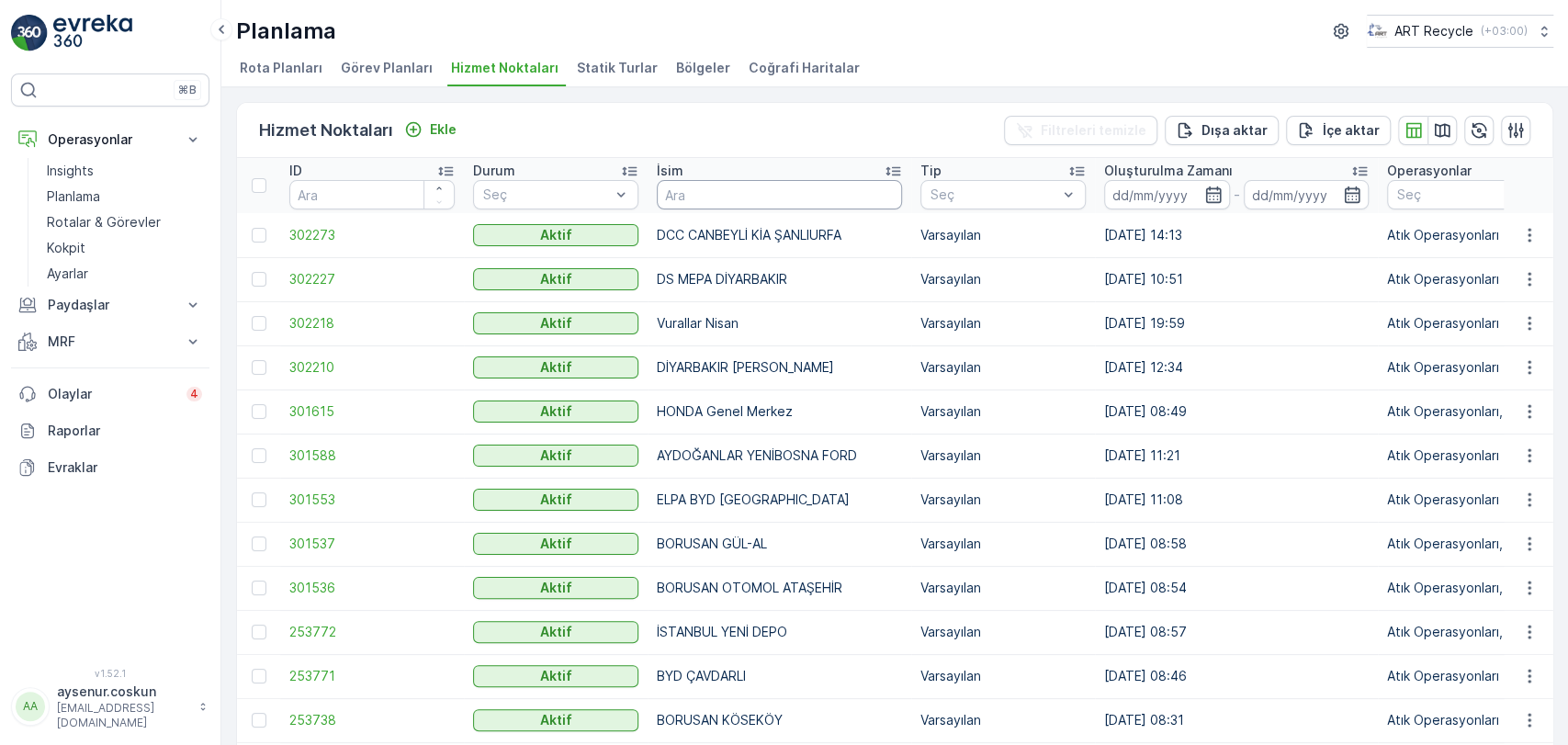
click at [761, 189] on input "text" at bounding box center [779, 194] width 246 height 29
type input "GA"
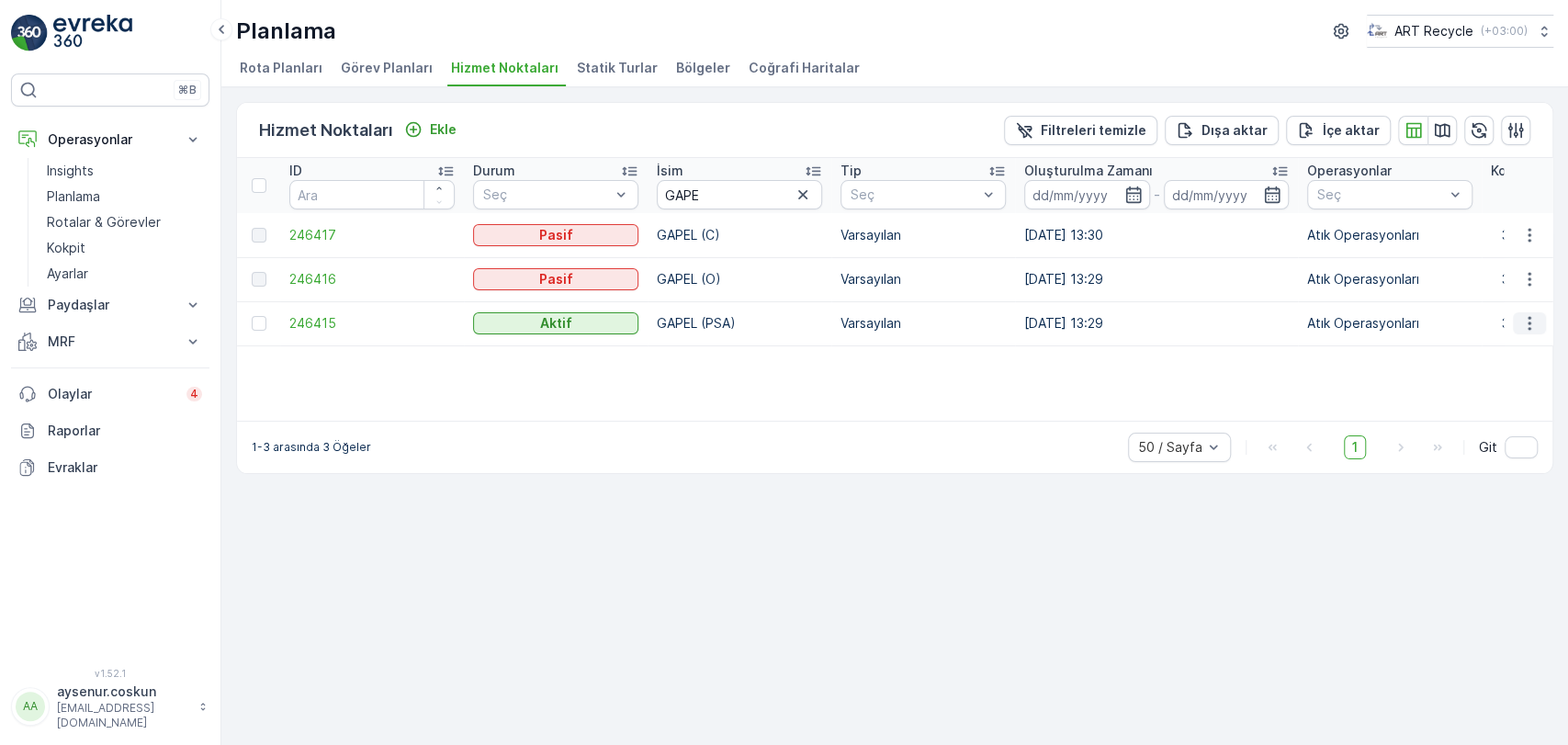
click at [1515, 318] on button "button" at bounding box center [1529, 323] width 33 height 22
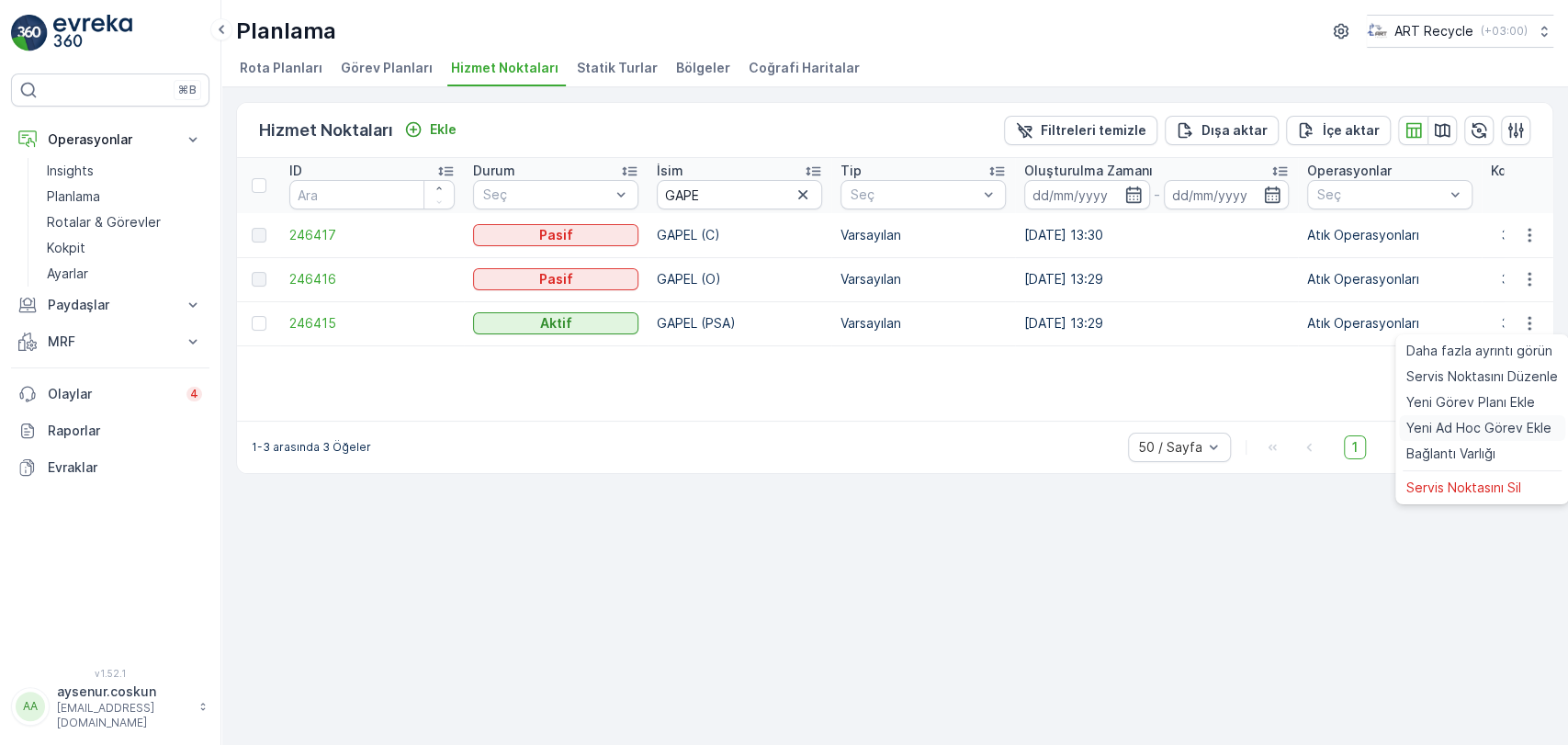
click at [1491, 422] on span "Yeni Ad Hoc Görev Ekle" at bounding box center [1479, 427] width 145 height 18
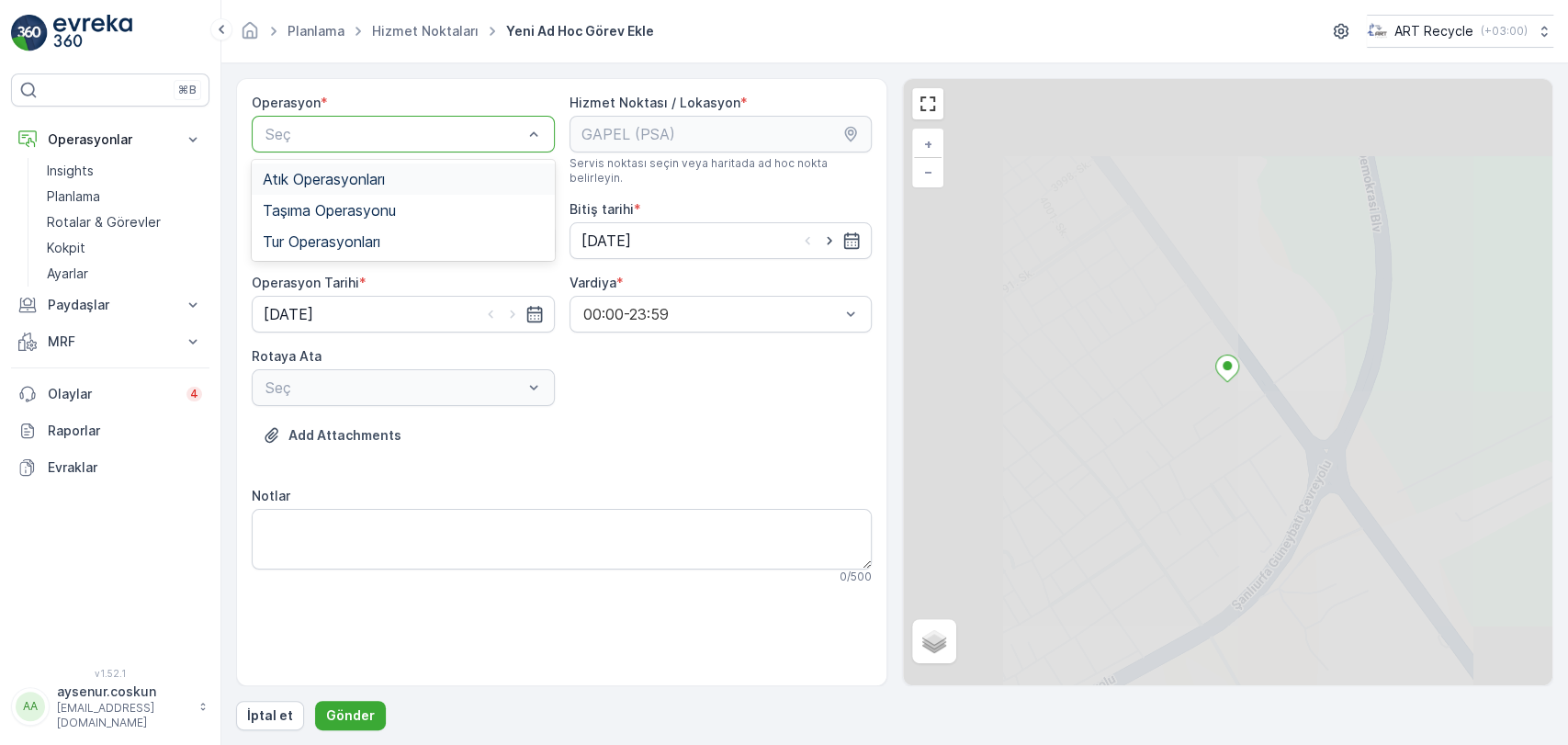
click at [441, 173] on div "Atık Operasyonları" at bounding box center [403, 179] width 281 height 16
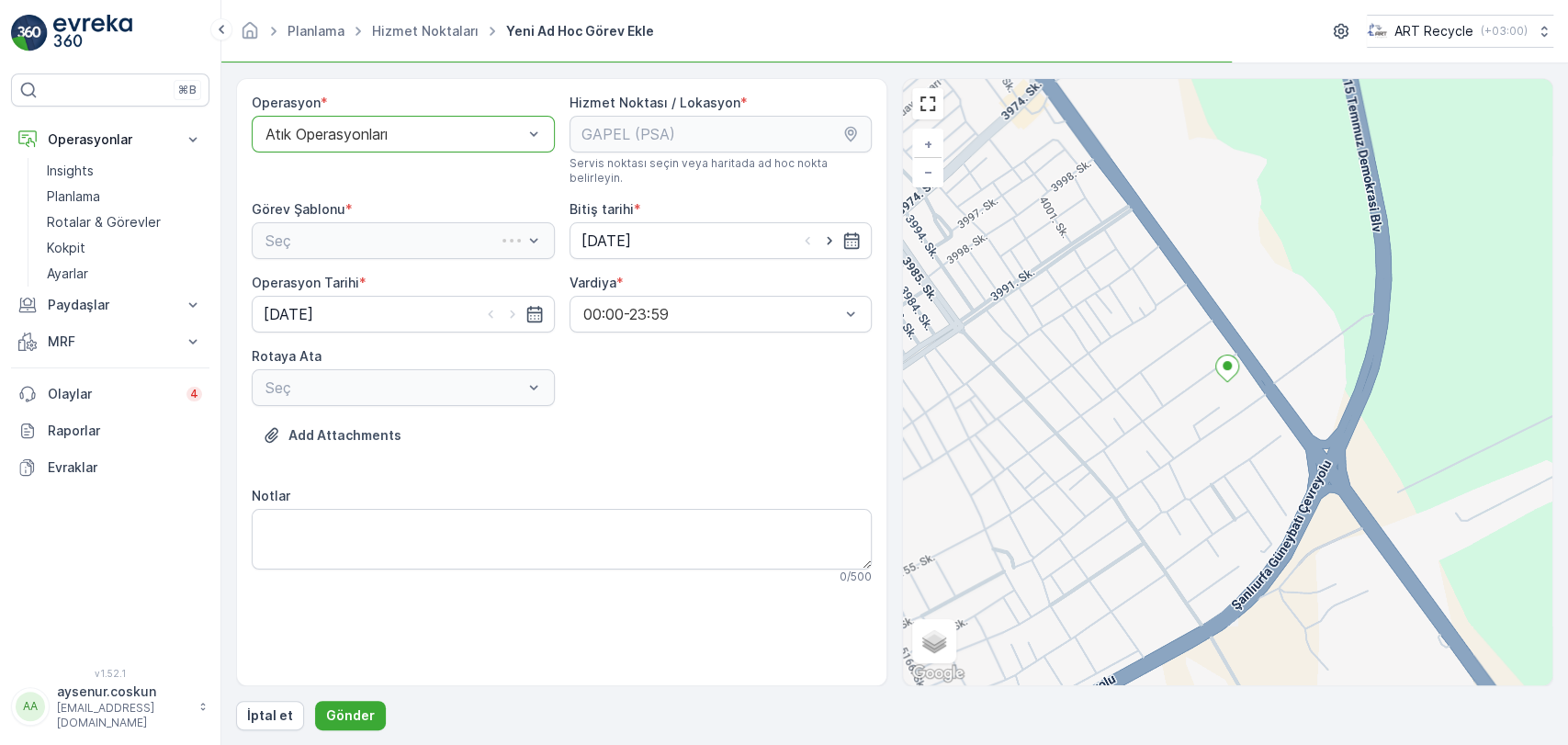
click at [434, 223] on div "Seç" at bounding box center [403, 241] width 304 height 37
click at [415, 277] on div "Atık Toplama" at bounding box center [403, 285] width 281 height 16
click at [426, 369] on div "Seç" at bounding box center [403, 387] width 304 height 37
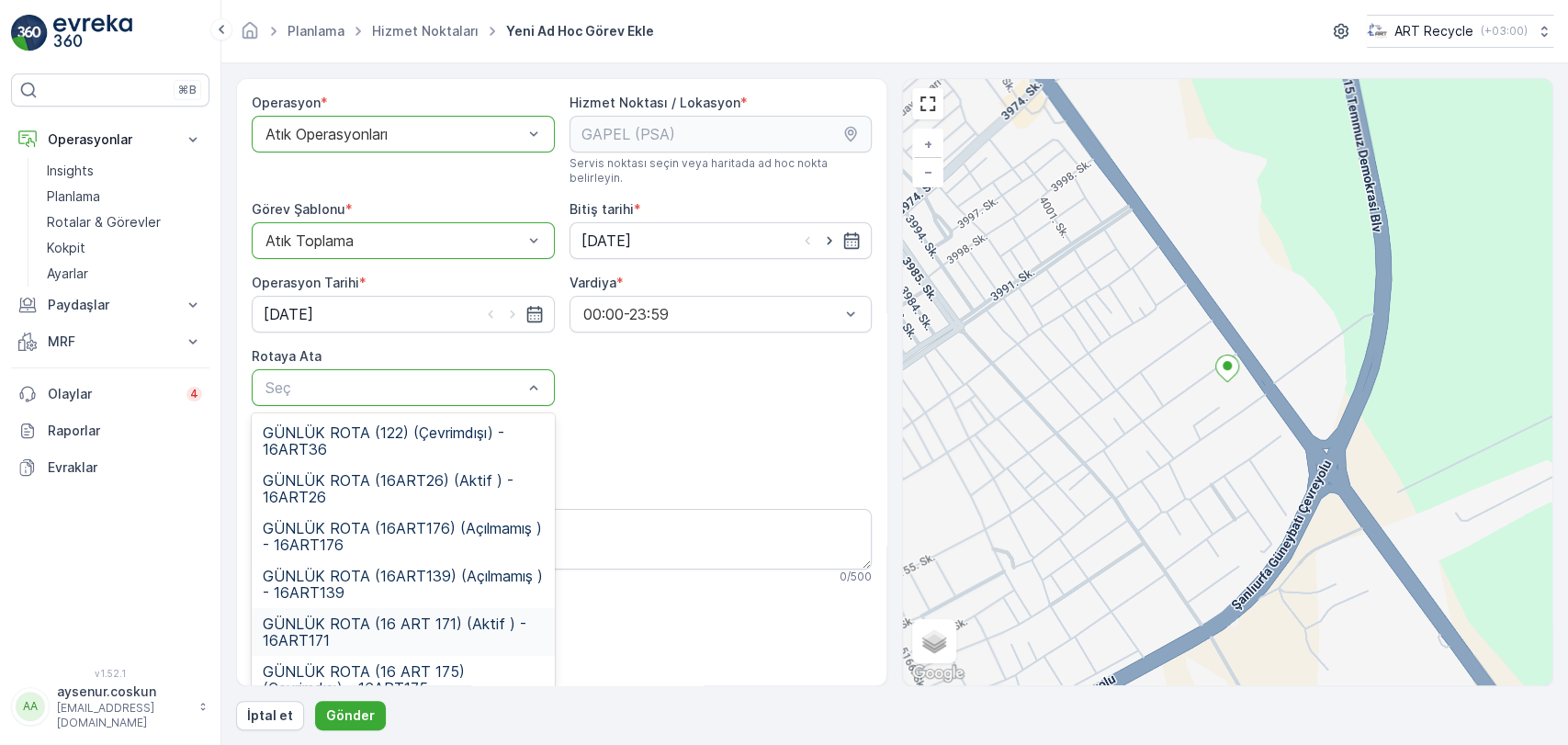
click at [455, 616] on span "GÜNLÜK ROTA (16 ART 171) (Aktif ) - 16ART171" at bounding box center [403, 632] width 281 height 33
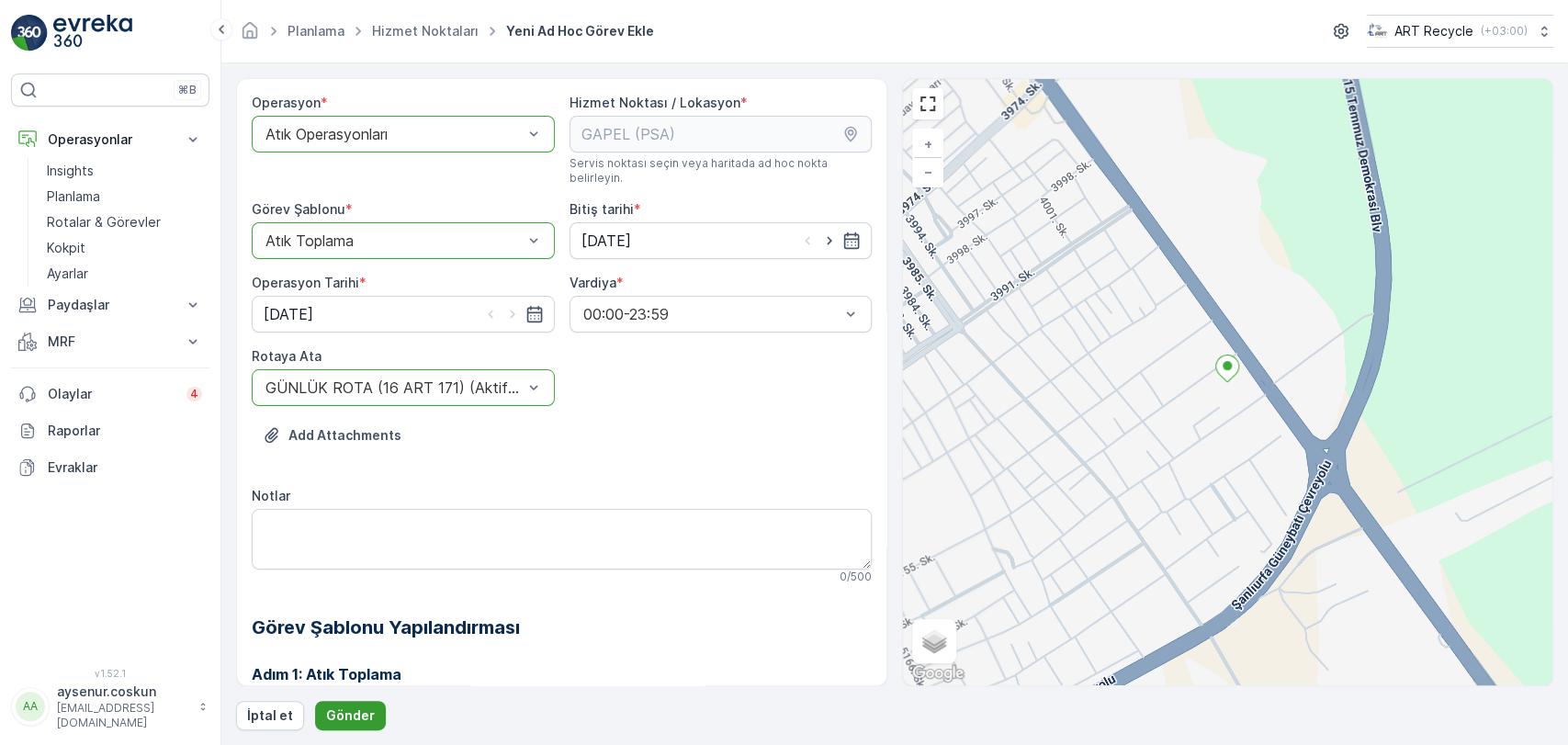
click at [352, 711] on p "Gönder" at bounding box center [350, 715] width 48 height 18
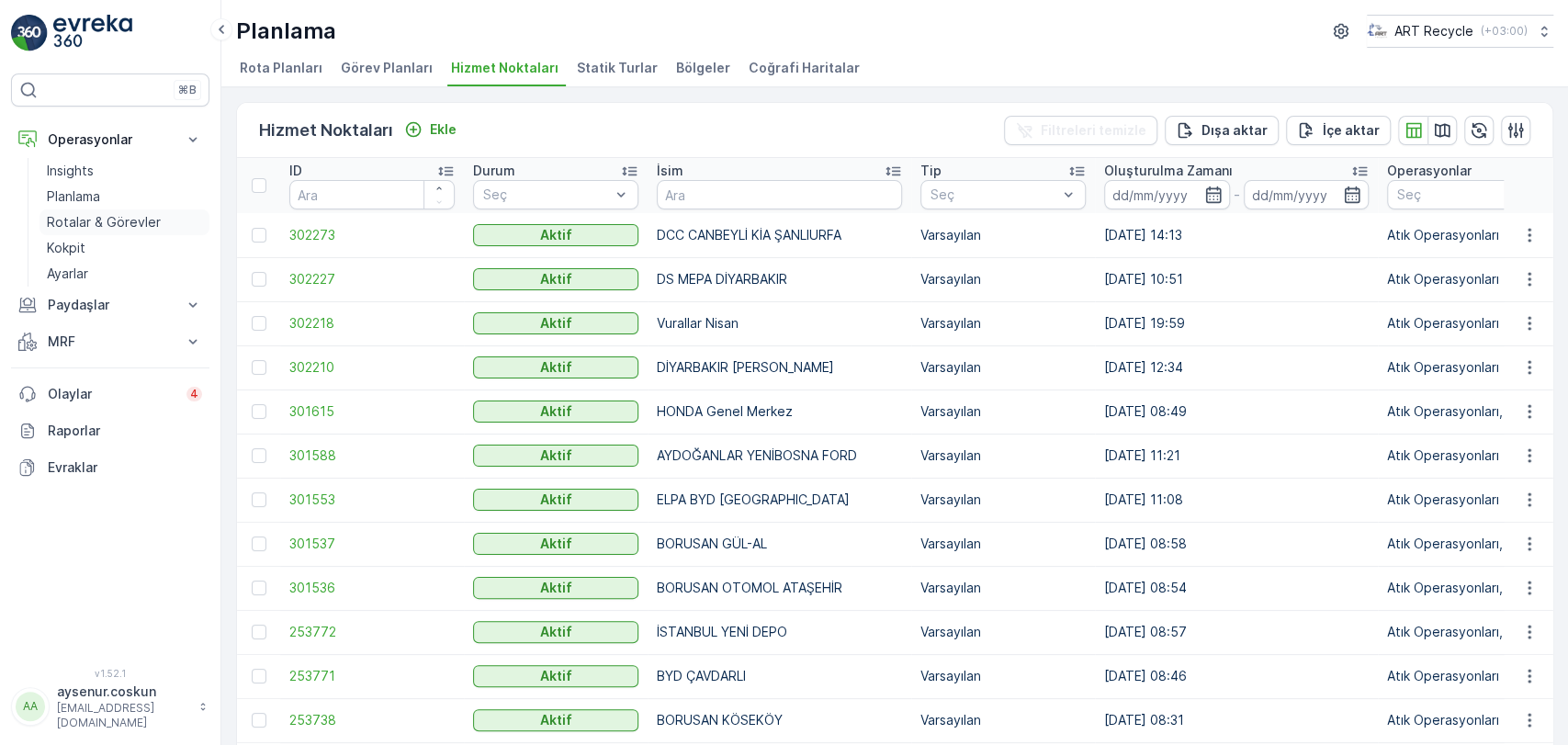
click at [137, 230] on p "Rotalar & Görevler" at bounding box center [103, 221] width 114 height 18
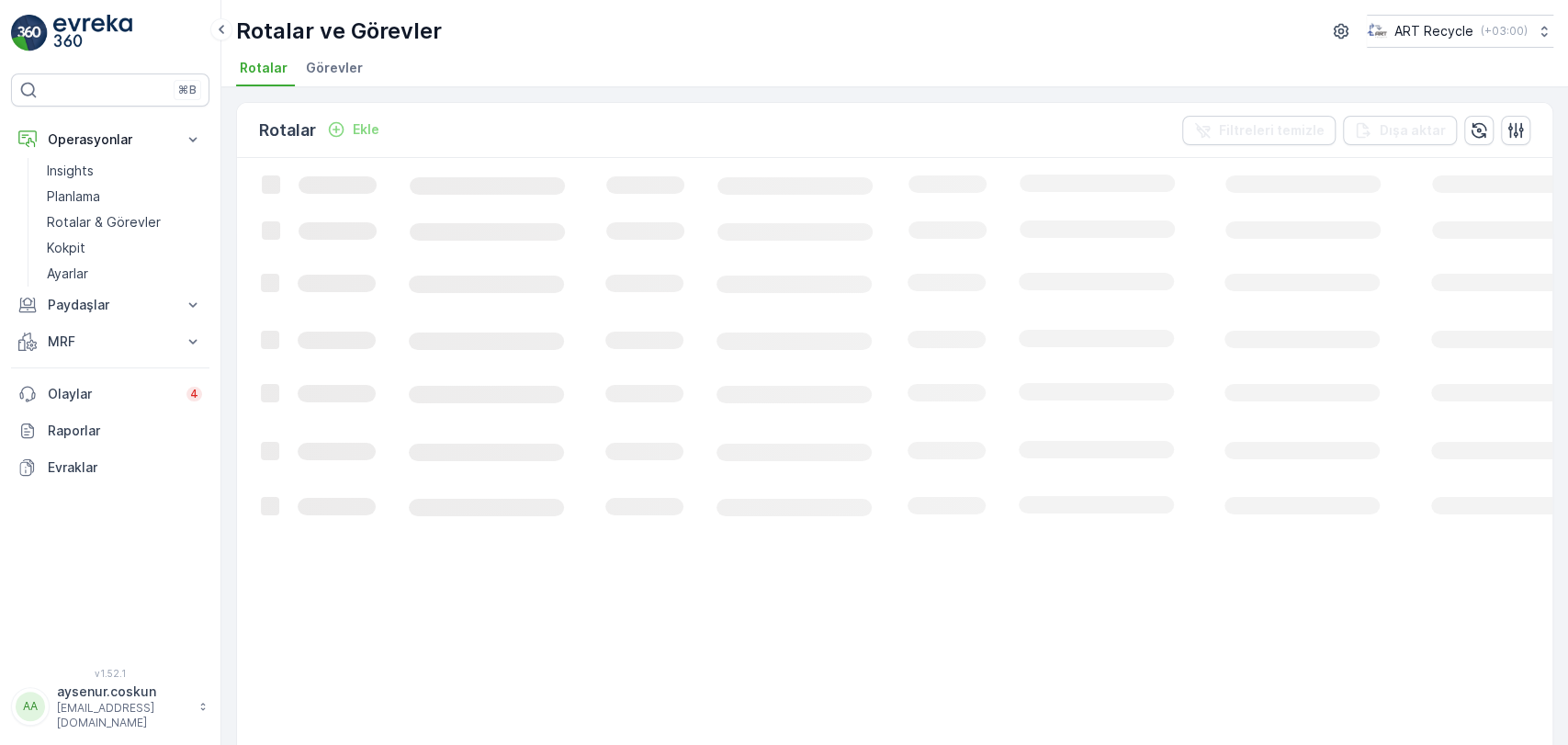
click at [340, 64] on span "Görevler" at bounding box center [334, 68] width 57 height 18
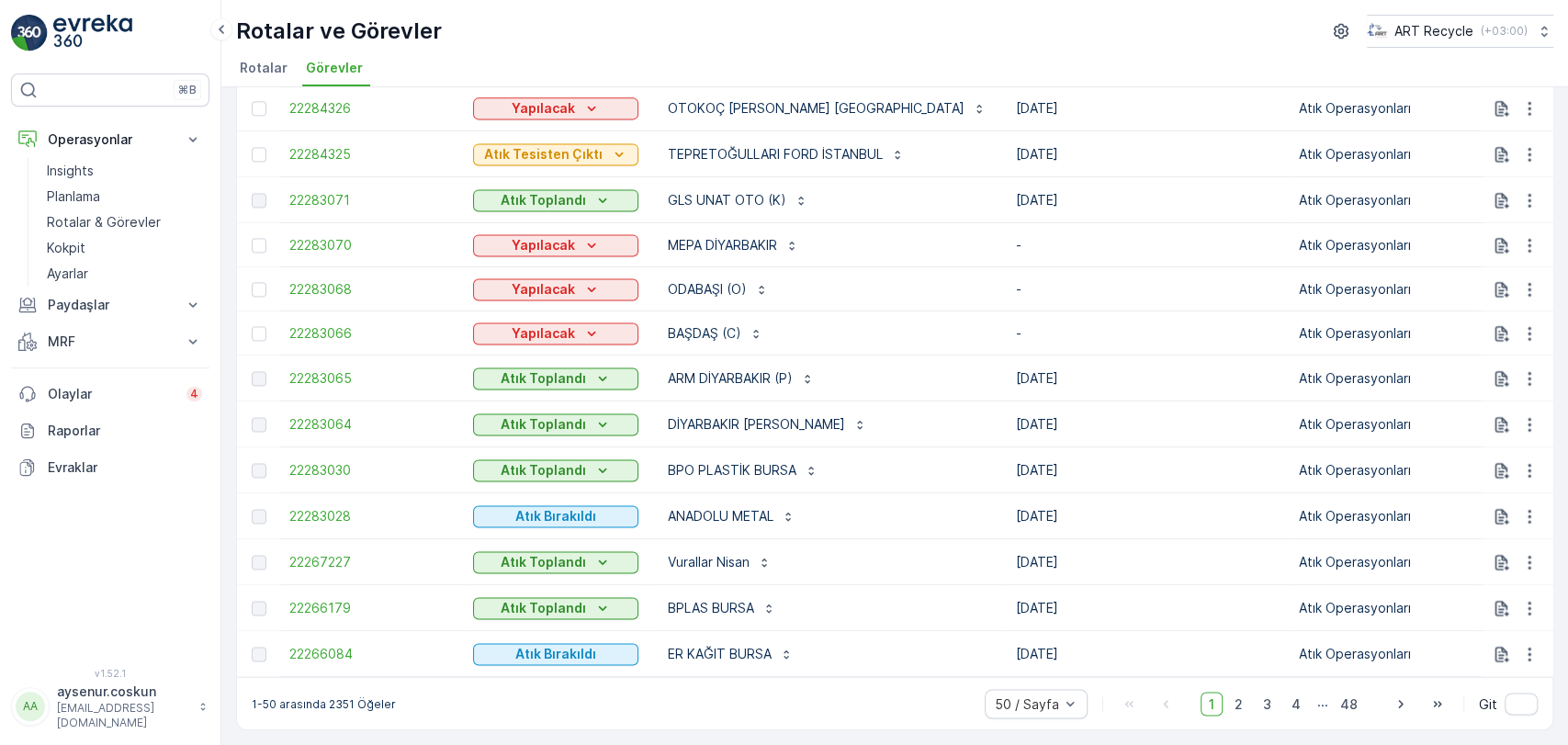
scroll to position [1854, 0]
click at [1248, 705] on span "2" at bounding box center [1238, 702] width 25 height 24
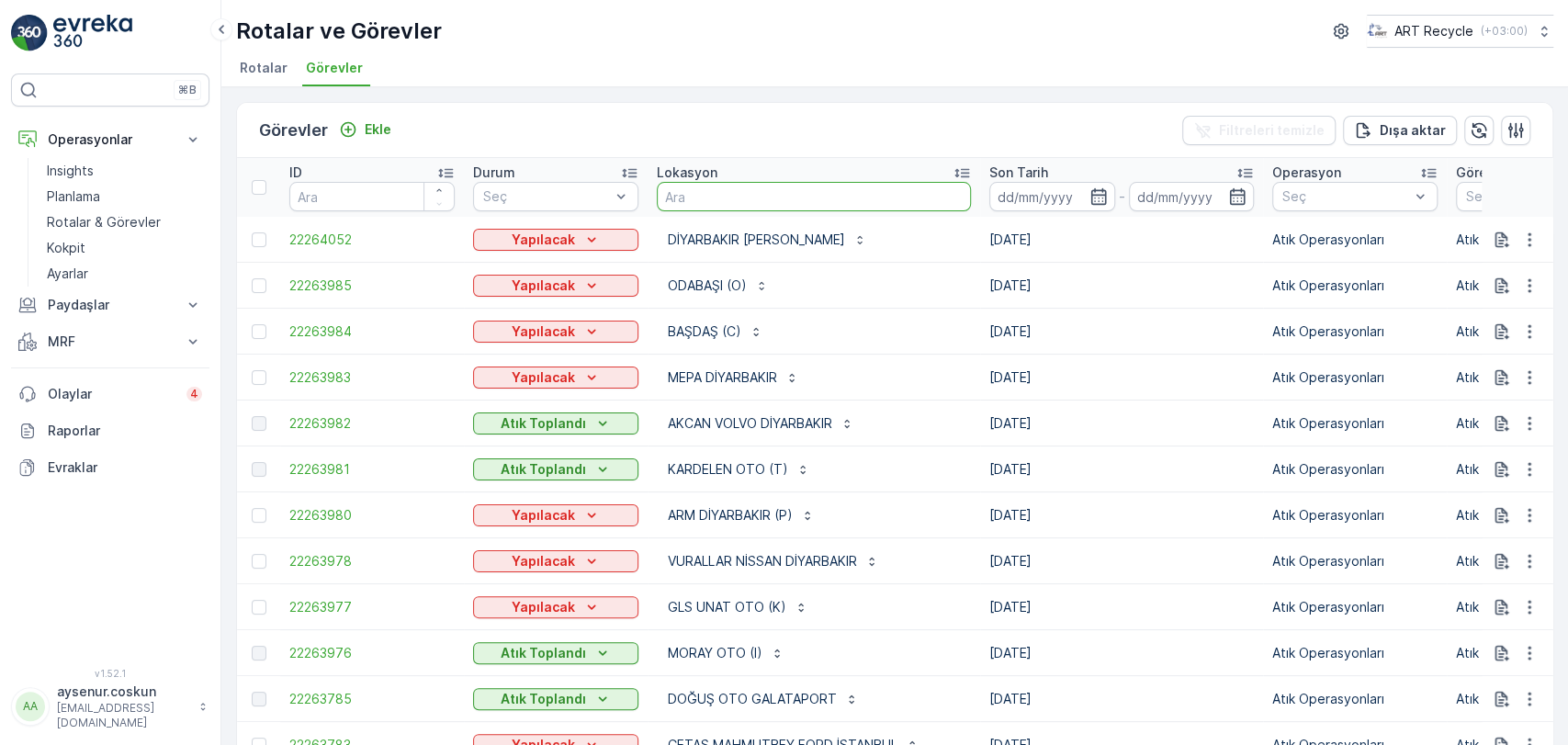
click at [742, 203] on input "text" at bounding box center [813, 196] width 314 height 29
type input "GLOBAL"
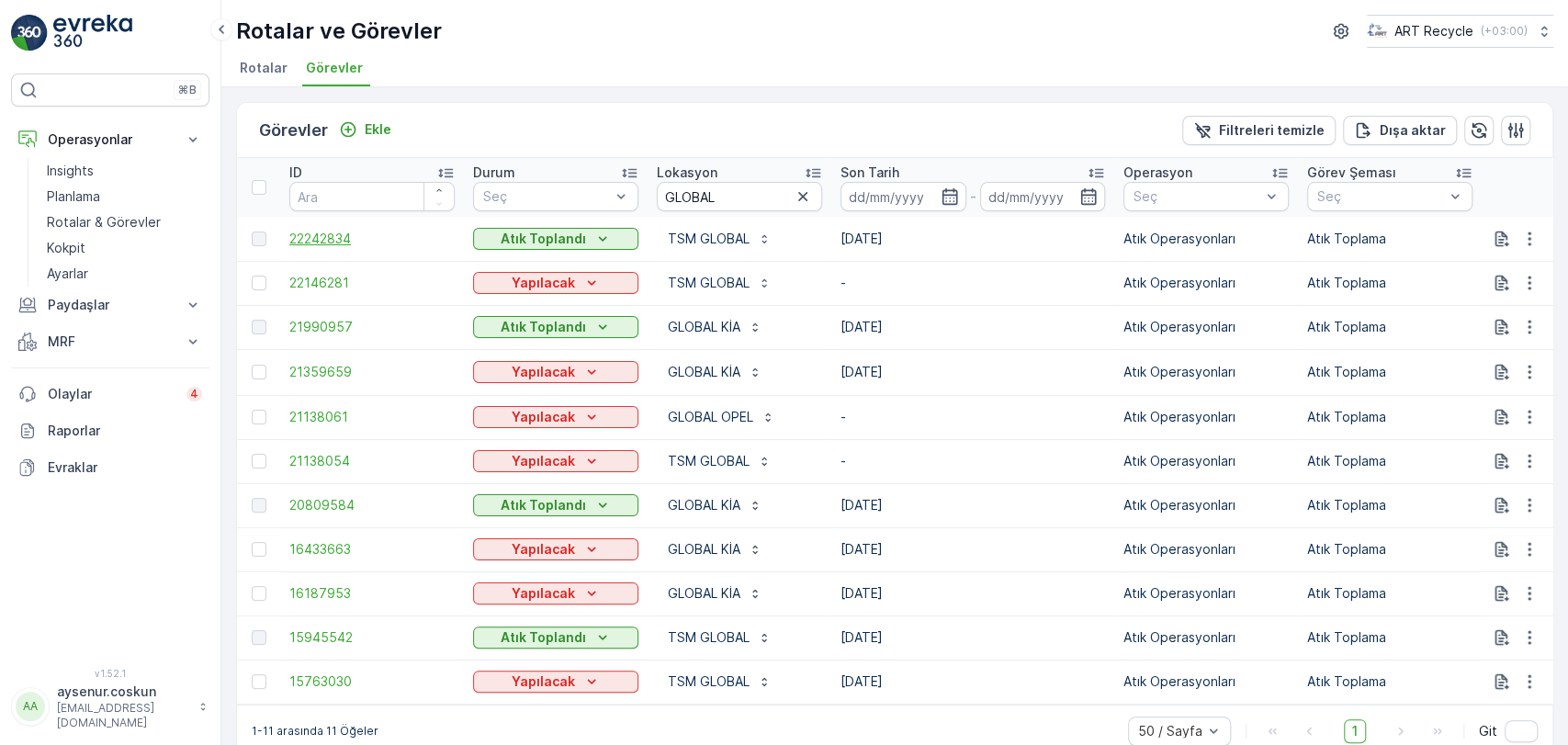
click at [332, 235] on span "22242834" at bounding box center [371, 239] width 165 height 18
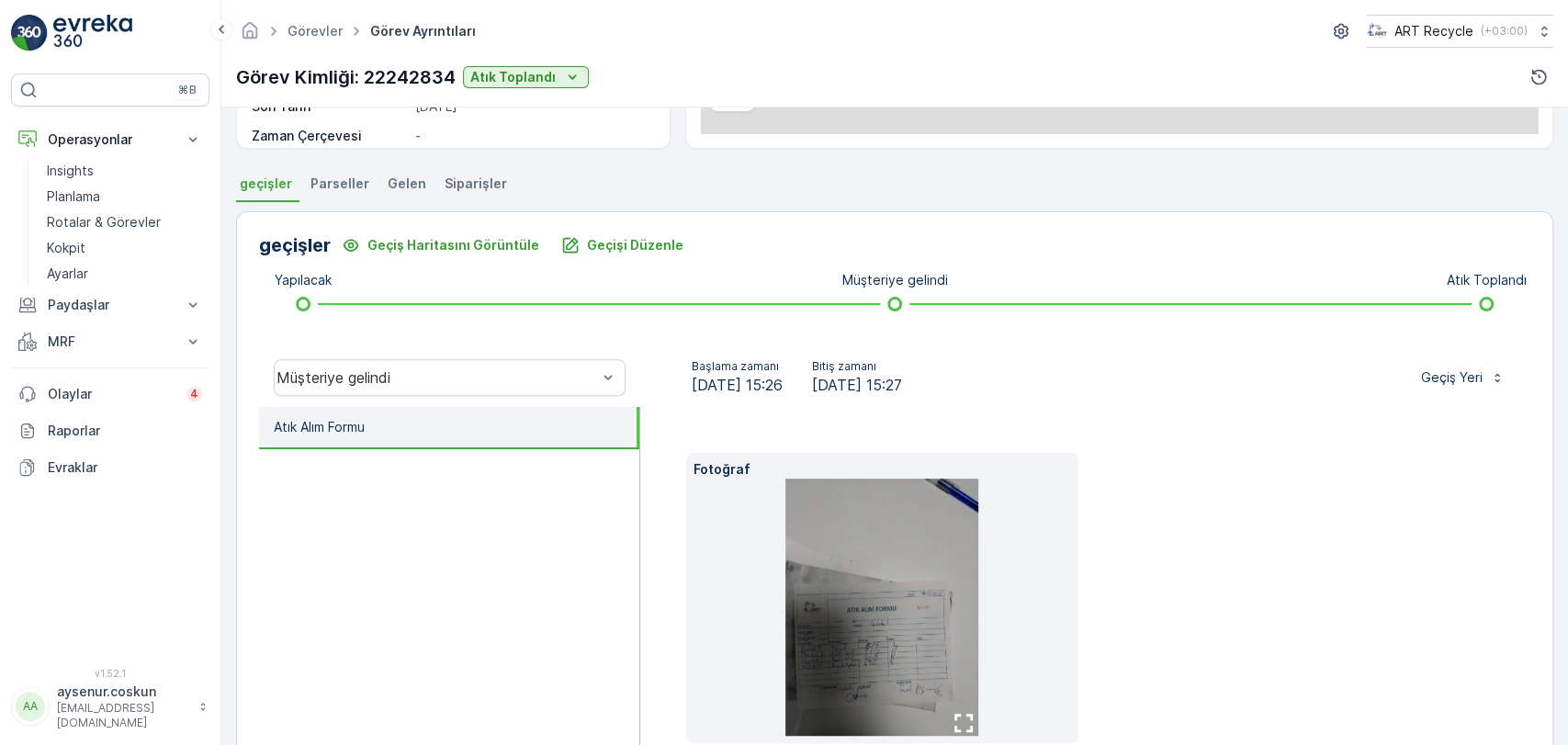
scroll to position [442, 0]
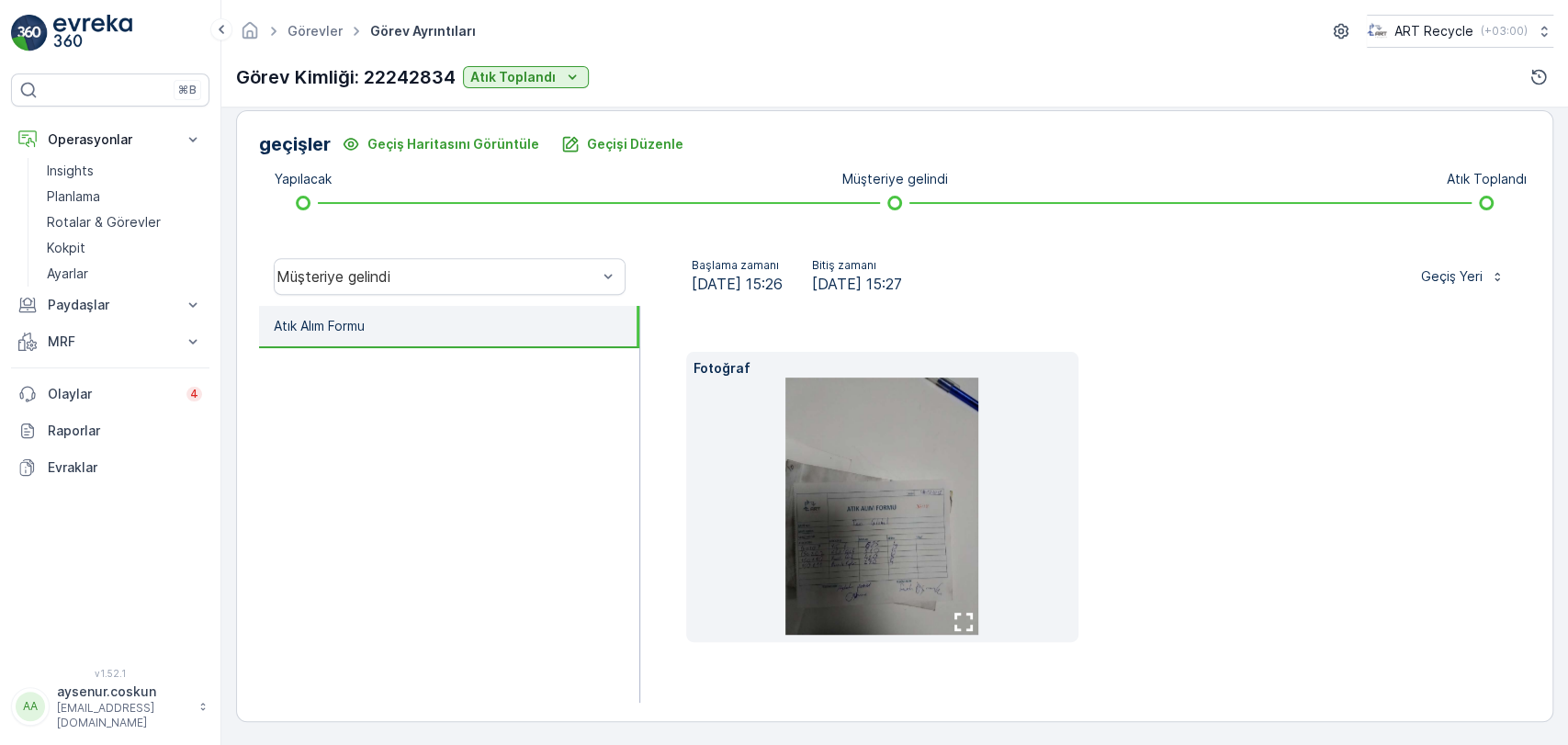
click at [889, 554] on img at bounding box center [882, 506] width 193 height 257
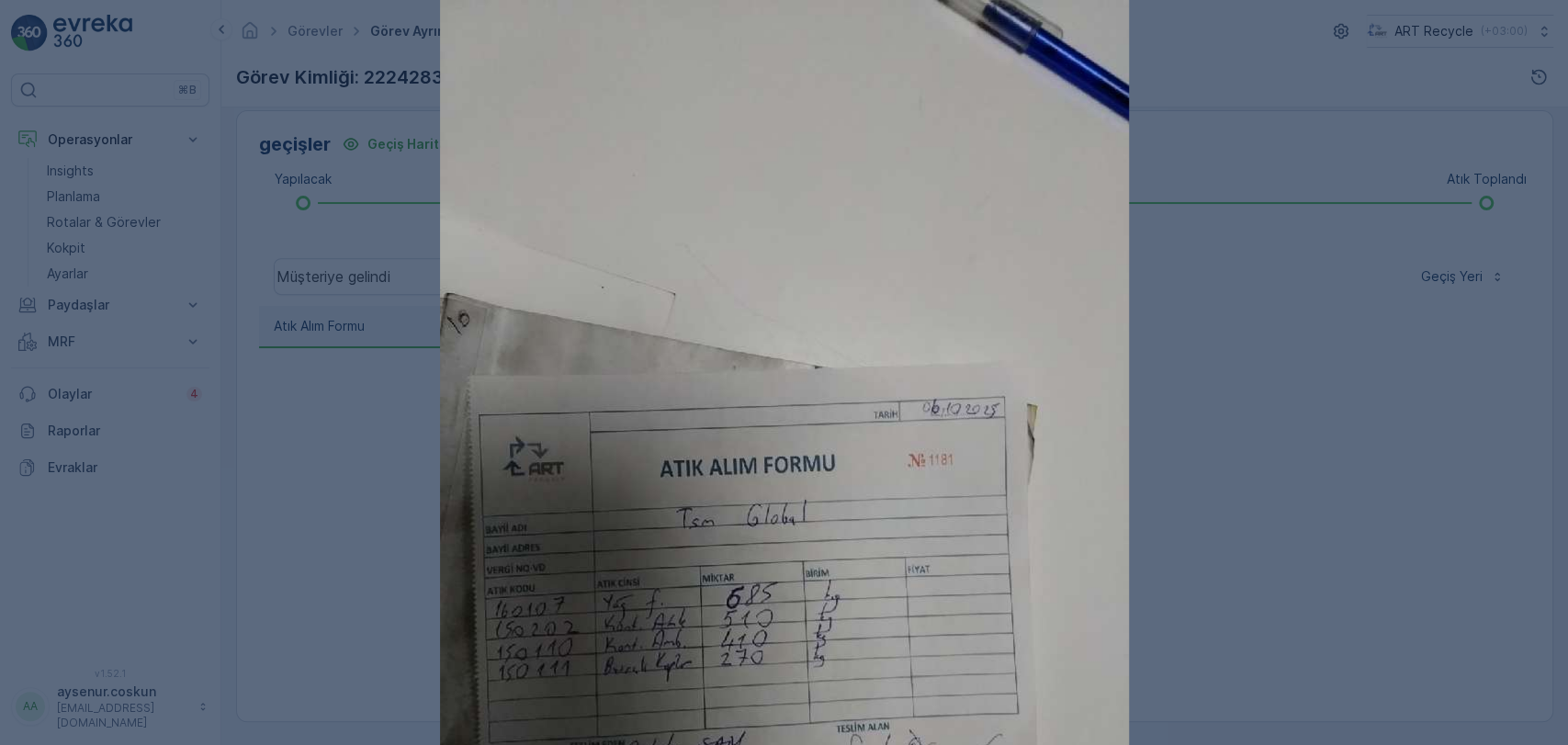
drag, startPoint x: 1132, startPoint y: 433, endPoint x: 1373, endPoint y: 162, distance: 362.7
click at [1153, 191] on div at bounding box center [784, 372] width 1568 height 745
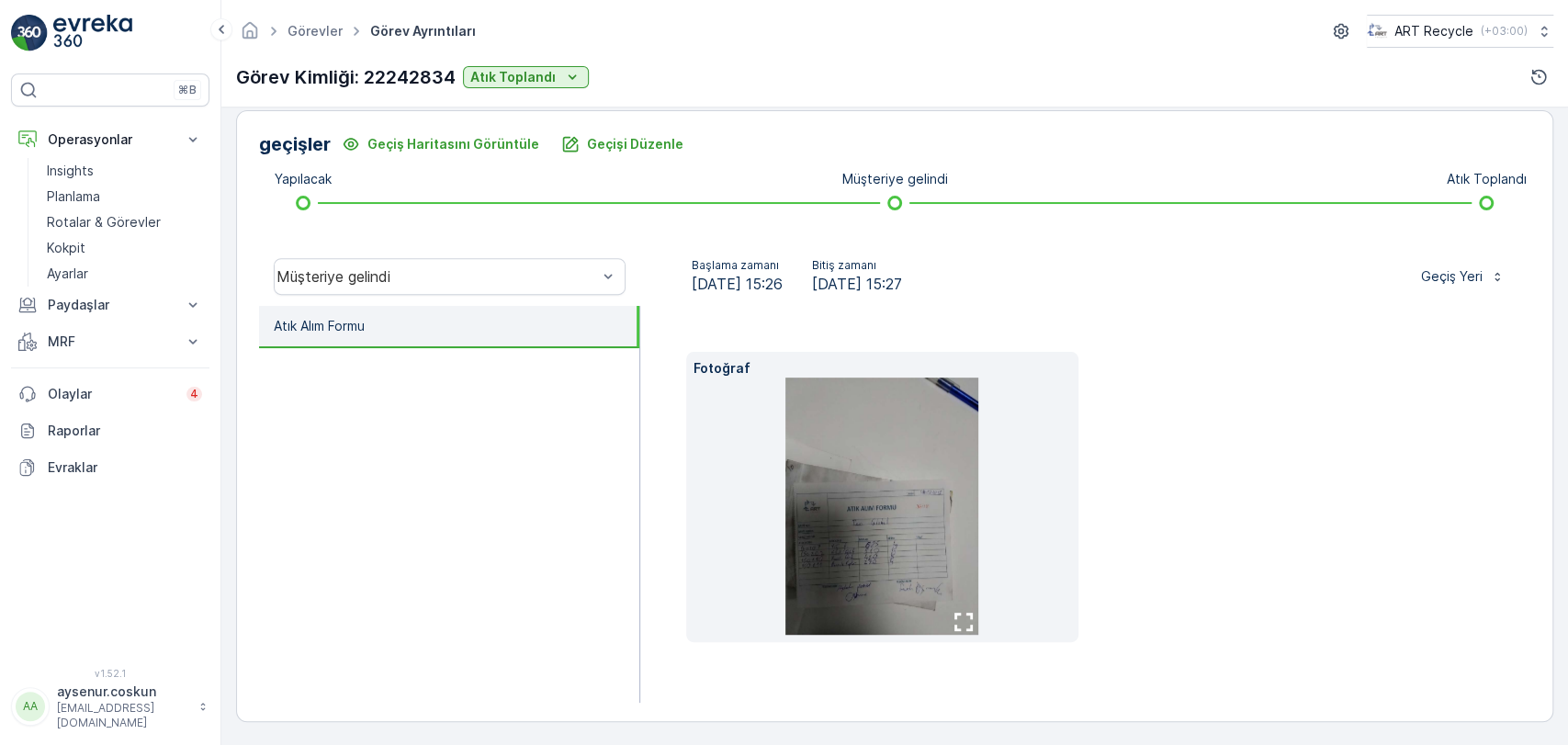
click at [958, 623] on icon "button" at bounding box center [963, 621] width 18 height 18
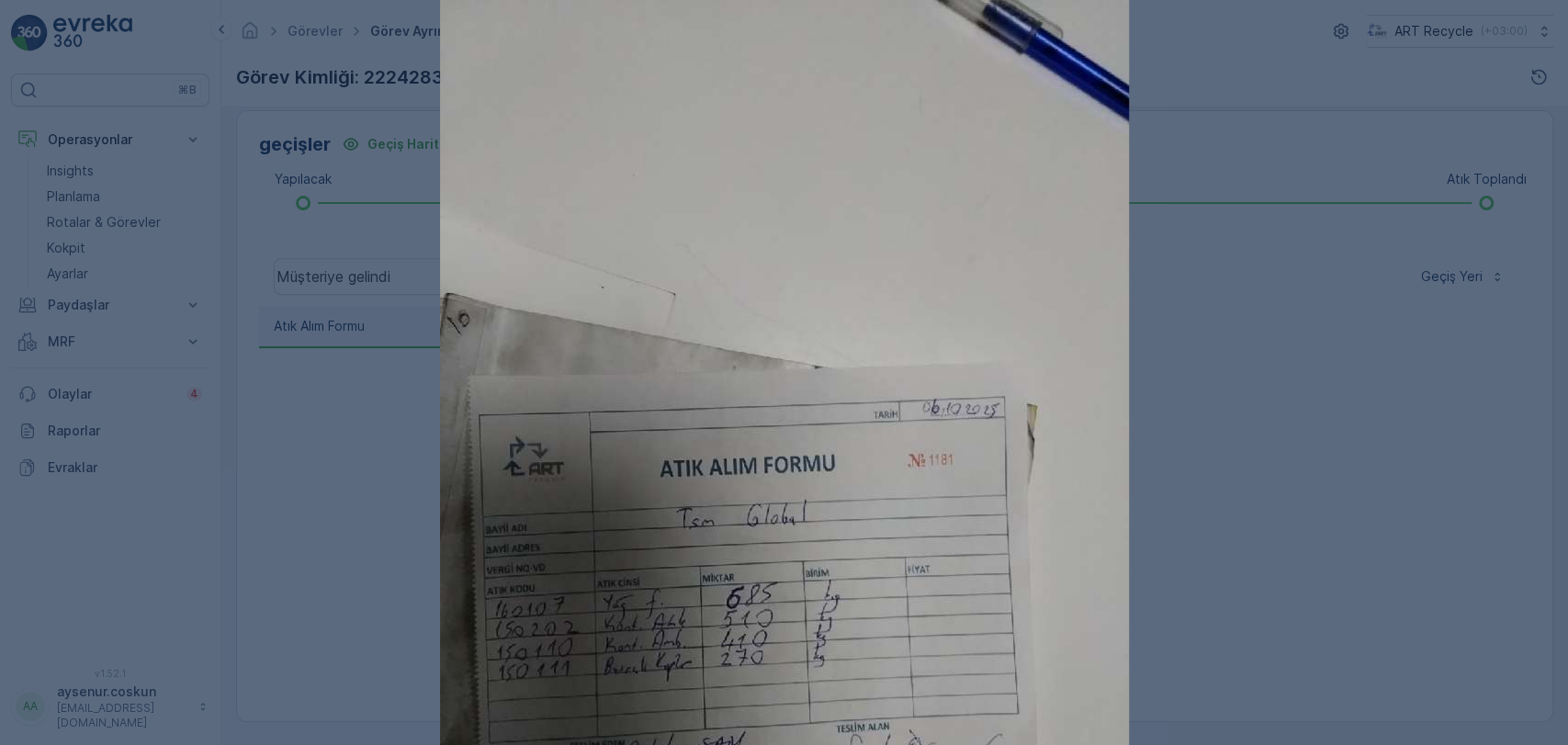
click at [1454, 247] on div at bounding box center [784, 372] width 1568 height 745
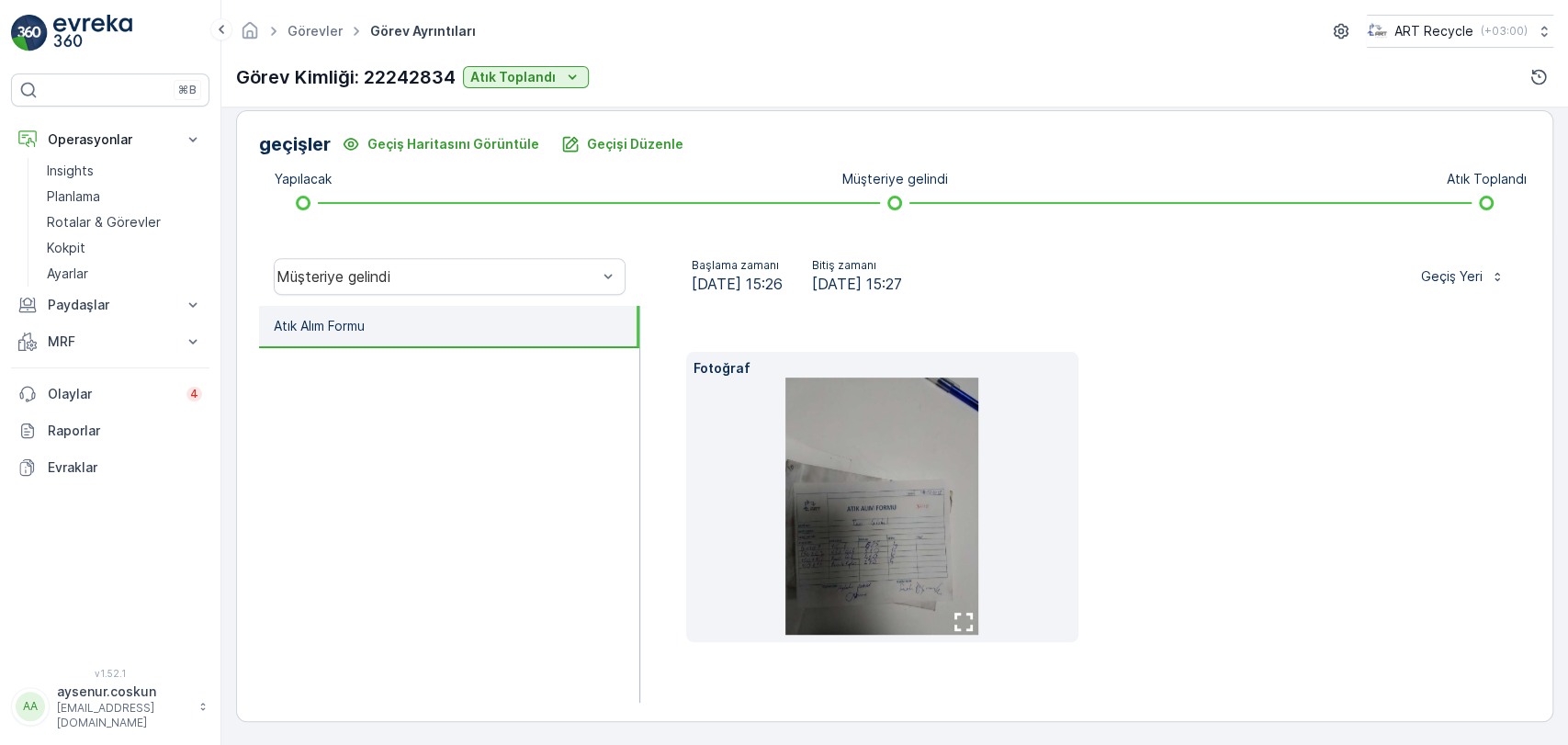
click at [89, 26] on img at bounding box center [93, 33] width 79 height 37
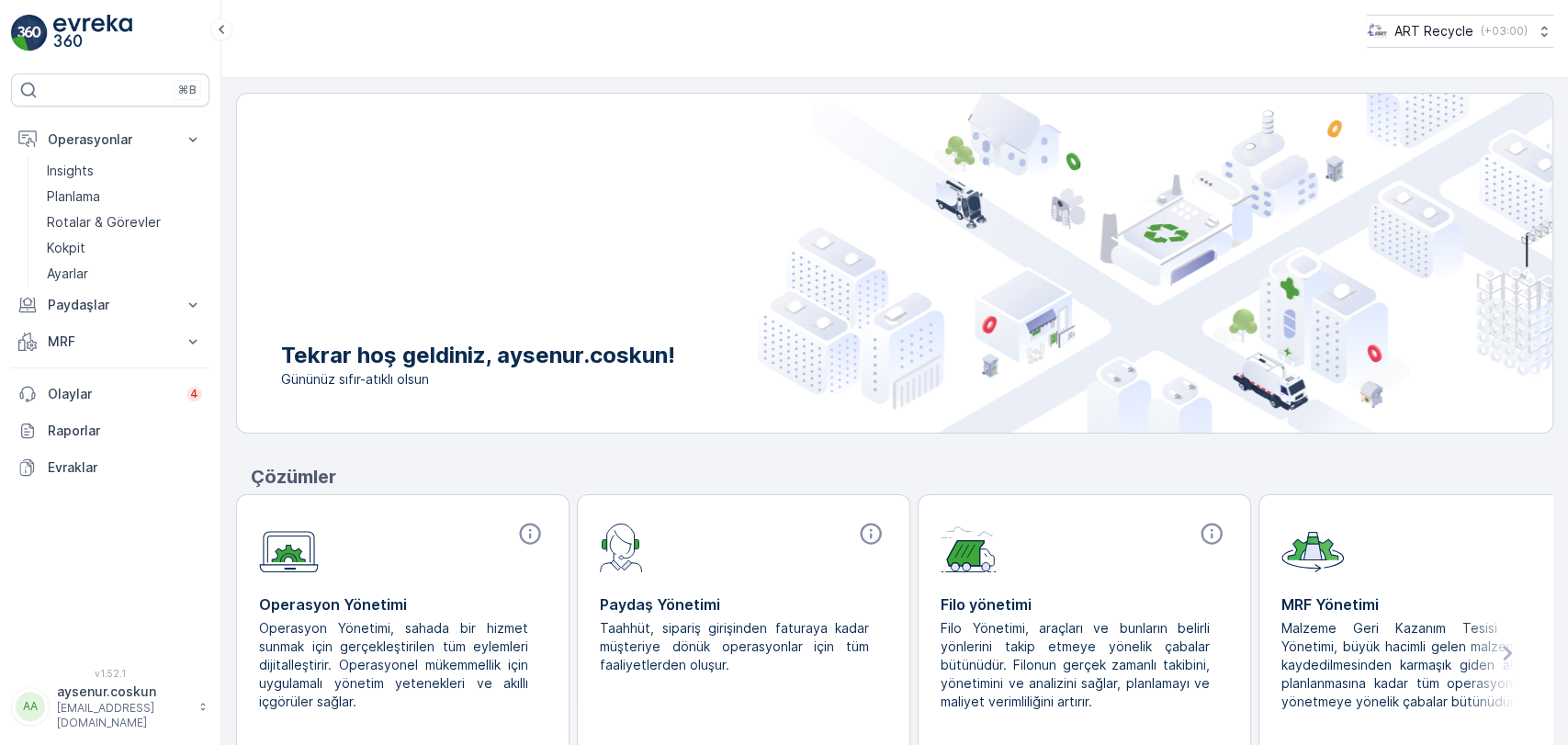
click at [87, 31] on img at bounding box center [93, 33] width 79 height 37
